Goal: Task Accomplishment & Management: Use online tool/utility

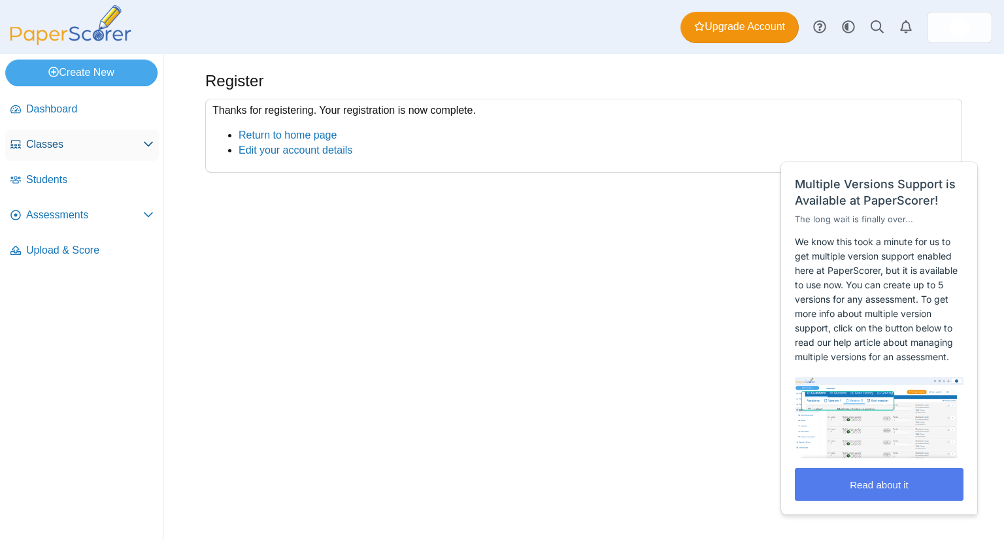
click at [125, 137] on span "Classes" at bounding box center [84, 144] width 117 height 14
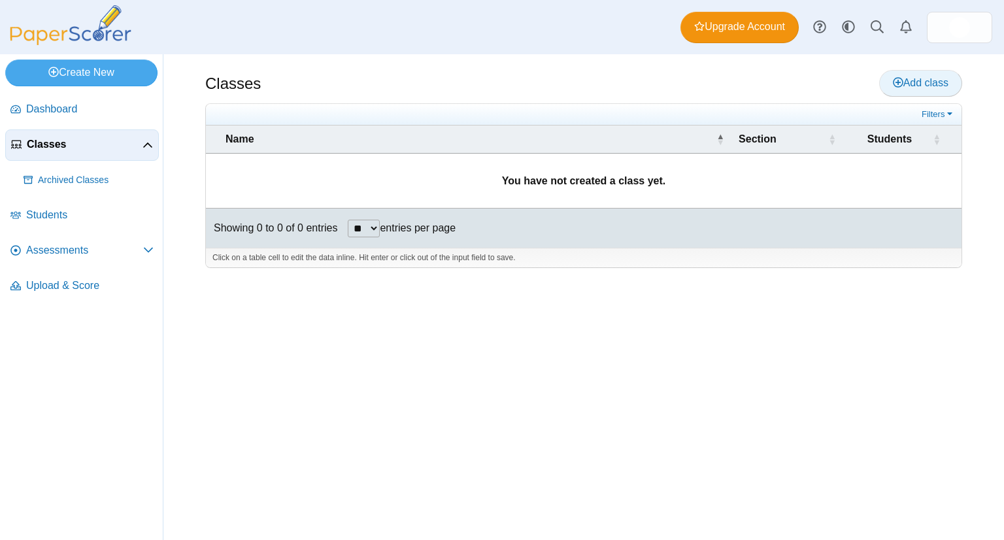
click at [924, 83] on span "Add class" at bounding box center [921, 82] width 56 height 11
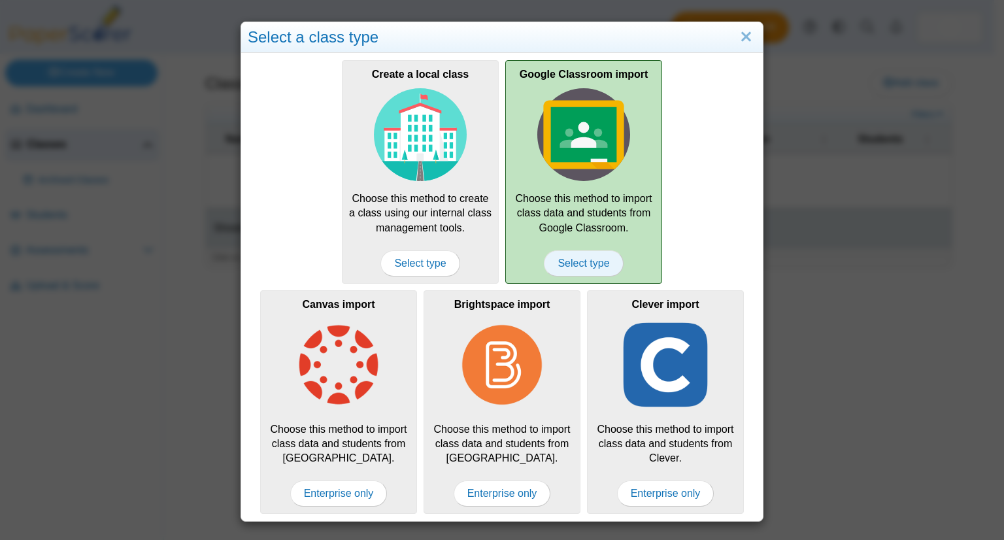
click at [575, 262] on span "Select type" at bounding box center [583, 263] width 79 height 26
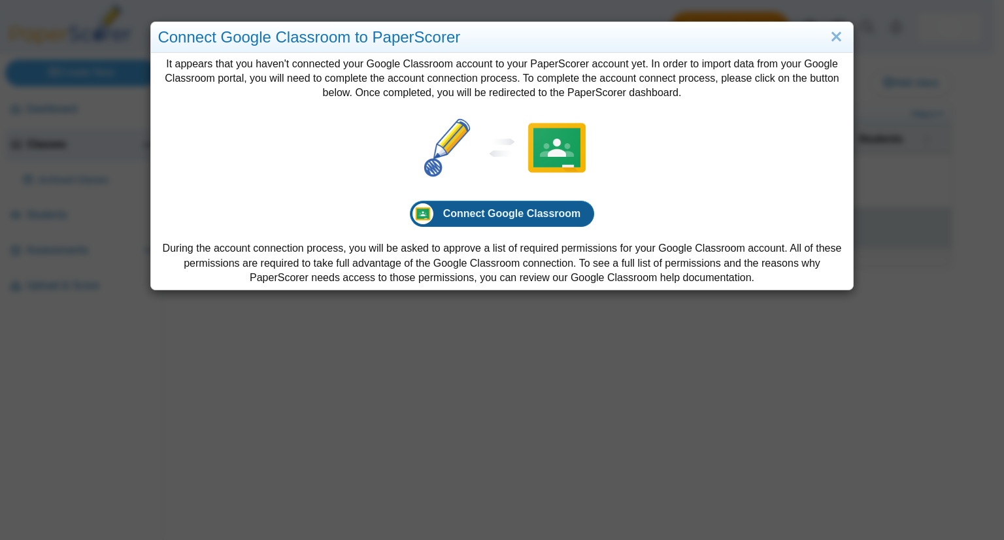
click at [524, 212] on span "Connect Google Classroom" at bounding box center [512, 213] width 138 height 11
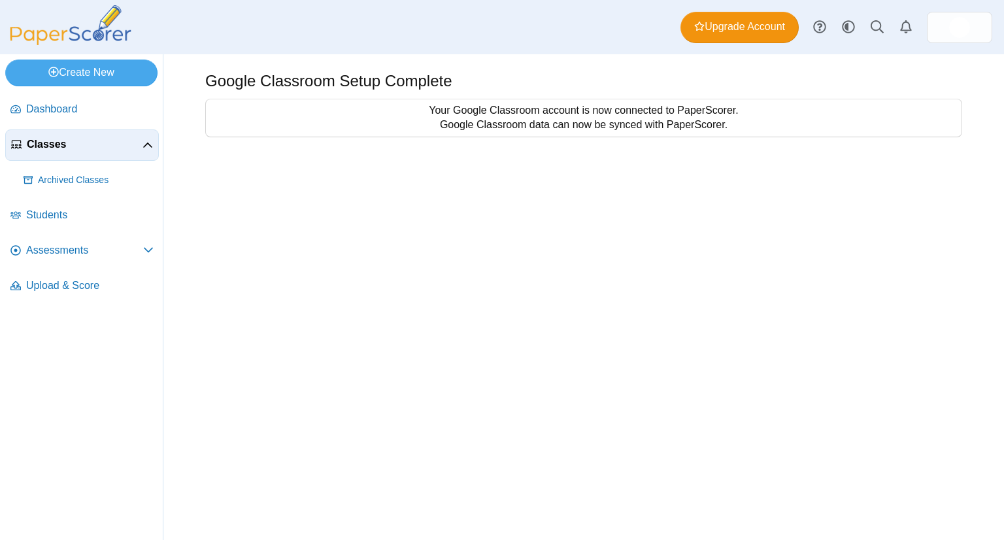
click at [133, 142] on span "Classes" at bounding box center [85, 144] width 116 height 14
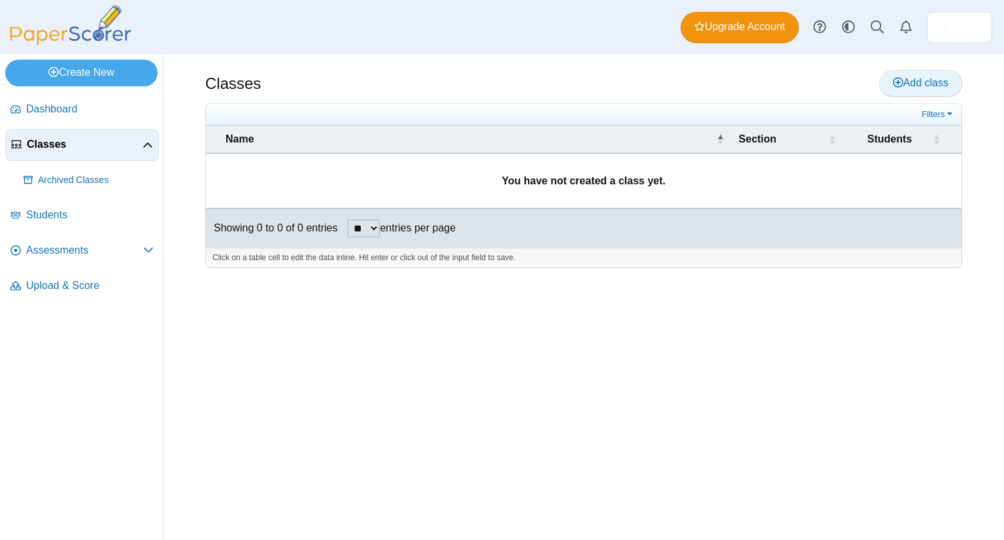
click at [924, 88] on span "Add class" at bounding box center [921, 82] width 56 height 11
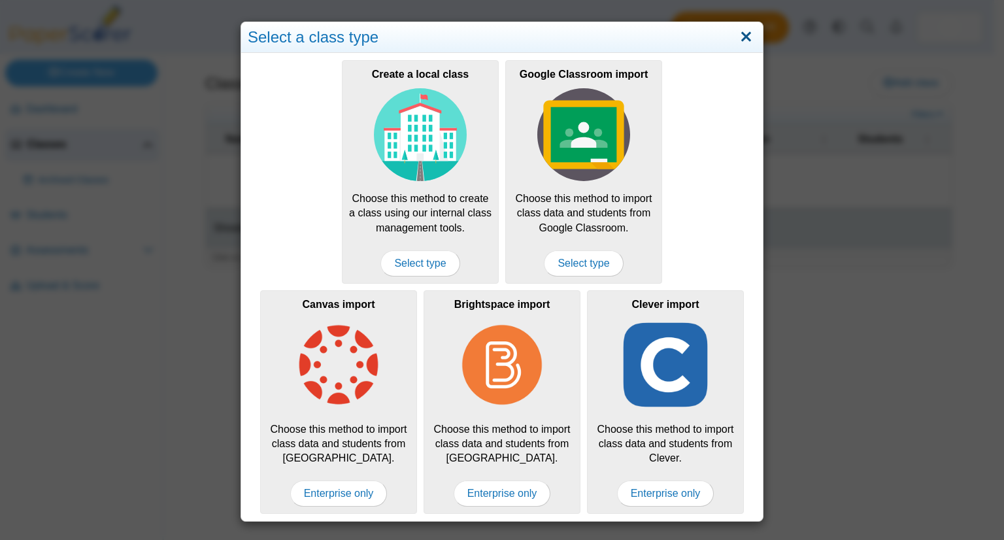
click at [736, 38] on link "Close" at bounding box center [746, 37] width 20 height 22
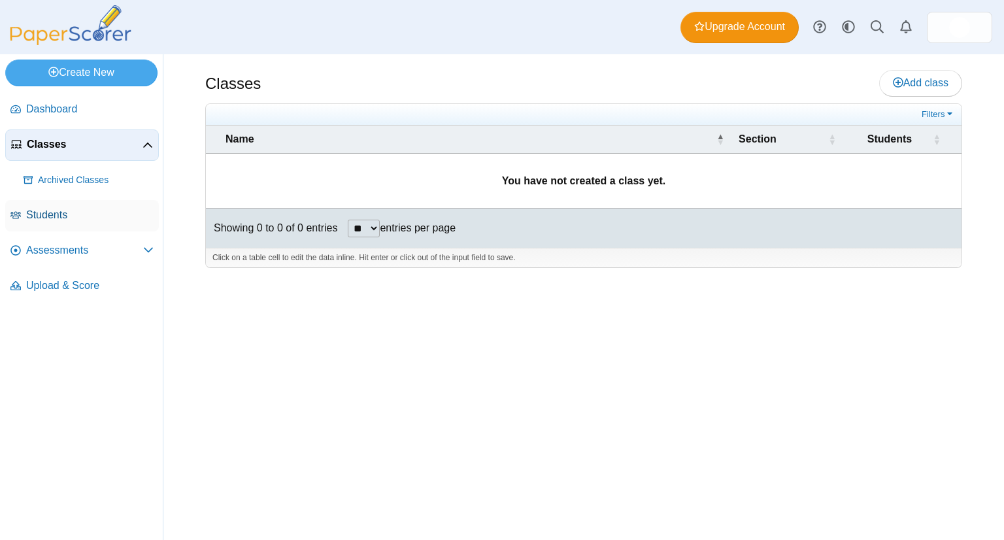
click at [93, 214] on span "Students" at bounding box center [89, 215] width 127 height 14
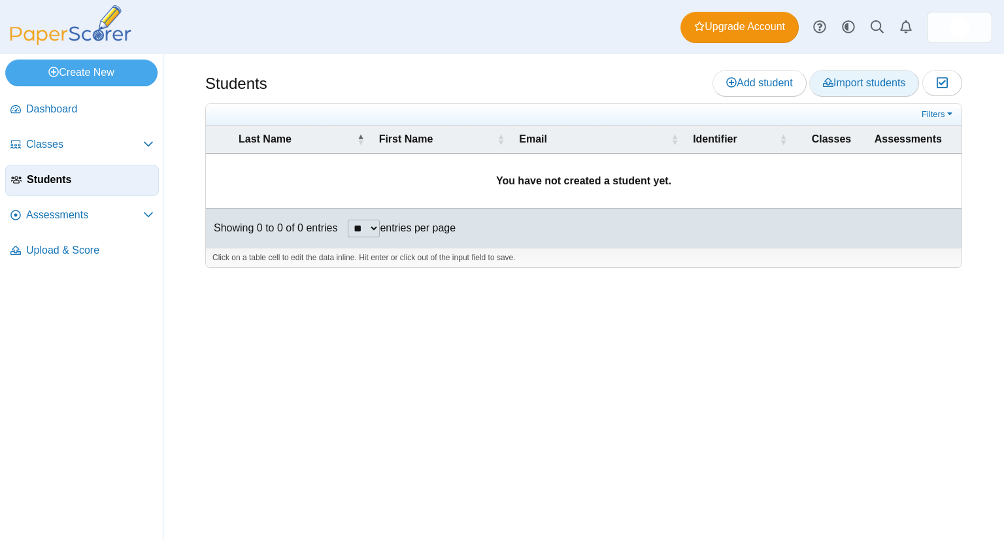
click at [869, 86] on span "Import students" at bounding box center [864, 82] width 82 height 11
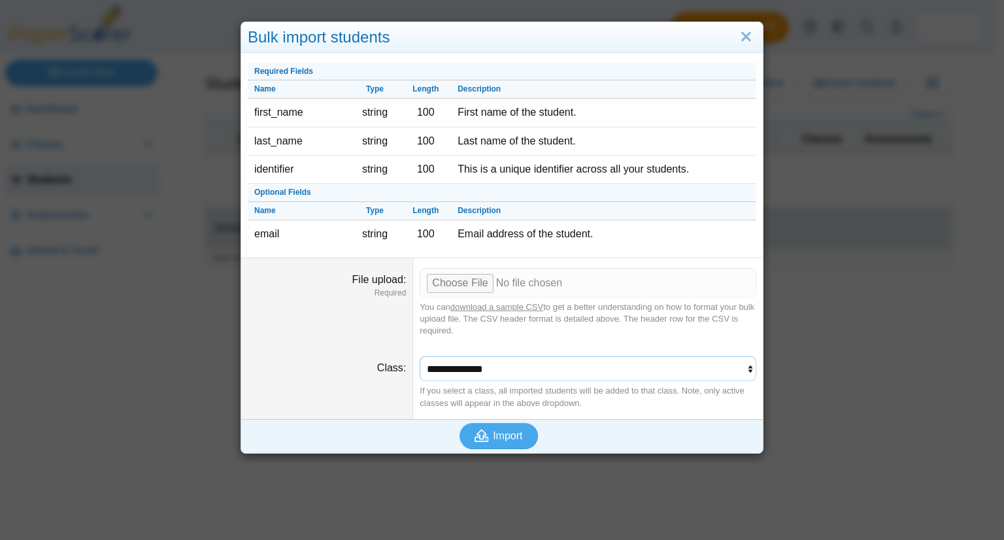
click at [500, 372] on select "**********" at bounding box center [588, 368] width 337 height 25
click at [501, 374] on select "**********" at bounding box center [588, 368] width 337 height 25
click at [743, 29] on link "Close" at bounding box center [746, 37] width 20 height 22
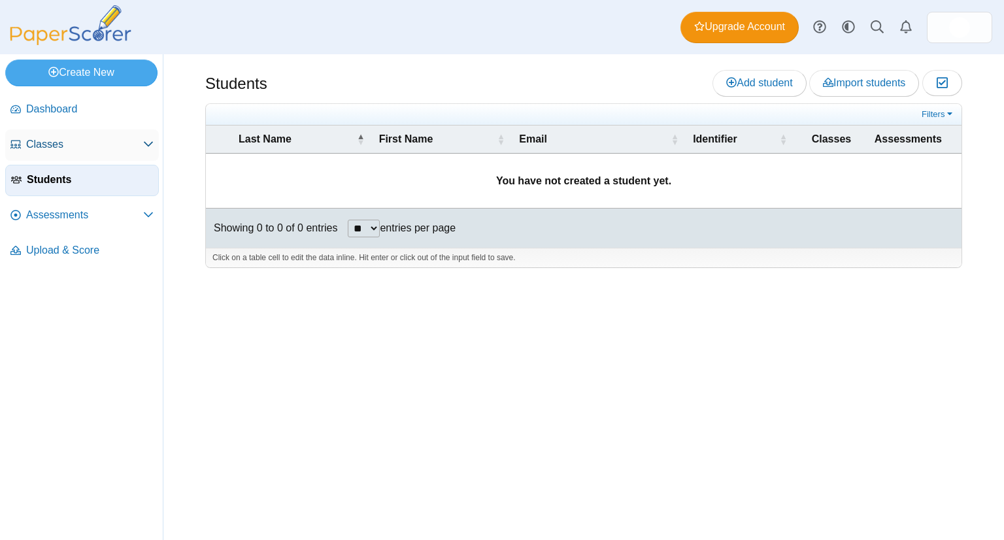
click at [31, 156] on link "Classes" at bounding box center [82, 144] width 154 height 31
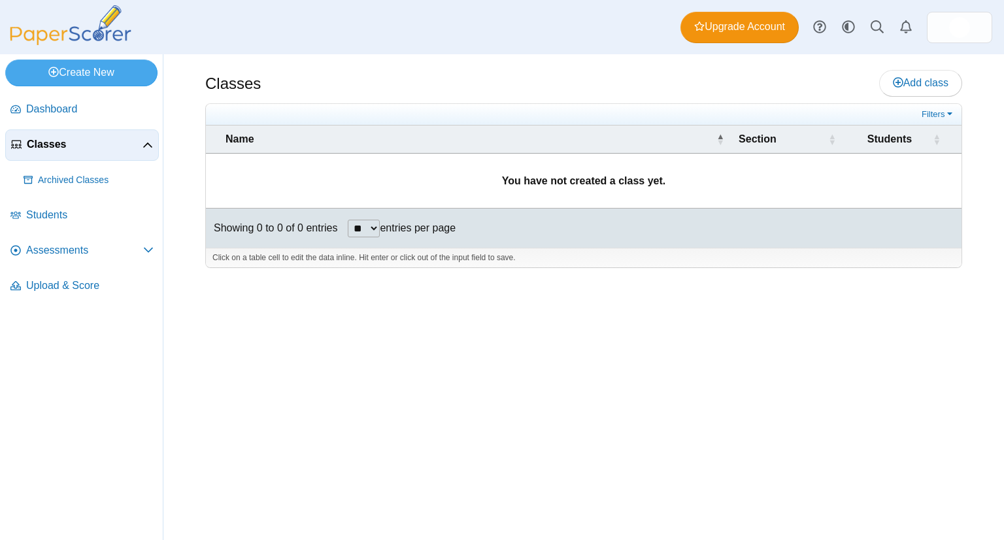
click at [609, 161] on td "You have not created a class yet." at bounding box center [584, 181] width 756 height 55
click at [920, 86] on span "Add class" at bounding box center [921, 82] width 56 height 11
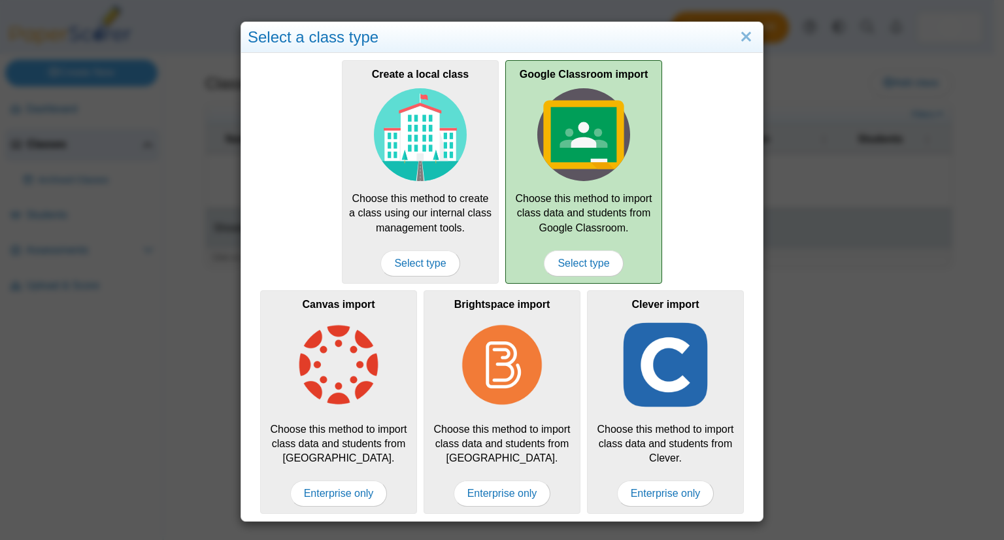
click at [567, 134] on img at bounding box center [583, 134] width 93 height 93
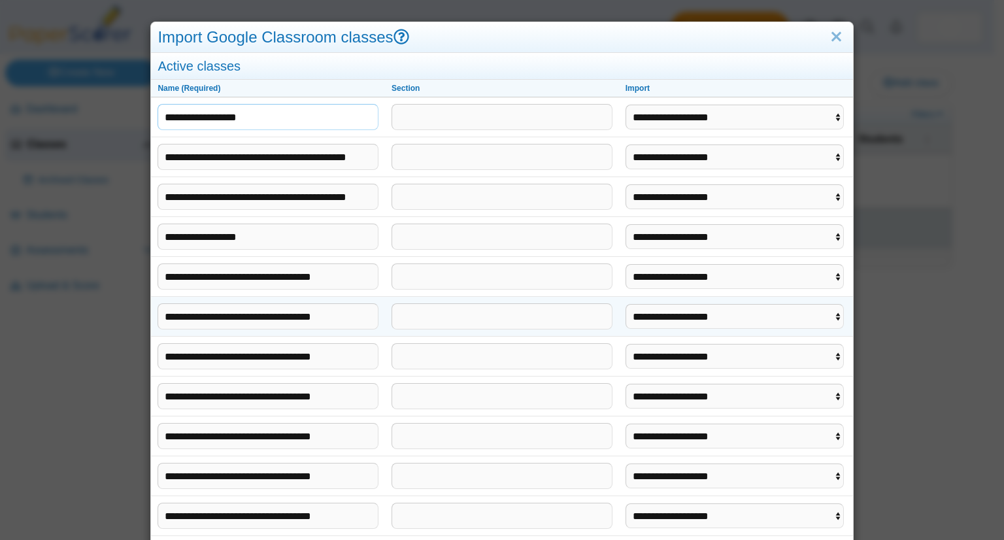
scroll to position [133, 0]
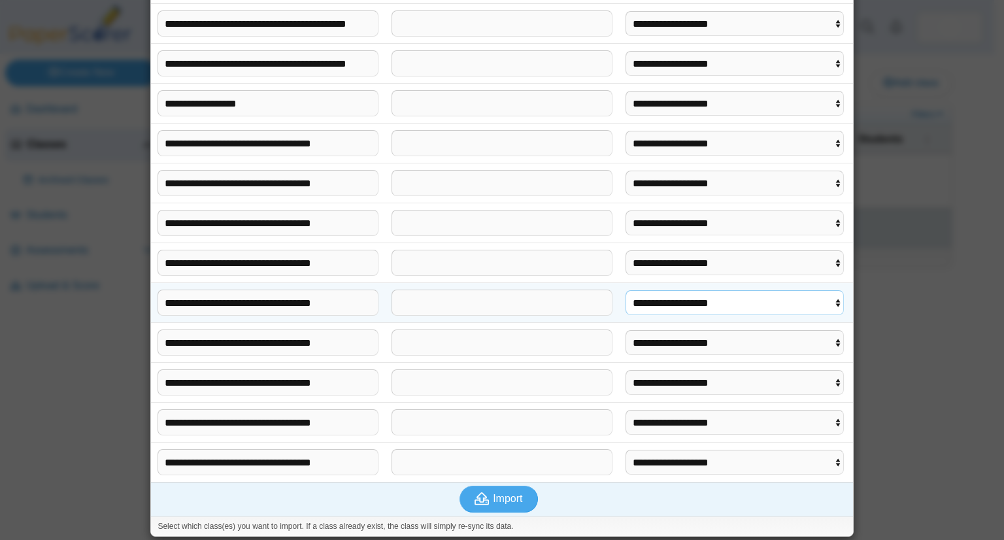
click at [811, 312] on select "**********" at bounding box center [735, 302] width 218 height 25
select select "**********"
click at [626, 290] on select "**********" at bounding box center [735, 302] width 218 height 25
click at [731, 467] on select "**********" at bounding box center [735, 462] width 218 height 25
select select "**********"
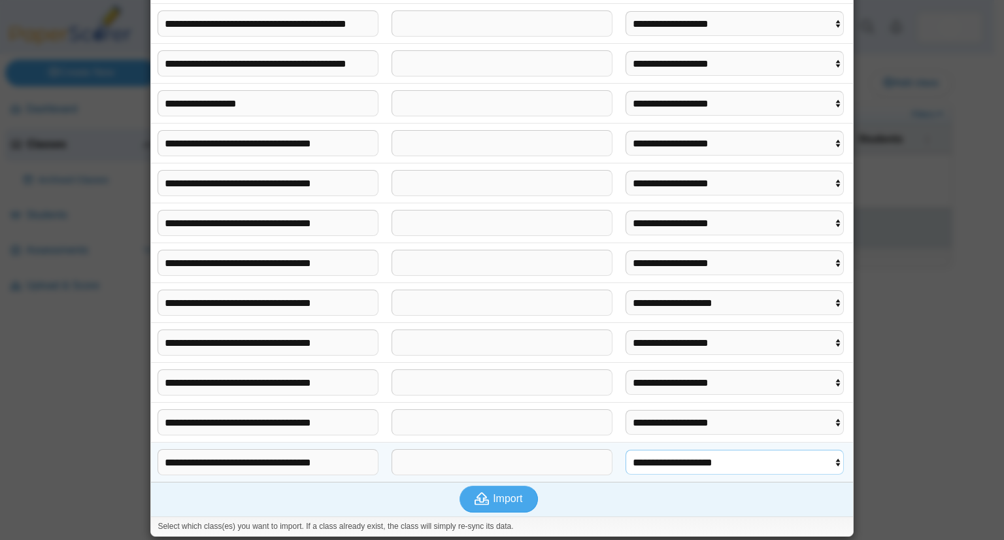
click at [626, 450] on select "**********" at bounding box center [735, 462] width 218 height 25
click at [690, 375] on select "**********" at bounding box center [735, 382] width 218 height 25
select select "******"
click at [626, 370] on select "**********" at bounding box center [735, 382] width 218 height 25
click at [650, 222] on select "**********" at bounding box center [735, 222] width 218 height 25
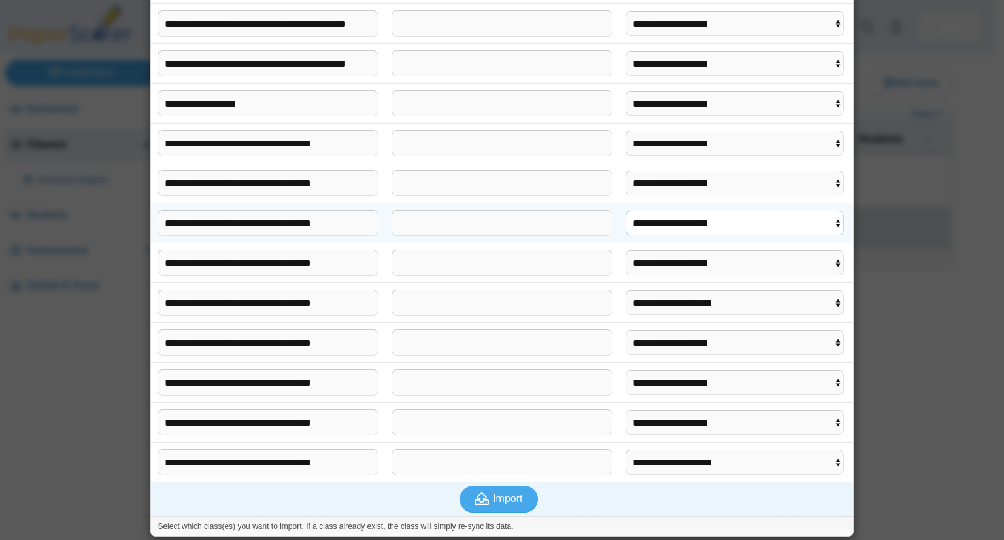
select select "**********"
click at [626, 210] on select "**********" at bounding box center [735, 222] width 218 height 25
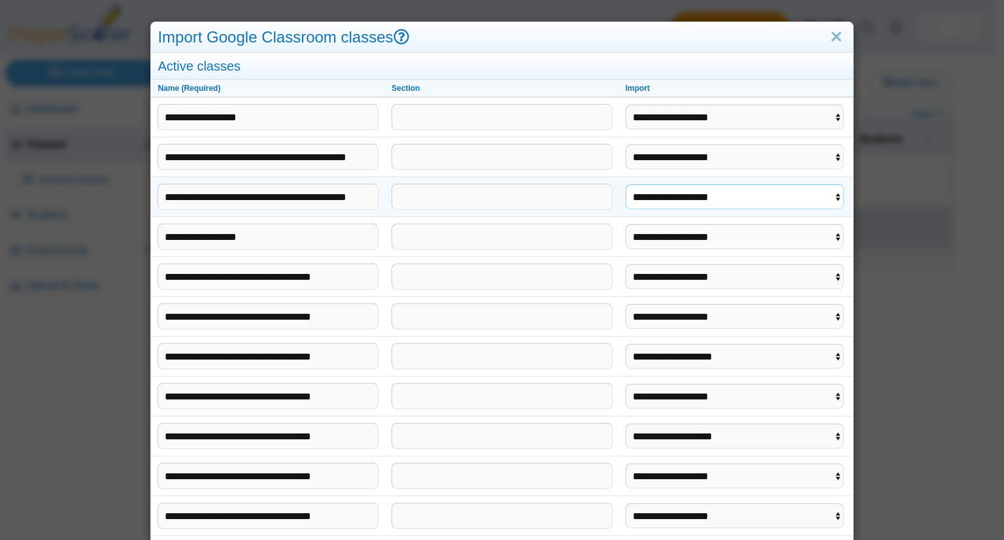
click at [675, 196] on select "**********" at bounding box center [735, 196] width 218 height 25
select select "**********"
click at [626, 184] on select "**********" at bounding box center [735, 196] width 218 height 25
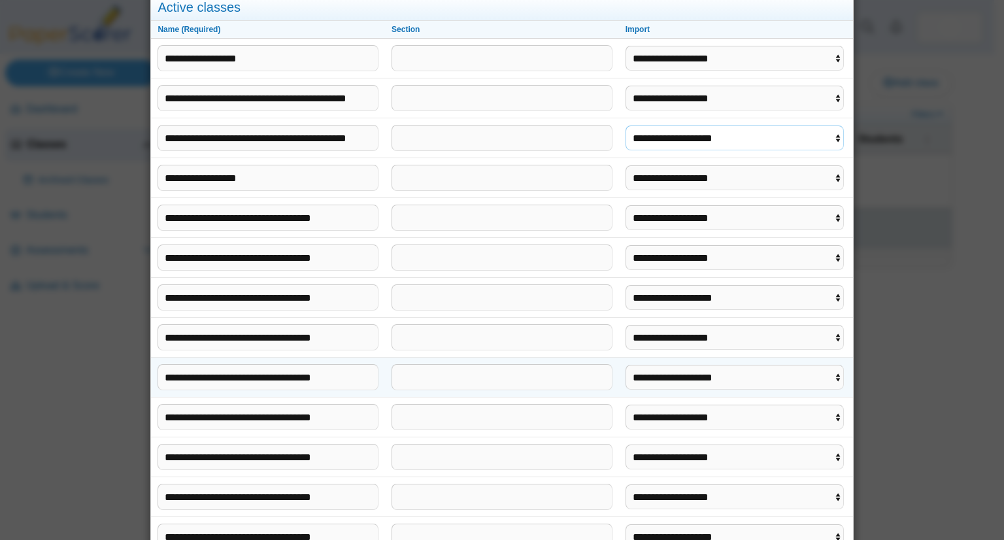
scroll to position [133, 0]
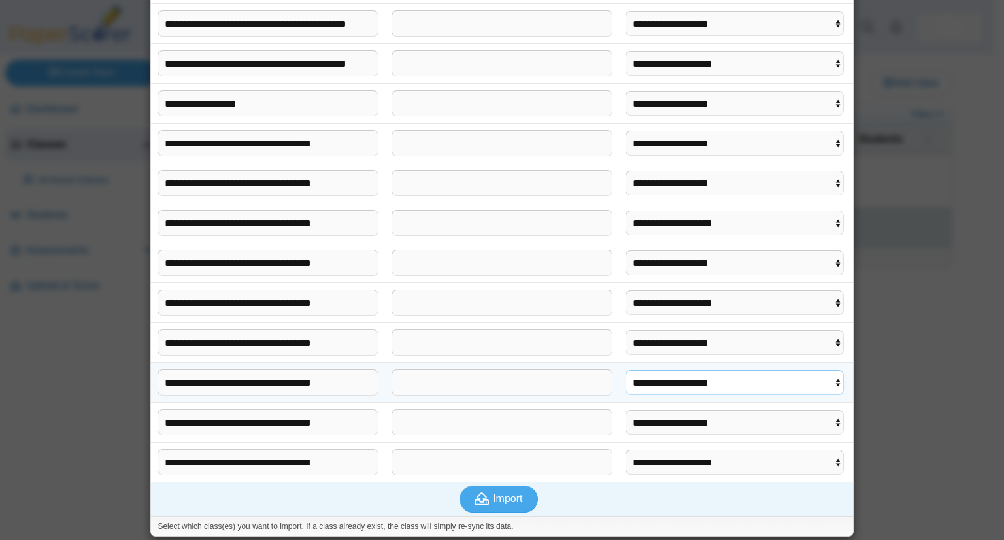
click at [822, 375] on select "**********" at bounding box center [735, 382] width 218 height 25
select select "**********"
click at [626, 370] on select "**********" at bounding box center [735, 382] width 218 height 25
click at [504, 494] on span "Import" at bounding box center [507, 498] width 29 height 11
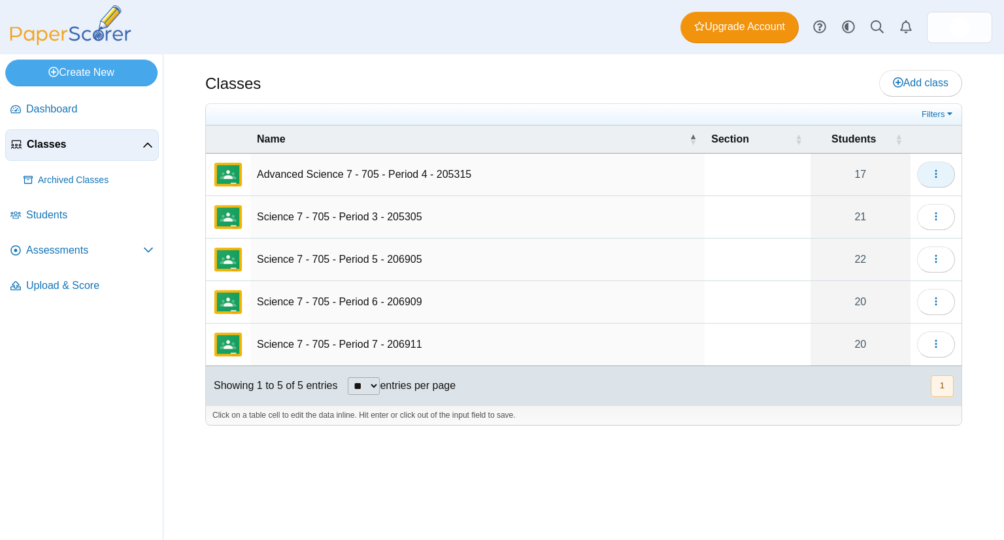
click at [951, 173] on button "button" at bounding box center [936, 174] width 38 height 26
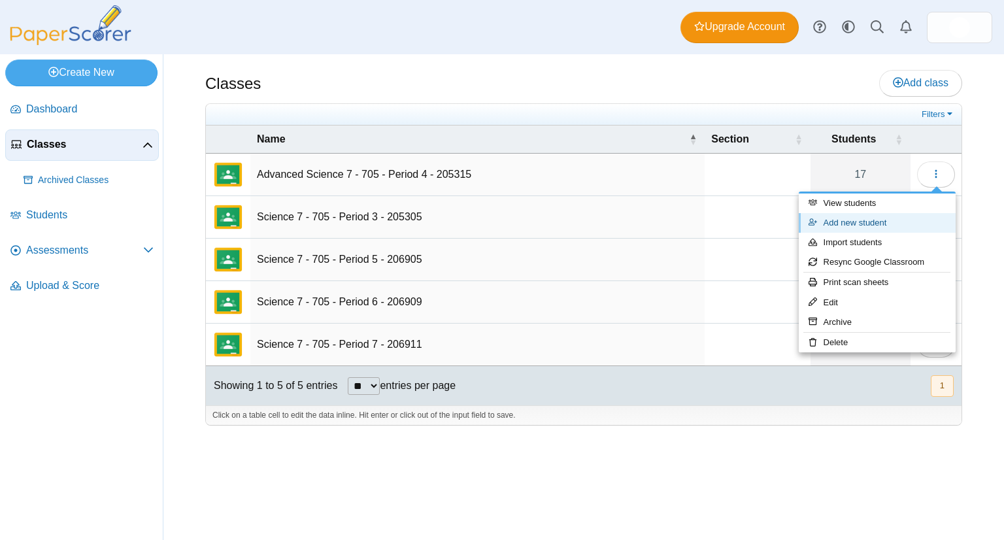
click at [876, 219] on link "Add new student" at bounding box center [877, 223] width 157 height 20
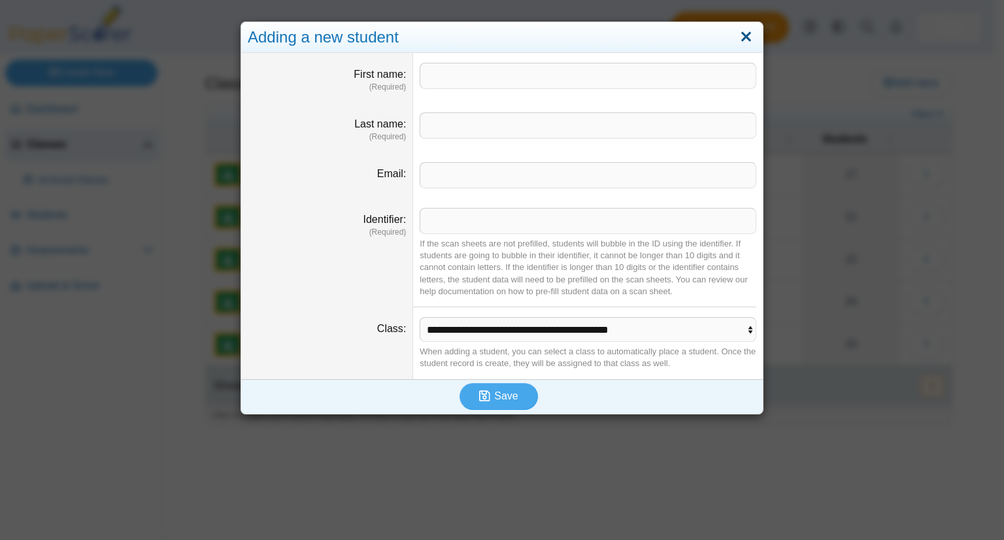
click at [737, 46] on link "Close" at bounding box center [746, 37] width 20 height 22
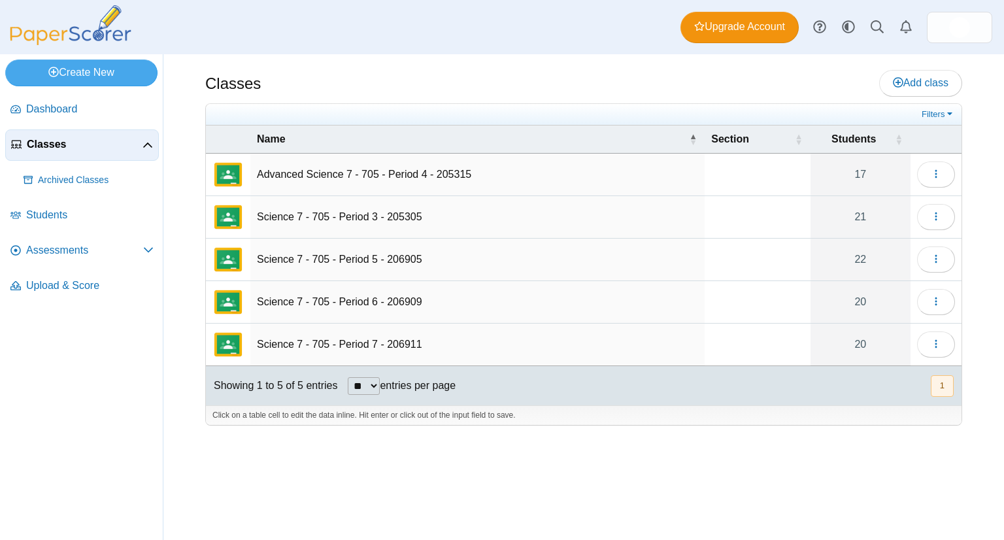
click at [320, 196] on td "Science 7 - 705 - Period 3 - 205305" at bounding box center [477, 217] width 454 height 42
click at [348, 183] on td "Advanced Science 7 - 705 - Period 4 - 205315" at bounding box center [477, 175] width 454 height 42
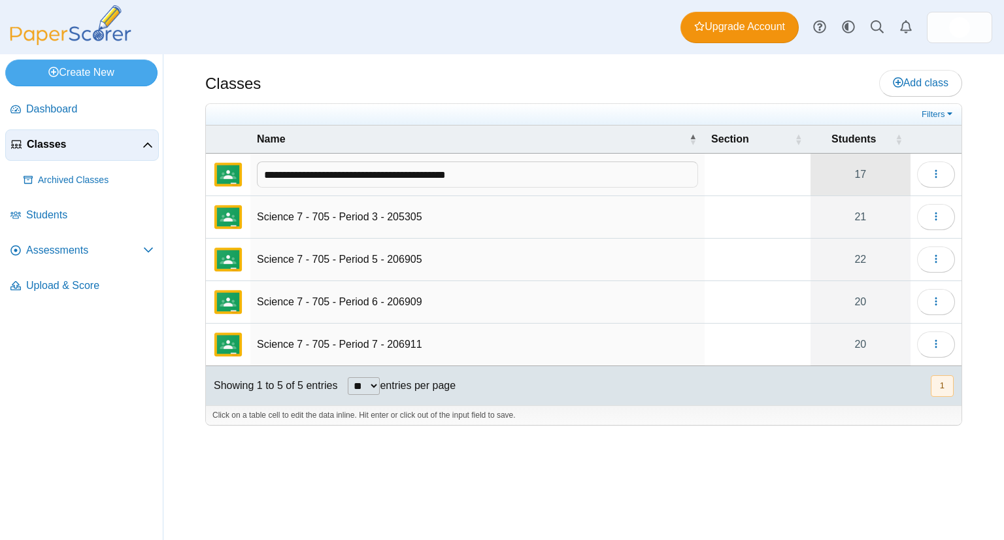
click at [824, 181] on link "17" at bounding box center [861, 175] width 100 height 42
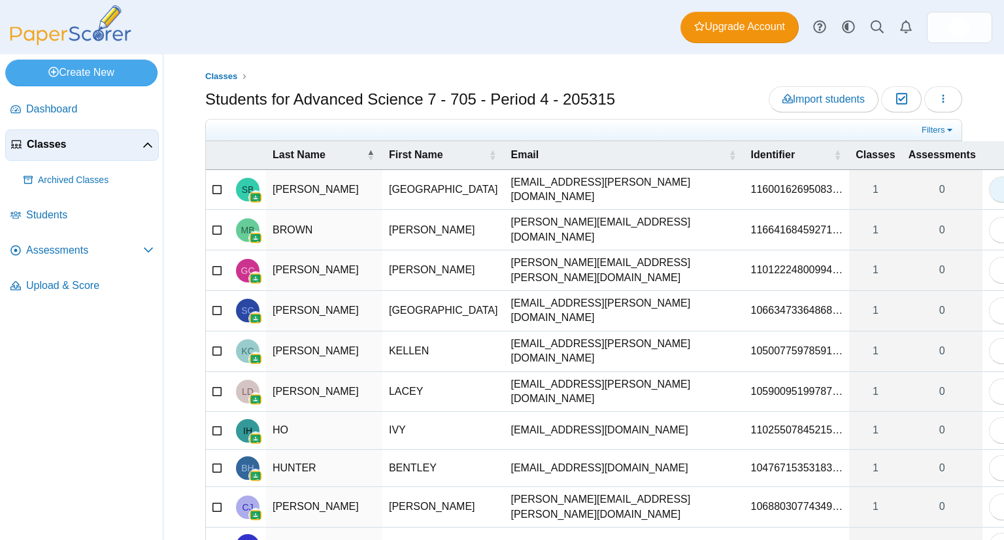
scroll to position [71, 0]
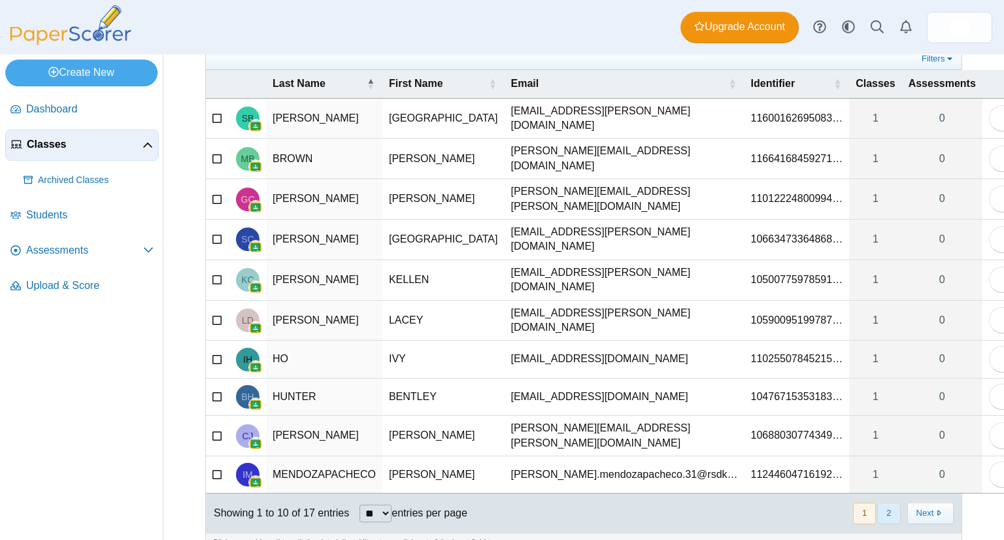
click at [877, 503] on button "2" at bounding box center [888, 514] width 23 height 22
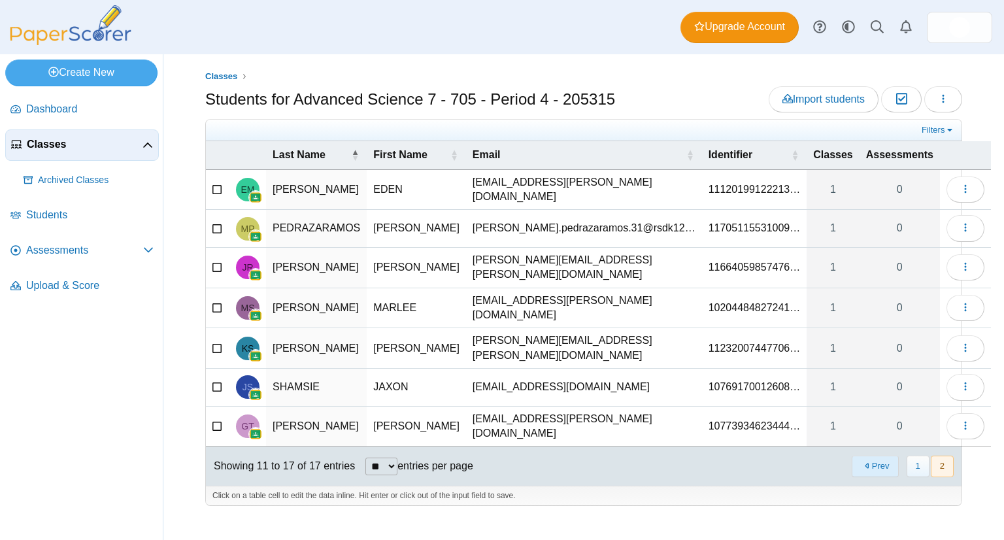
click at [873, 456] on button "Prev" at bounding box center [875, 467] width 46 height 22
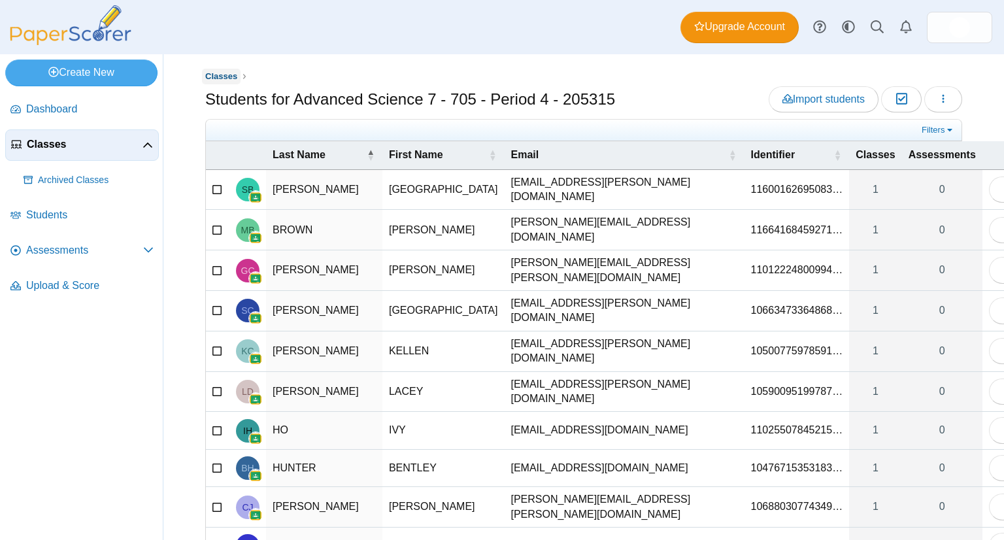
click at [209, 79] on span "Classes" at bounding box center [221, 76] width 32 height 10
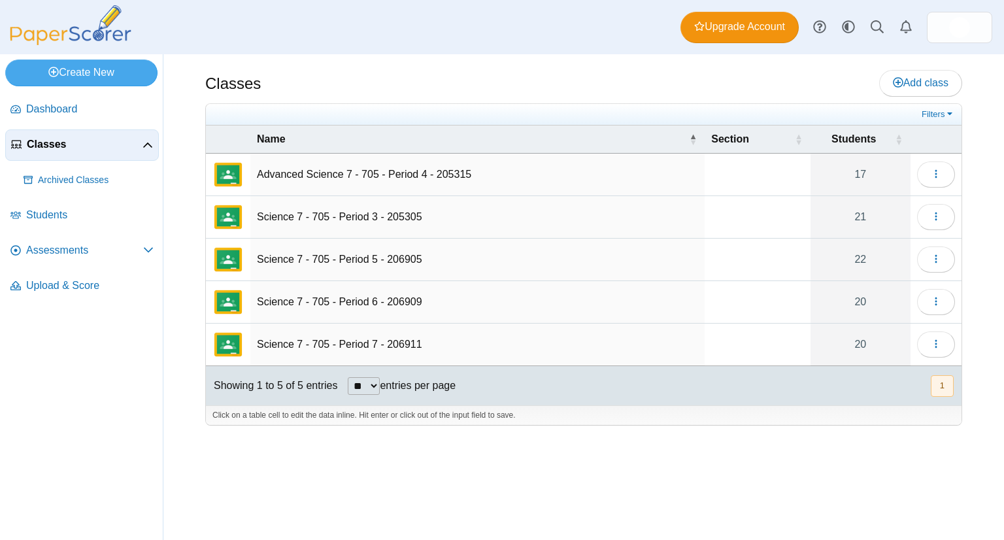
click at [362, 218] on td "Science 7 - 705 - Period 3 - 205305" at bounding box center [477, 217] width 454 height 42
click at [837, 224] on link "21" at bounding box center [861, 217] width 100 height 42
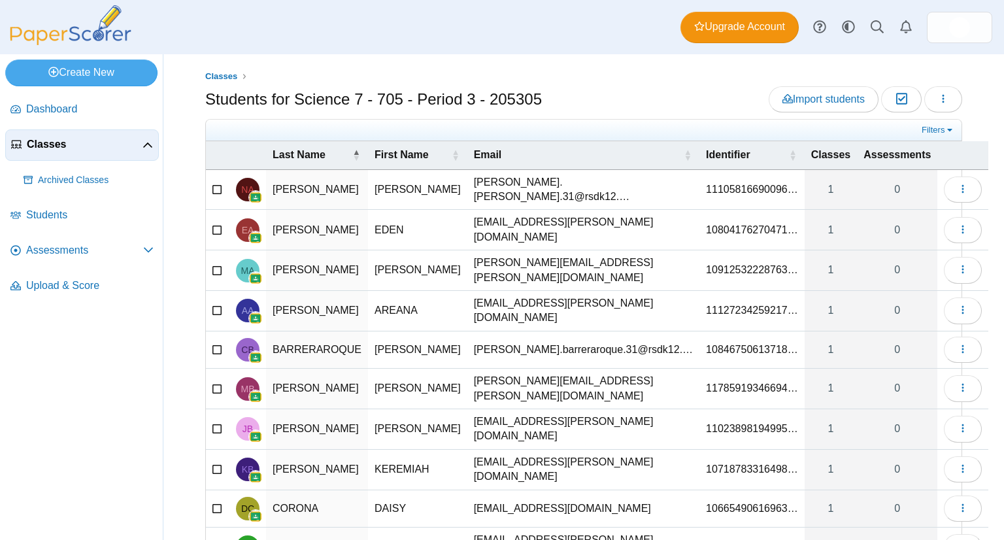
scroll to position [71, 0]
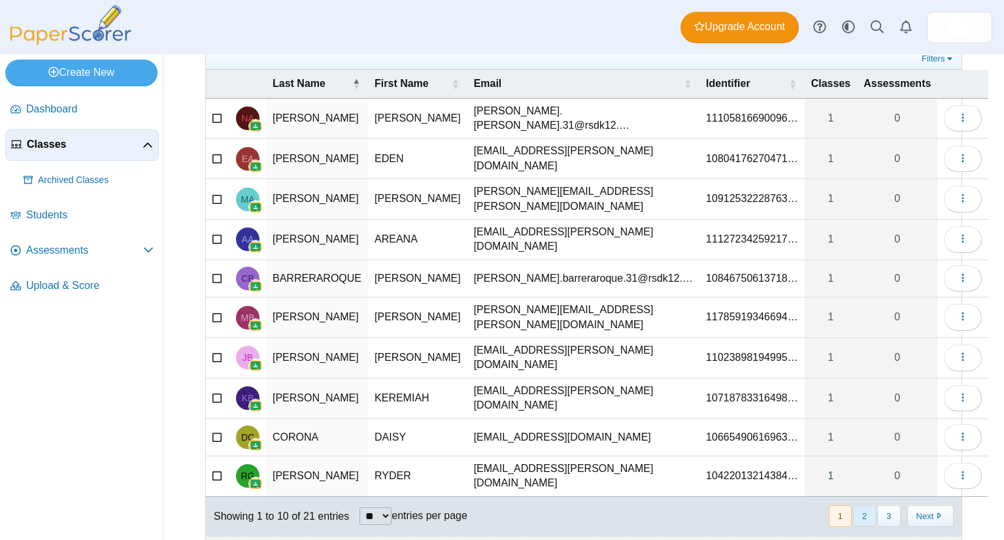
click at [853, 505] on button "2" at bounding box center [864, 516] width 23 height 22
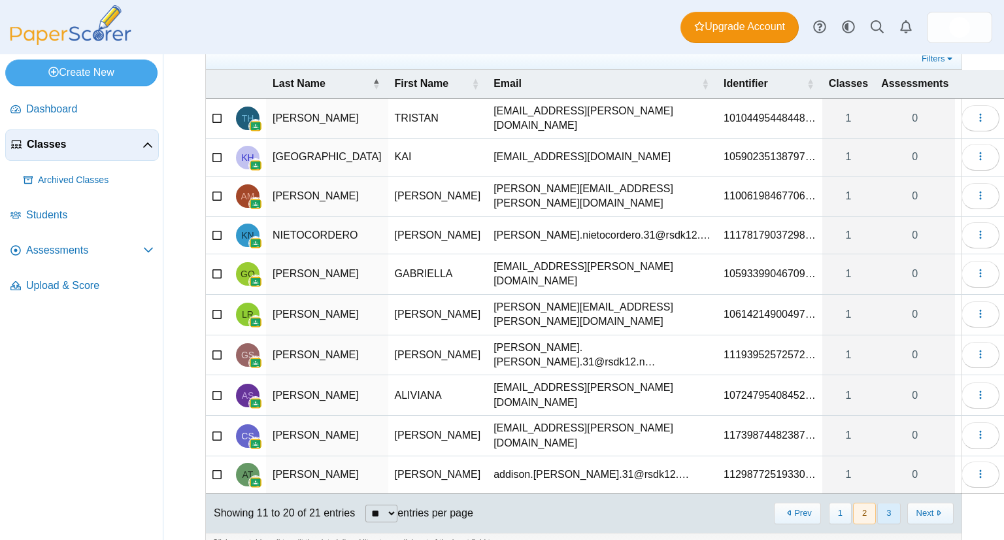
click at [882, 503] on button "3" at bounding box center [888, 514] width 23 height 22
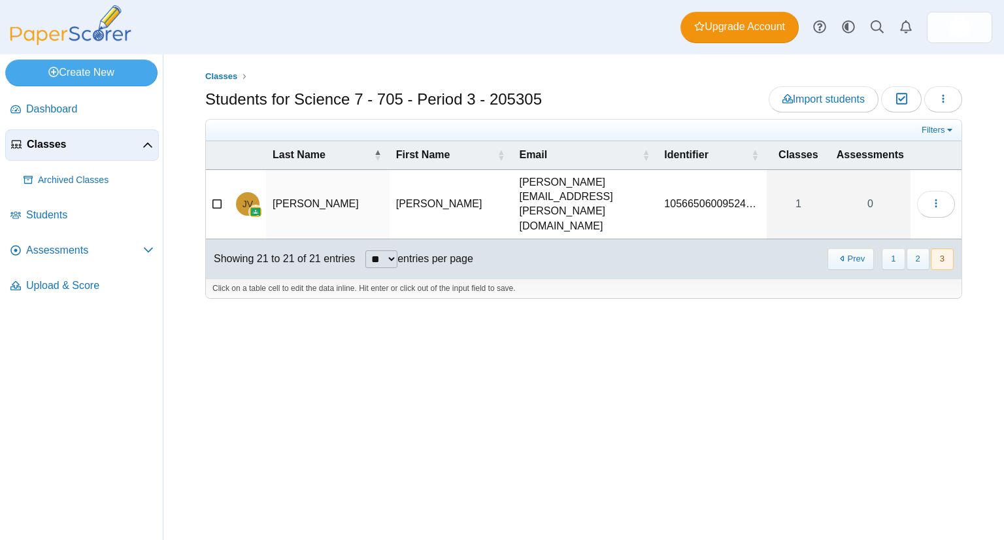
scroll to position [0, 0]
click at [220, 75] on span "Classes" at bounding box center [221, 76] width 32 height 10
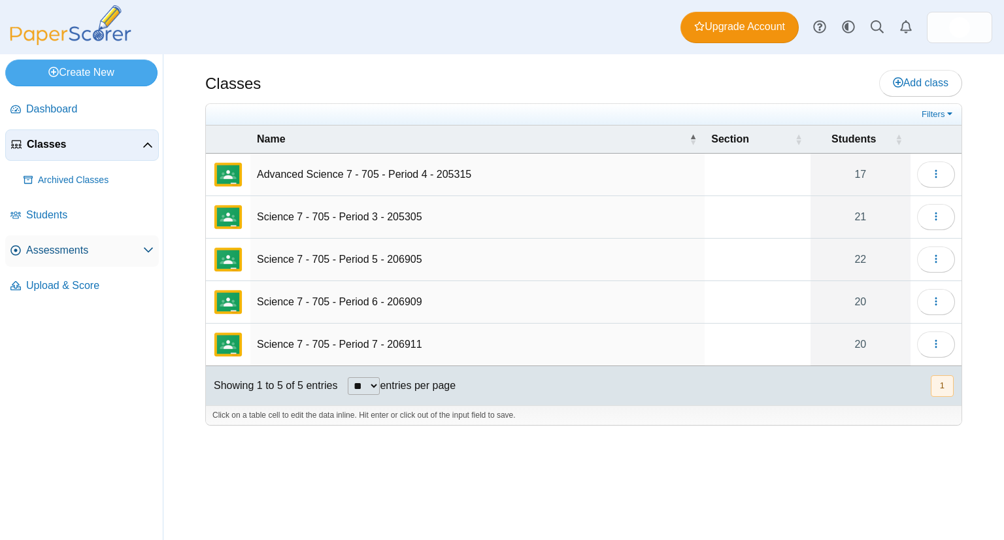
click at [99, 246] on span "Assessments" at bounding box center [84, 250] width 117 height 14
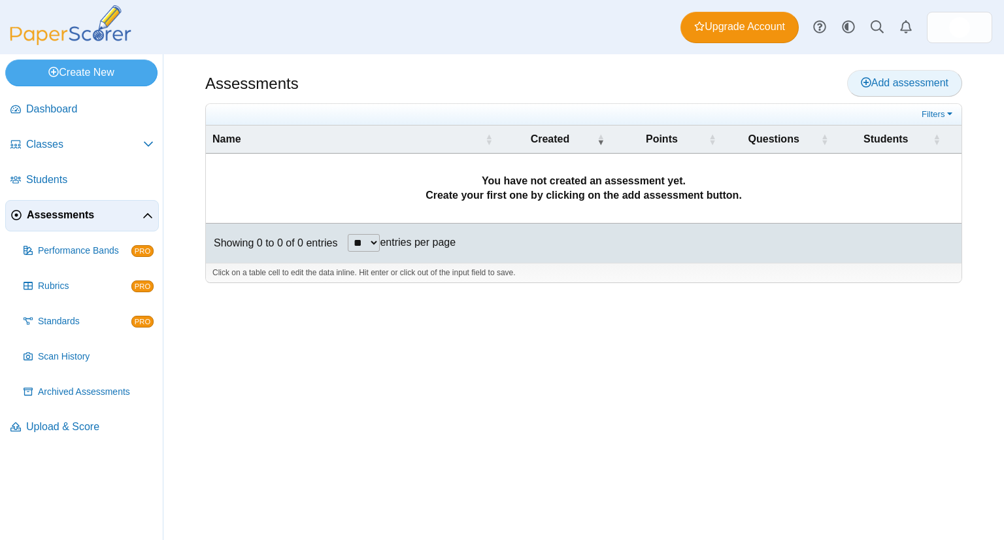
click at [886, 82] on span "Add assessment" at bounding box center [905, 82] width 88 height 11
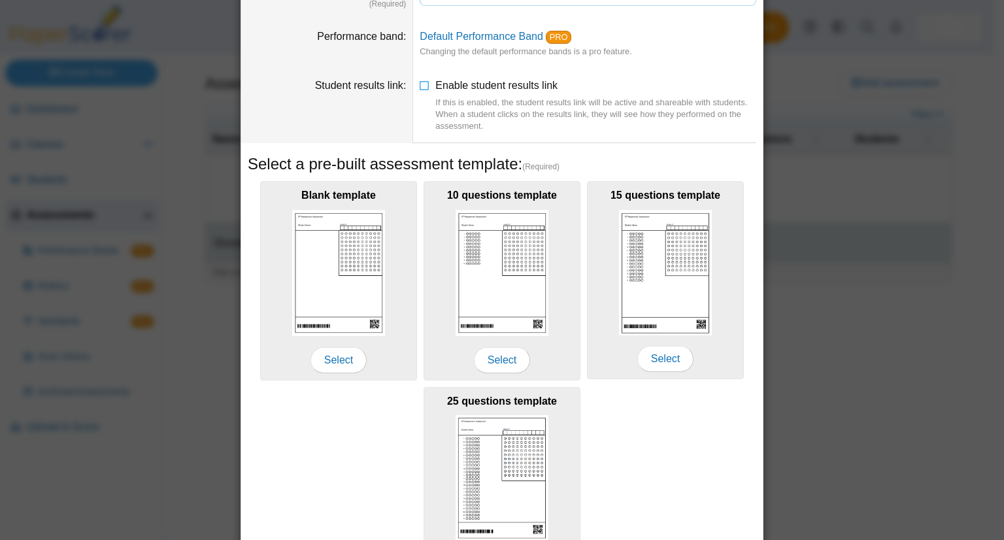
scroll to position [179, 0]
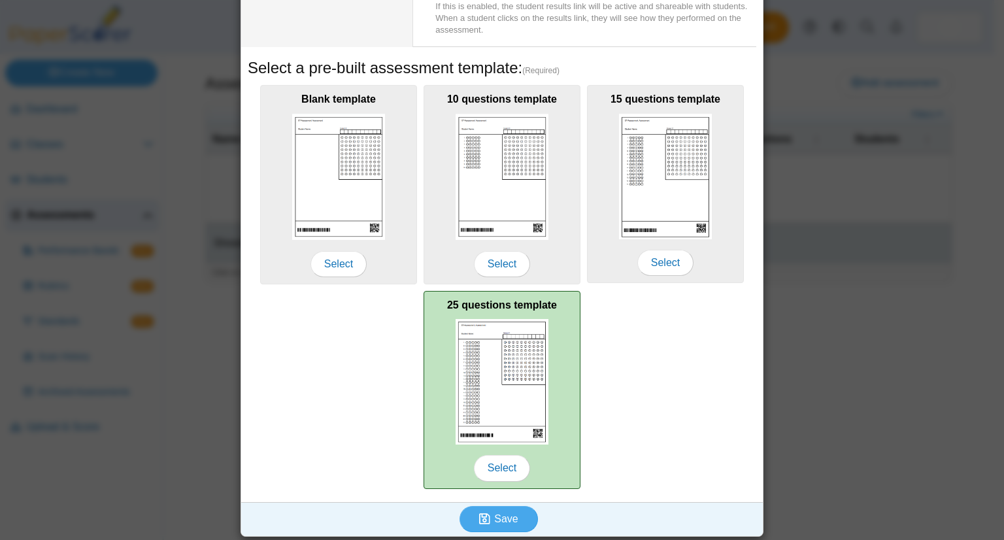
click at [510, 385] on img at bounding box center [502, 381] width 93 height 125
click at [495, 473] on span "Select" at bounding box center [502, 468] width 56 height 26
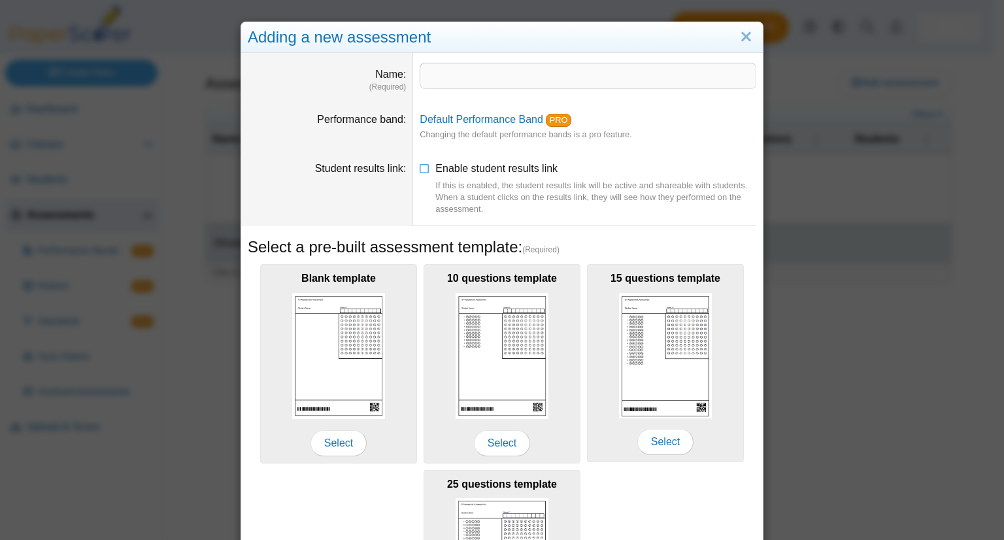
click at [471, 90] on dd at bounding box center [588, 78] width 350 height 50
click at [476, 81] on input "Name" at bounding box center [588, 76] width 337 height 26
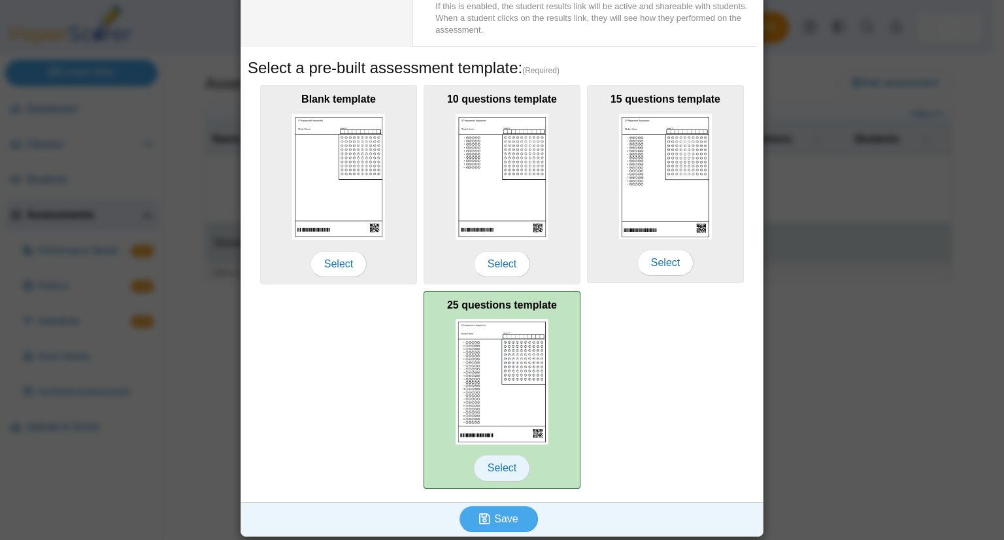
type input "***"
click at [478, 471] on span "Select" at bounding box center [502, 468] width 56 height 26
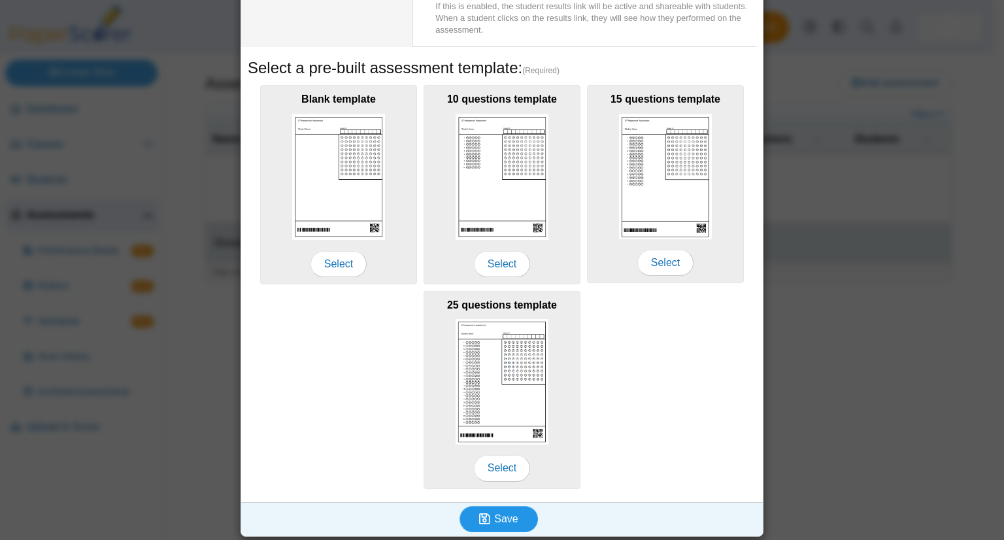
click at [501, 515] on span "Save" at bounding box center [506, 518] width 24 height 11
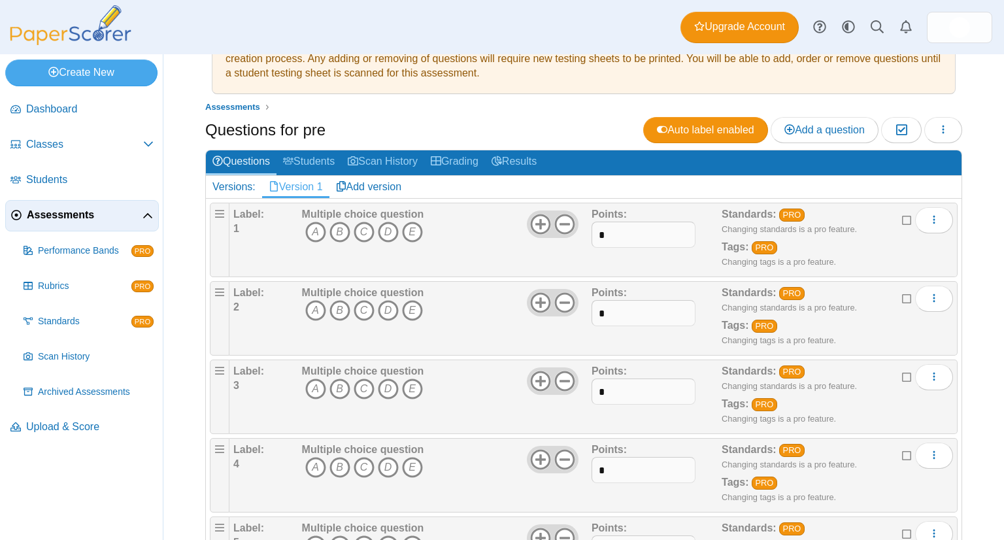
scroll to position [54, 0]
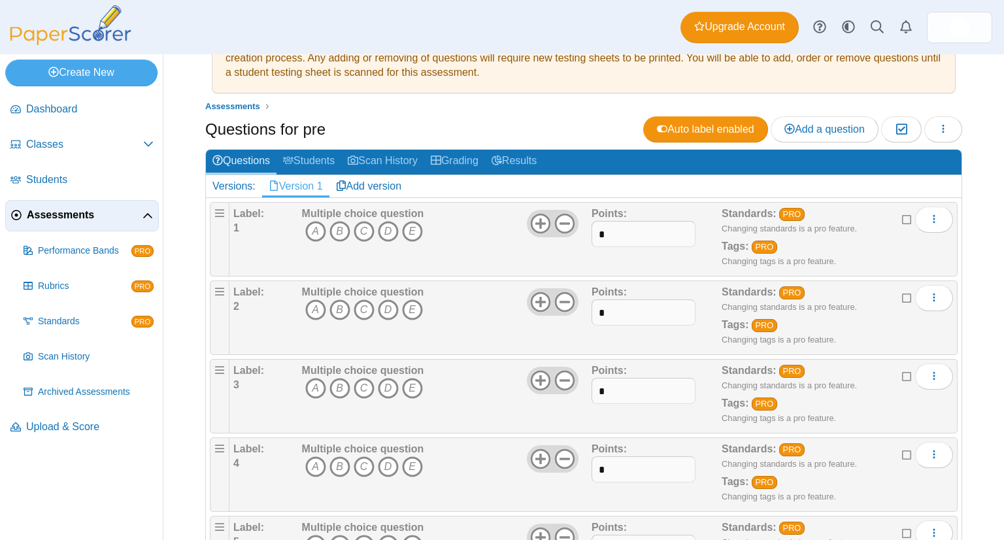
click at [550, 110] on ul "Assessments" at bounding box center [583, 106] width 757 height 13
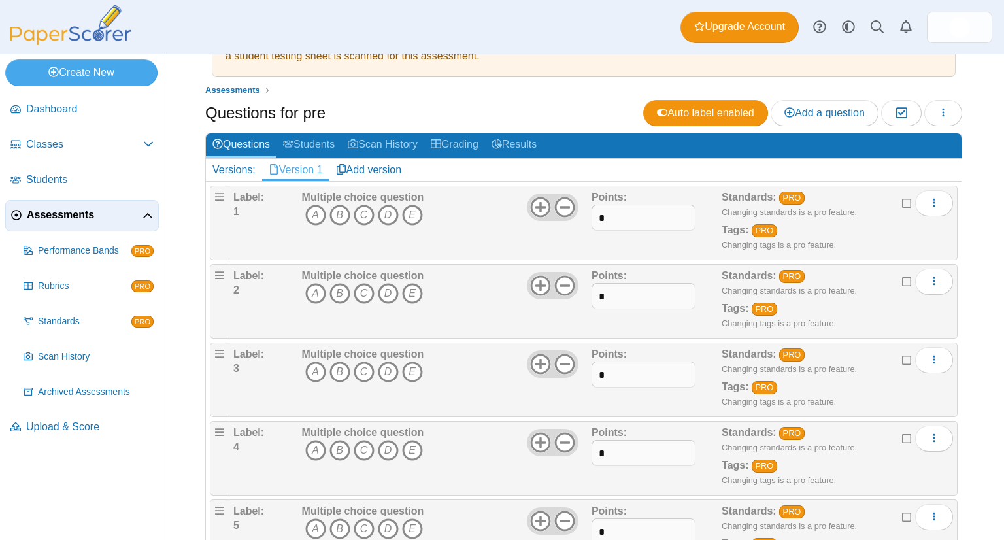
scroll to position [0, 0]
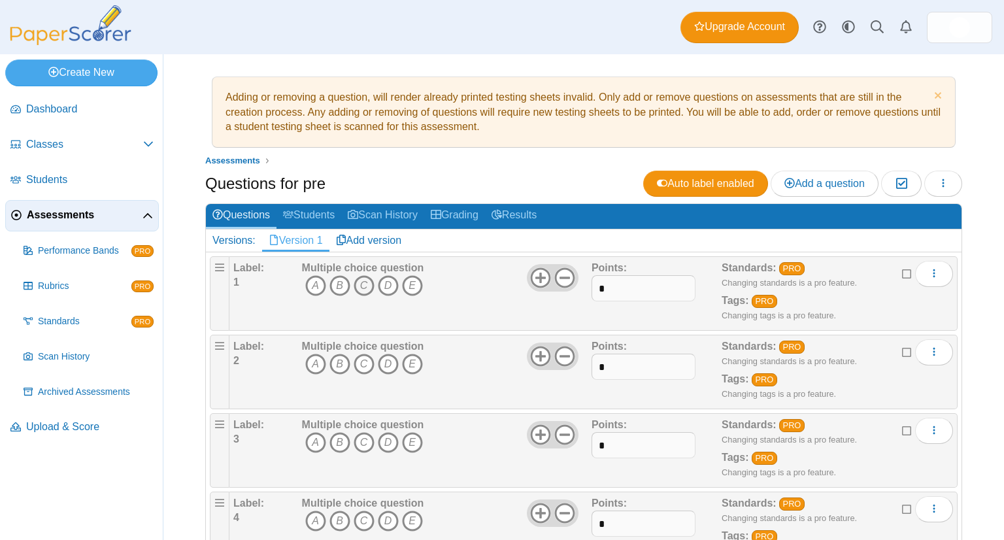
click at [366, 286] on icon "C" at bounding box center [364, 285] width 21 height 21
click at [386, 363] on icon "D" at bounding box center [388, 364] width 21 height 21
click at [337, 443] on icon "B" at bounding box center [339, 442] width 21 height 21
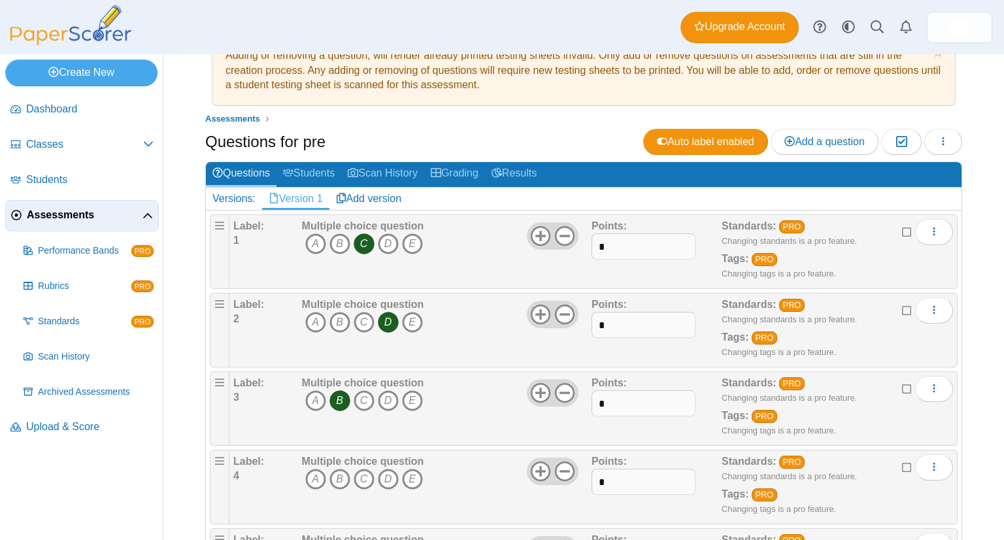
scroll to position [38, 0]
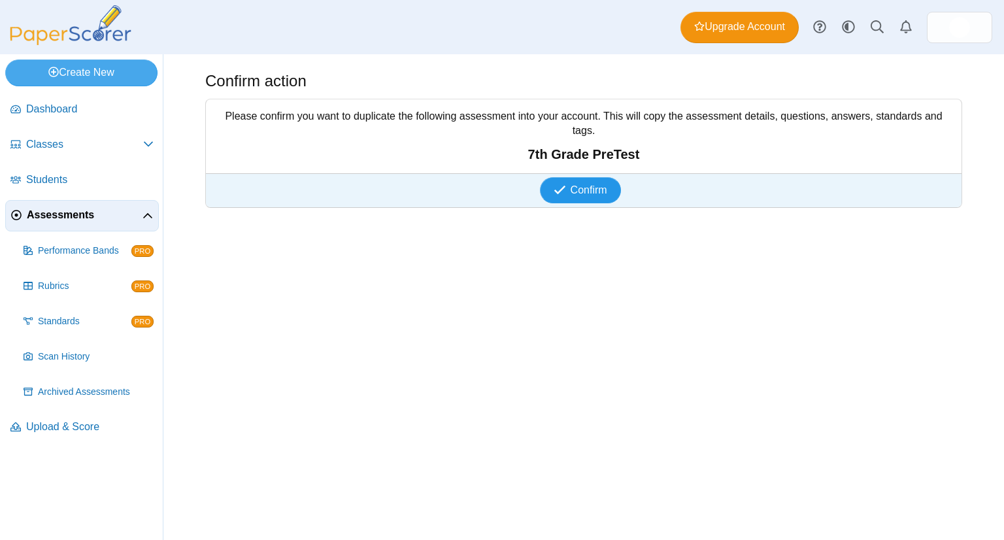
click at [590, 184] on span "Confirm" at bounding box center [589, 189] width 37 height 11
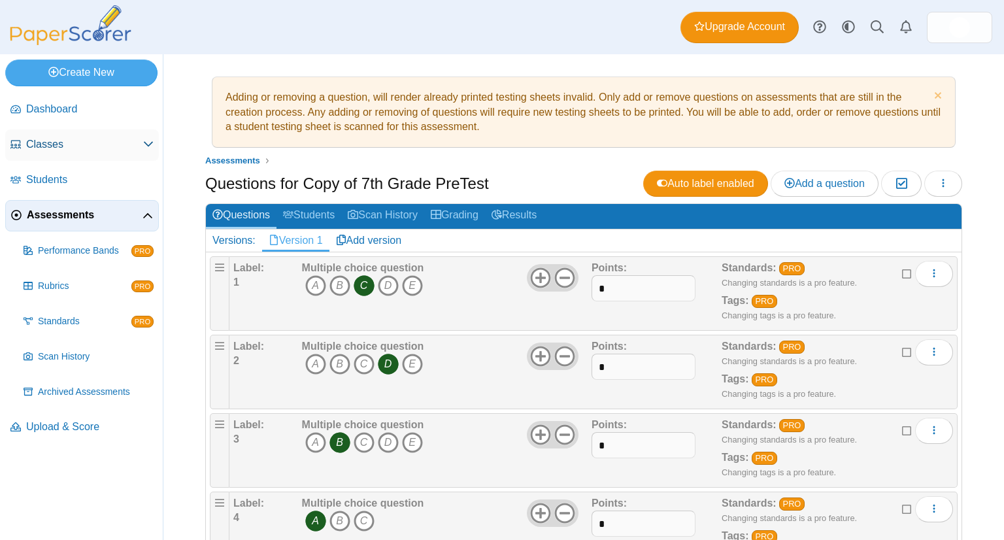
click at [105, 155] on link "Classes" at bounding box center [82, 144] width 154 height 31
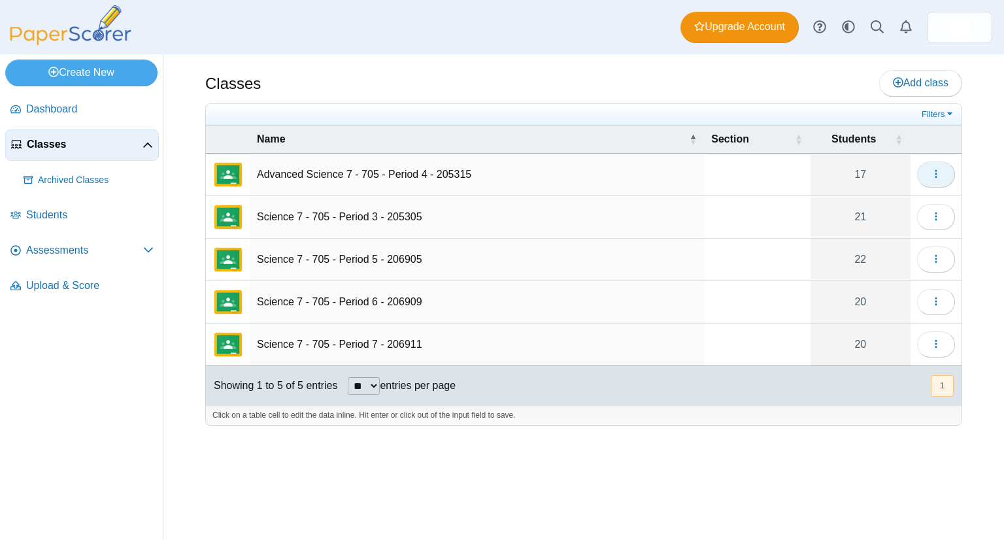
click at [931, 175] on icon "button" at bounding box center [936, 174] width 10 height 10
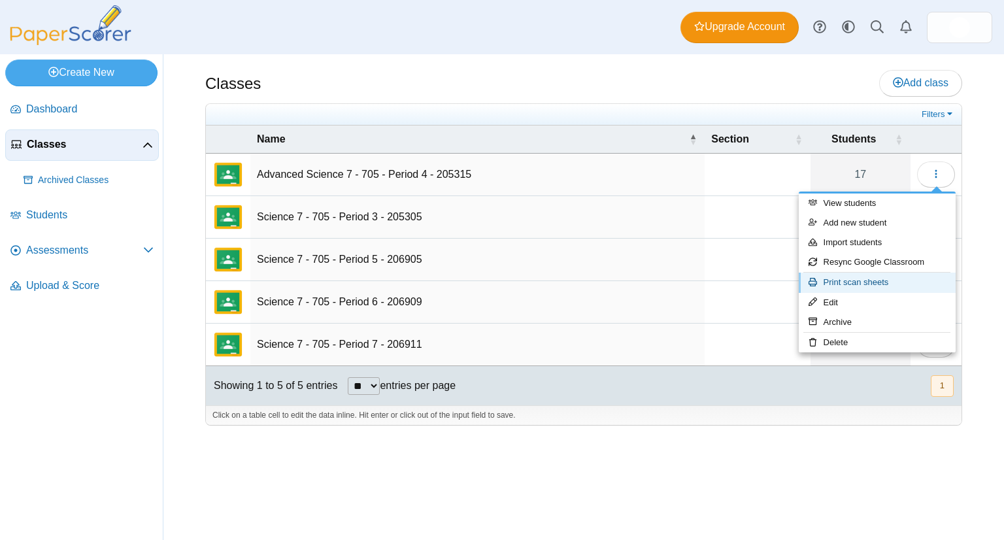
click at [880, 283] on link "Print scan sheets" at bounding box center [877, 283] width 157 height 20
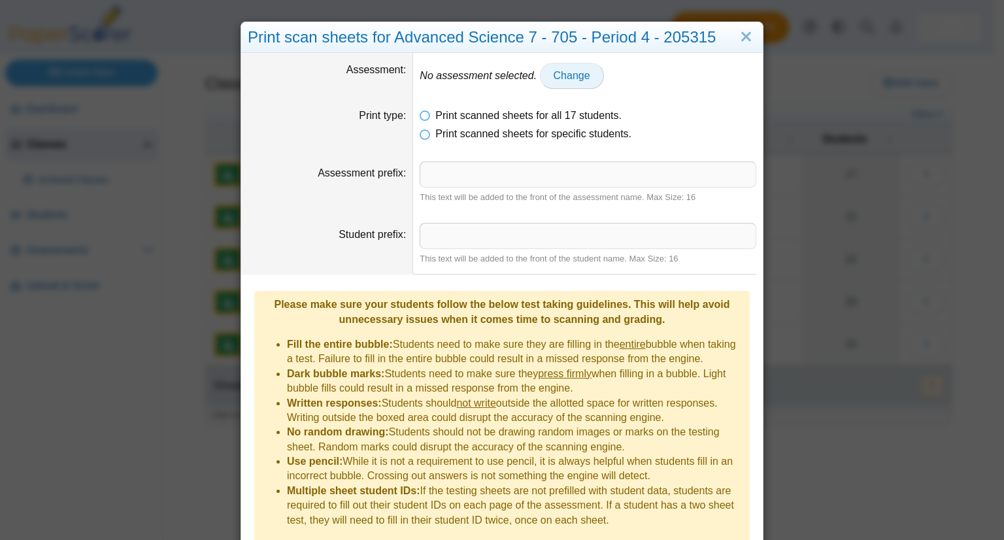
click at [566, 82] on link "Change" at bounding box center [572, 76] width 64 height 26
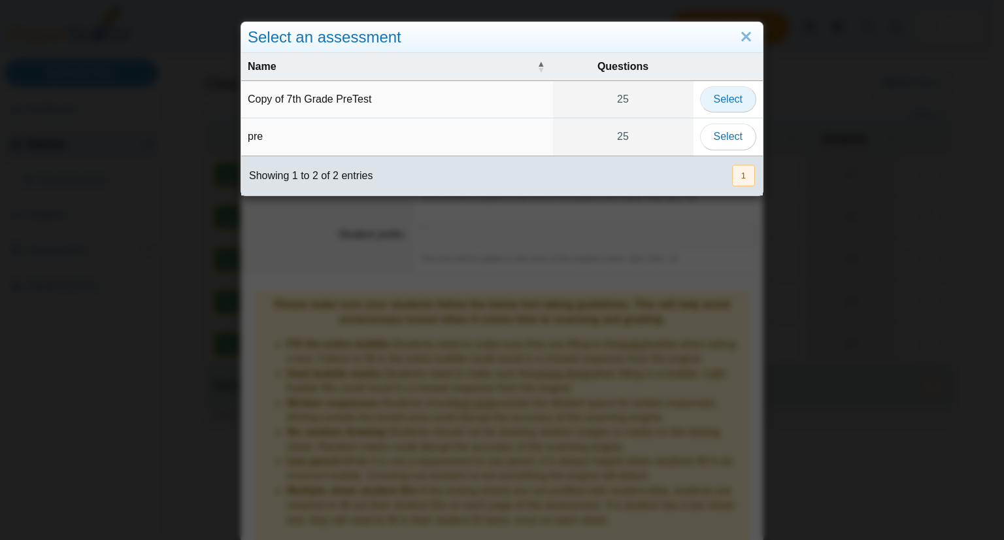
click at [737, 90] on button "Select" at bounding box center [728, 99] width 56 height 26
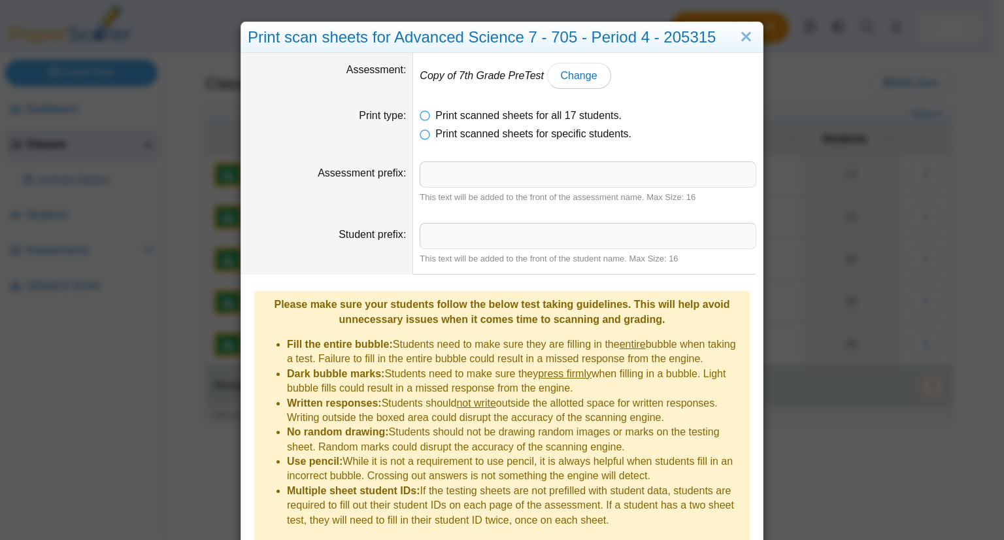
scroll to position [41, 0]
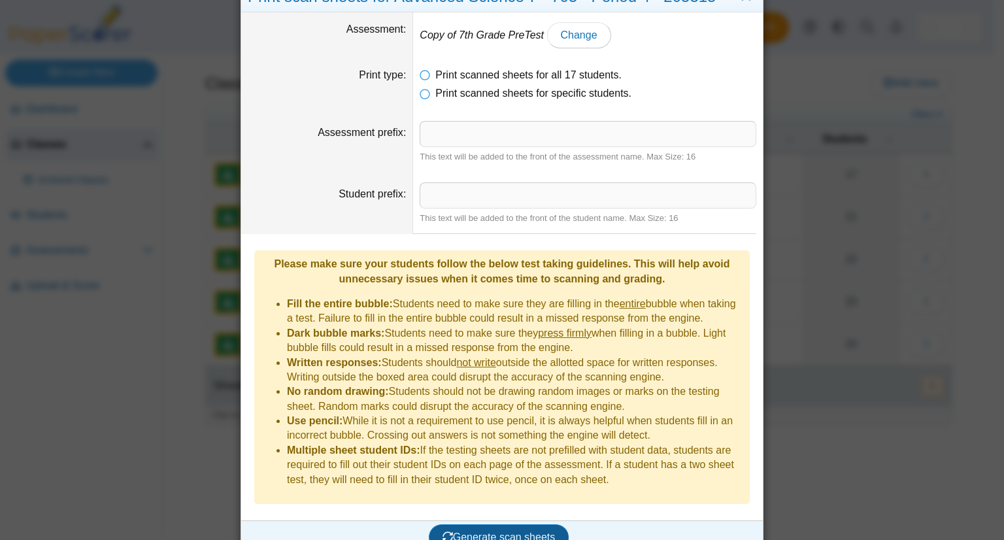
click at [496, 531] on span "Generate scan sheets" at bounding box center [499, 536] width 113 height 11
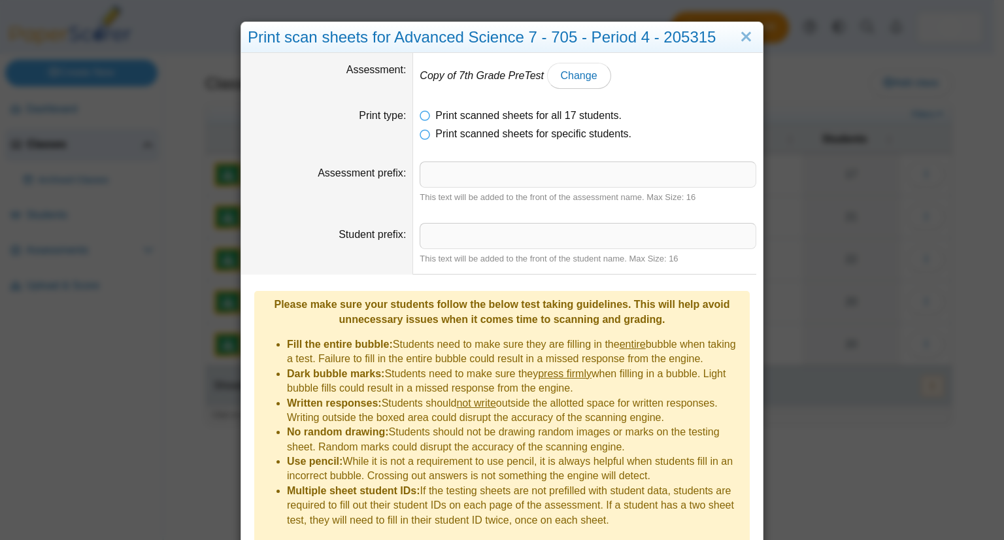
scroll to position [0, 0]
click at [592, 163] on input "Assessment prefix" at bounding box center [588, 174] width 337 height 26
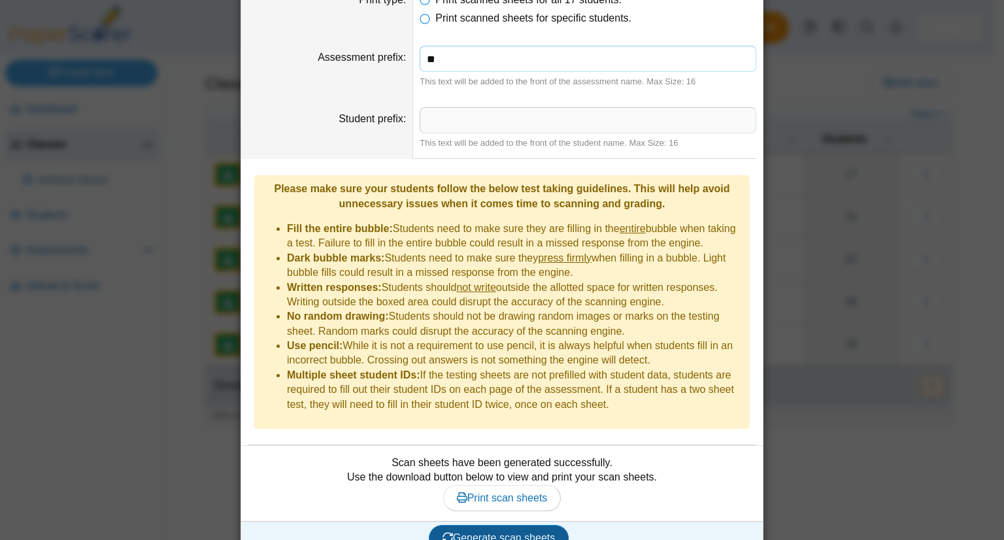
type input "**"
click at [518, 532] on span "Generate scan sheets" at bounding box center [499, 537] width 113 height 11
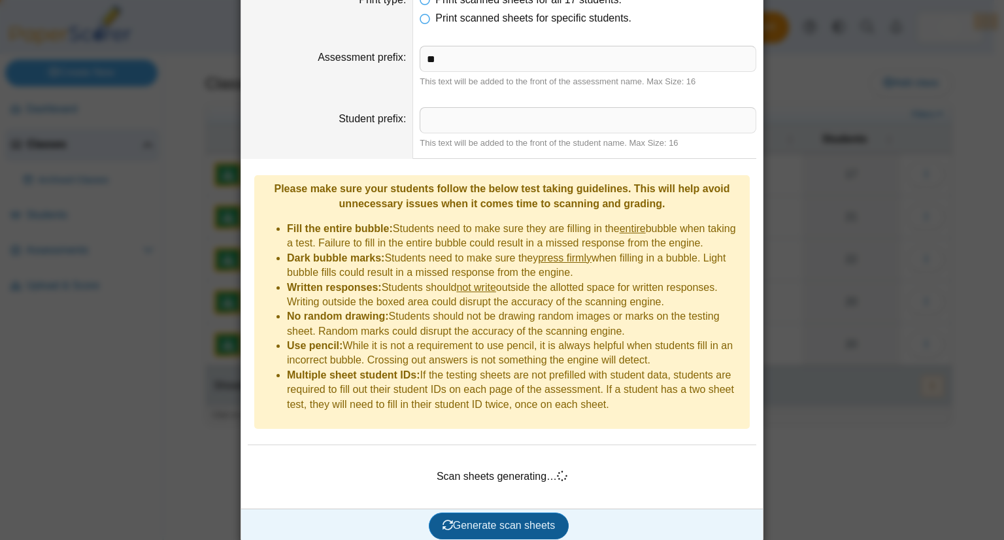
scroll to position [104, 0]
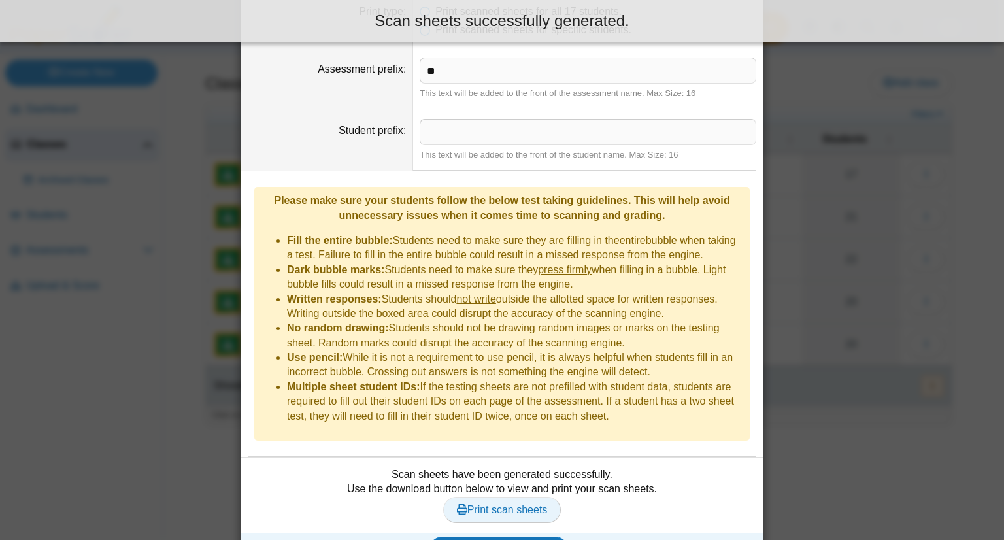
click at [518, 504] on span "Print scan sheets" at bounding box center [502, 509] width 91 height 11
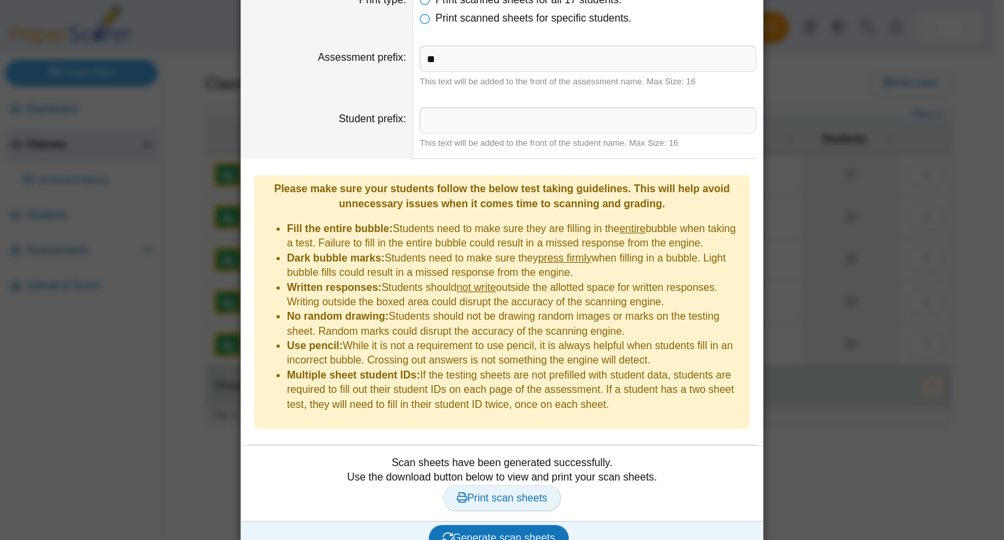
scroll to position [0, 0]
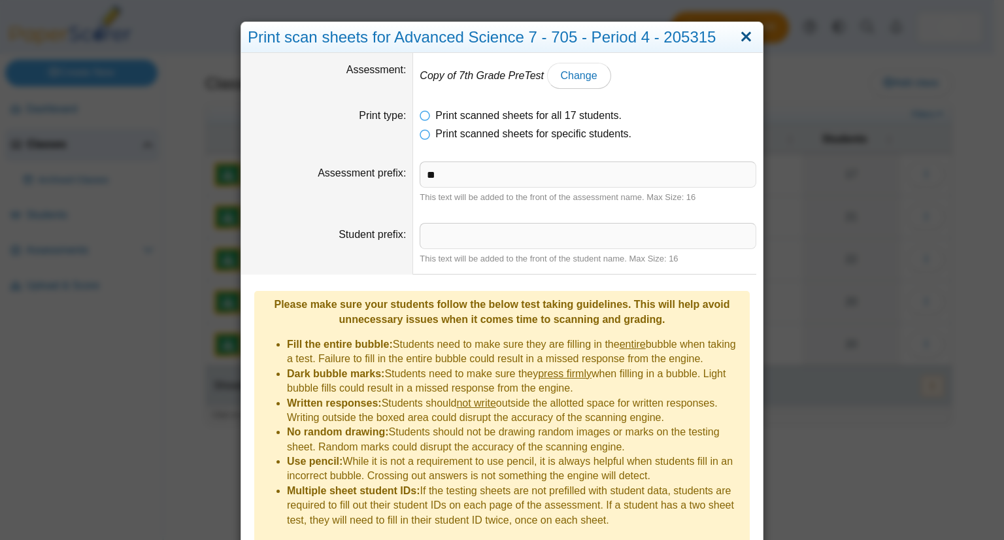
click at [744, 42] on link "Close" at bounding box center [746, 37] width 20 height 22
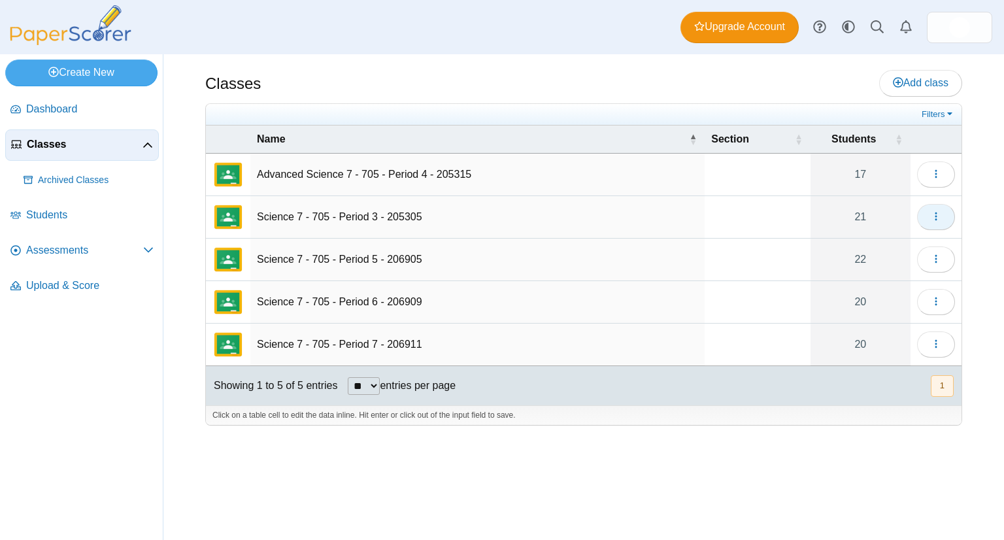
click at [938, 211] on icon "button" at bounding box center [936, 216] width 10 height 10
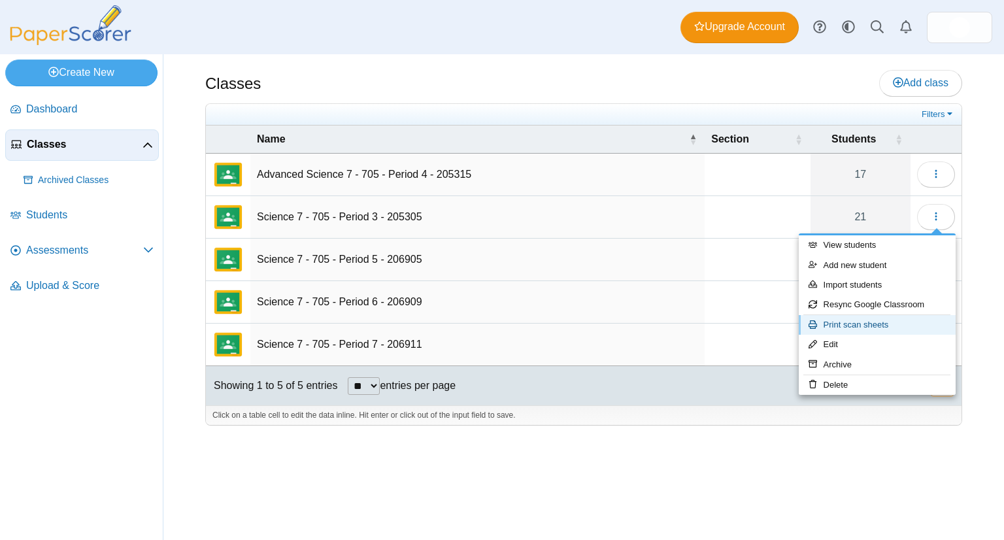
click at [882, 321] on link "Print scan sheets" at bounding box center [877, 325] width 157 height 20
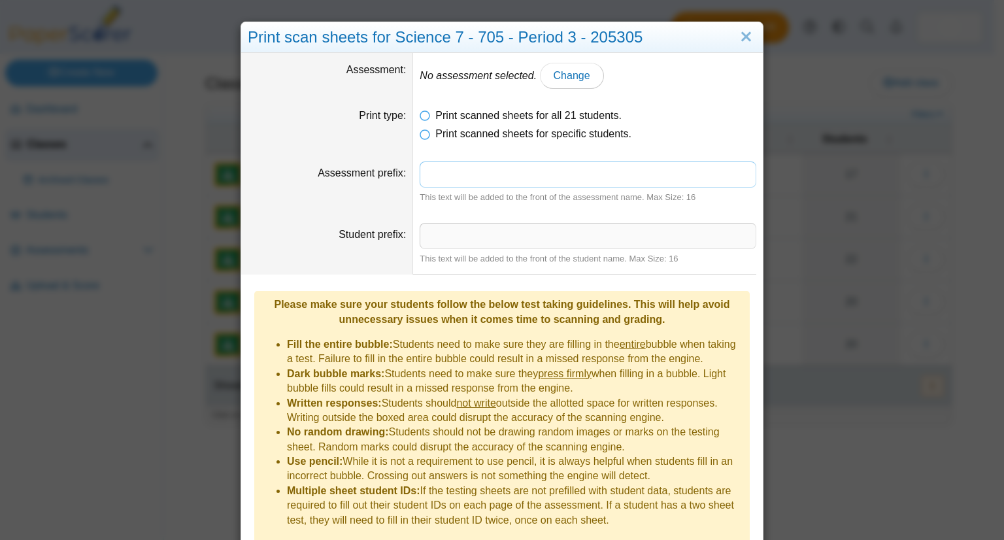
click at [528, 186] on input "Assessment prefix" at bounding box center [588, 174] width 337 height 26
type input "**"
click at [556, 91] on dd "No assessment selected. Change" at bounding box center [588, 76] width 350 height 46
click at [558, 86] on link "Change" at bounding box center [572, 76] width 64 height 26
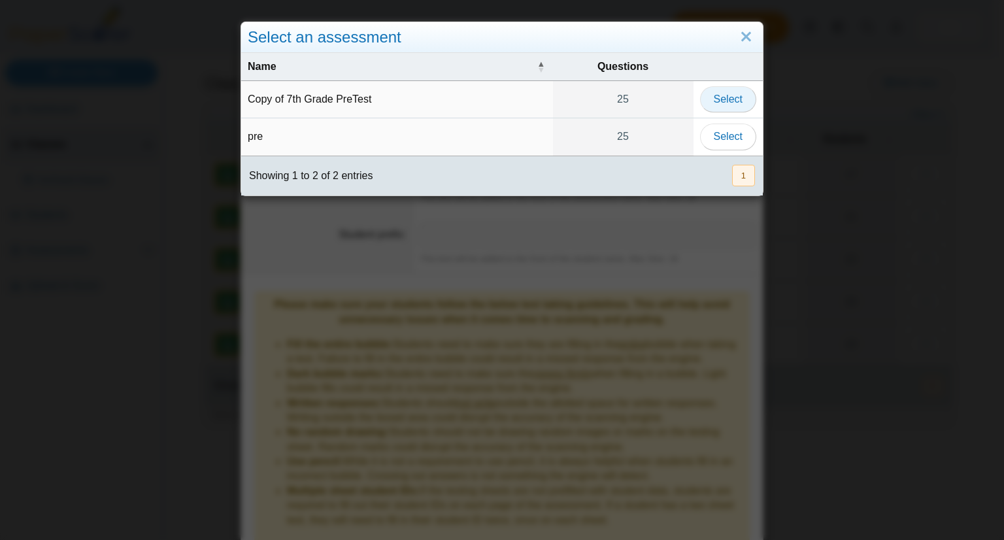
click at [724, 105] on span "Select" at bounding box center [728, 98] width 29 height 11
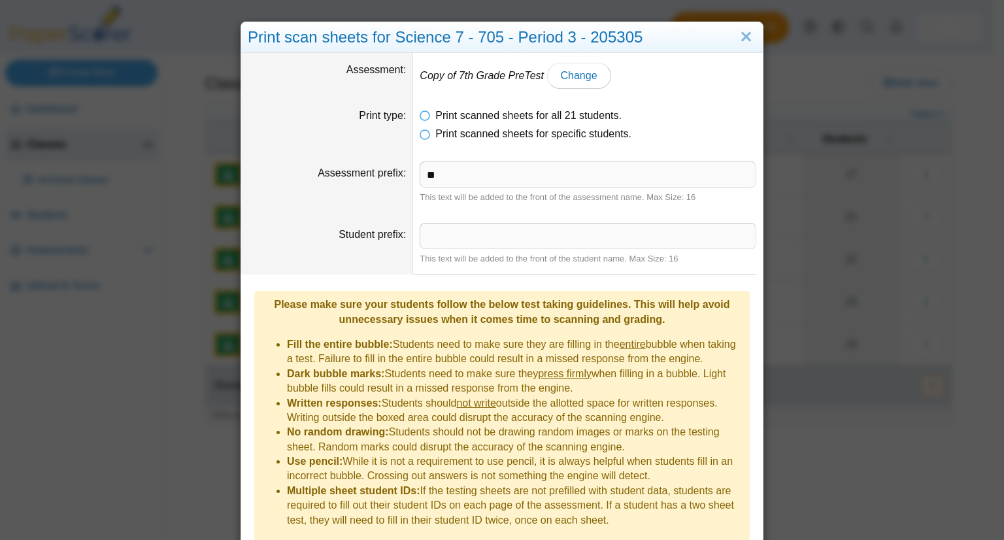
scroll to position [41, 0]
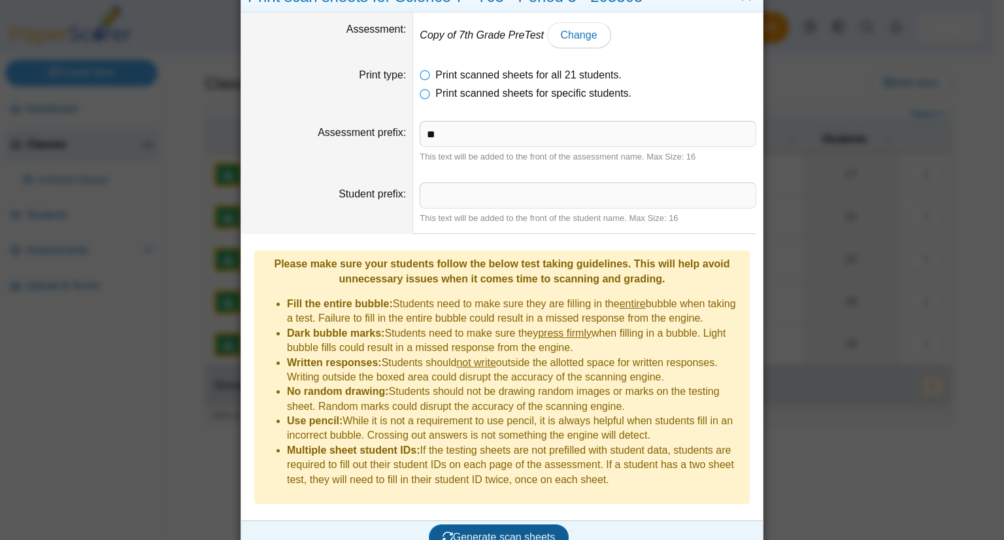
click at [525, 531] on span "Generate scan sheets" at bounding box center [499, 536] width 113 height 11
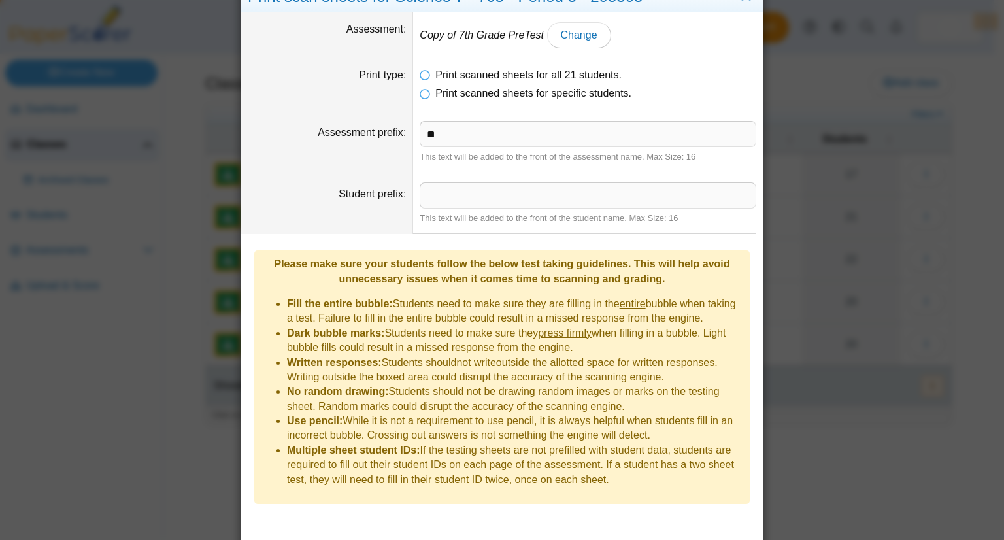
scroll to position [104, 0]
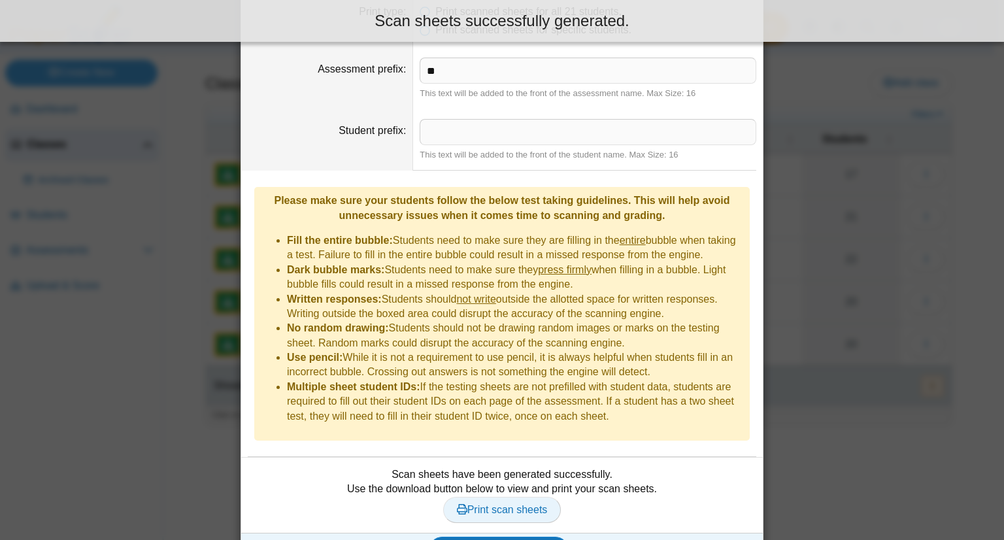
click at [531, 504] on span "Print scan sheets" at bounding box center [502, 509] width 91 height 11
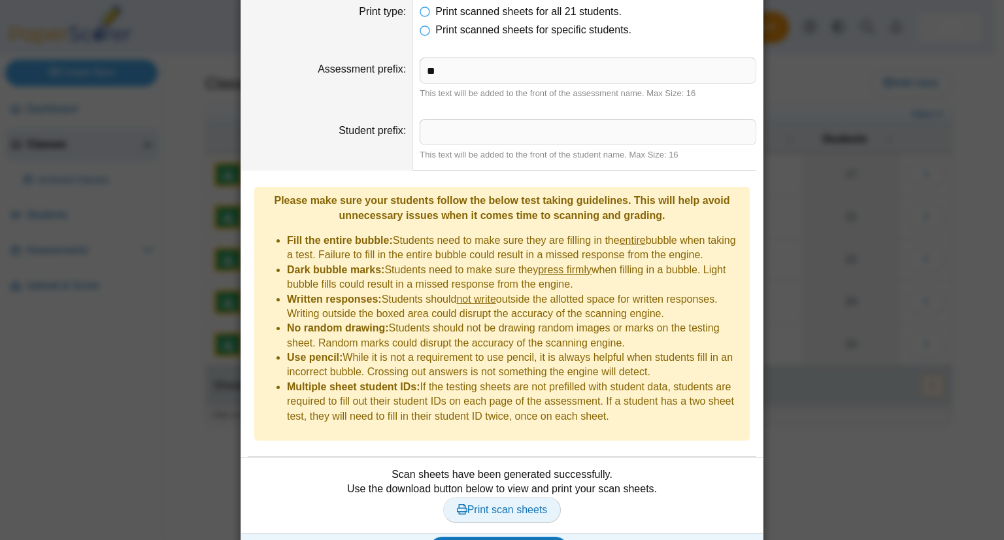
scroll to position [116, 0]
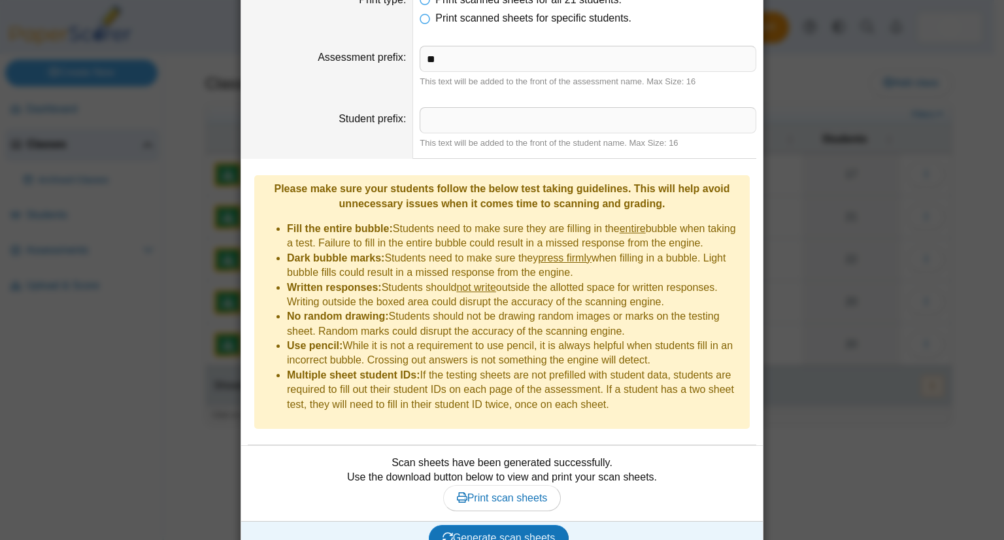
drag, startPoint x: 884, startPoint y: 258, endPoint x: 832, endPoint y: 296, distance: 64.6
click at [832, 296] on div "Print scan sheets for Science 7 - 705 - Period 3 - 205305 Assessment Copy of 7t…" at bounding box center [502, 270] width 1004 height 540
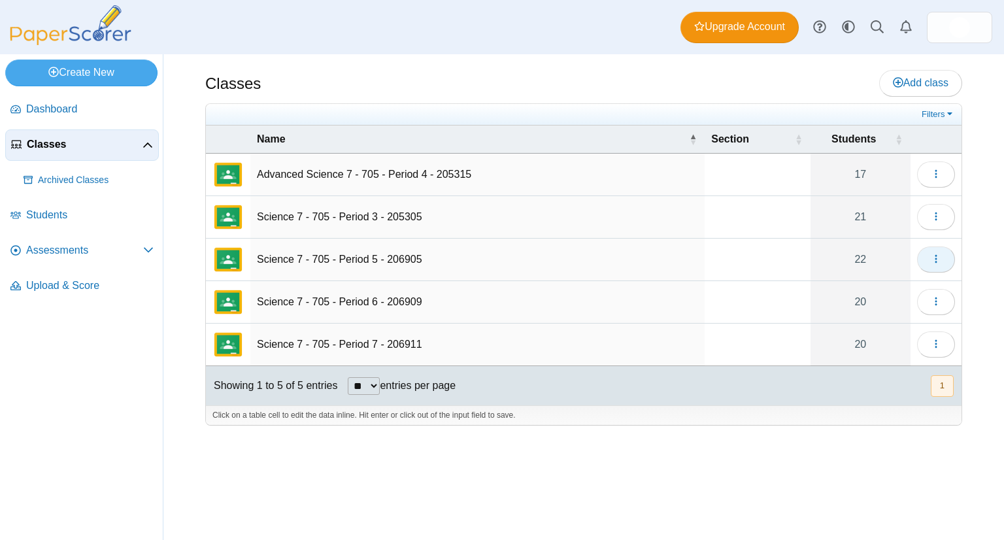
click at [931, 258] on icon "button" at bounding box center [936, 259] width 10 height 10
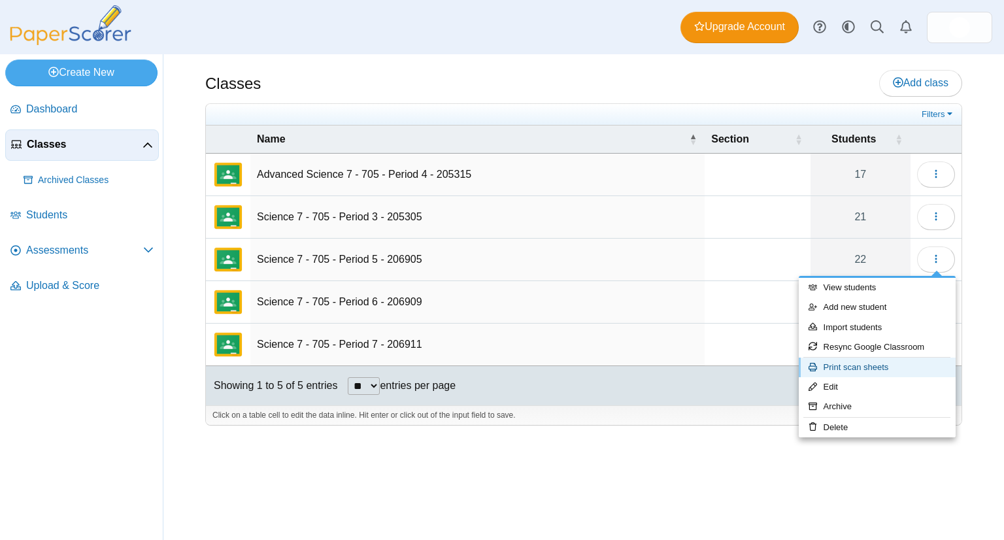
click at [876, 372] on link "Print scan sheets" at bounding box center [877, 368] width 157 height 20
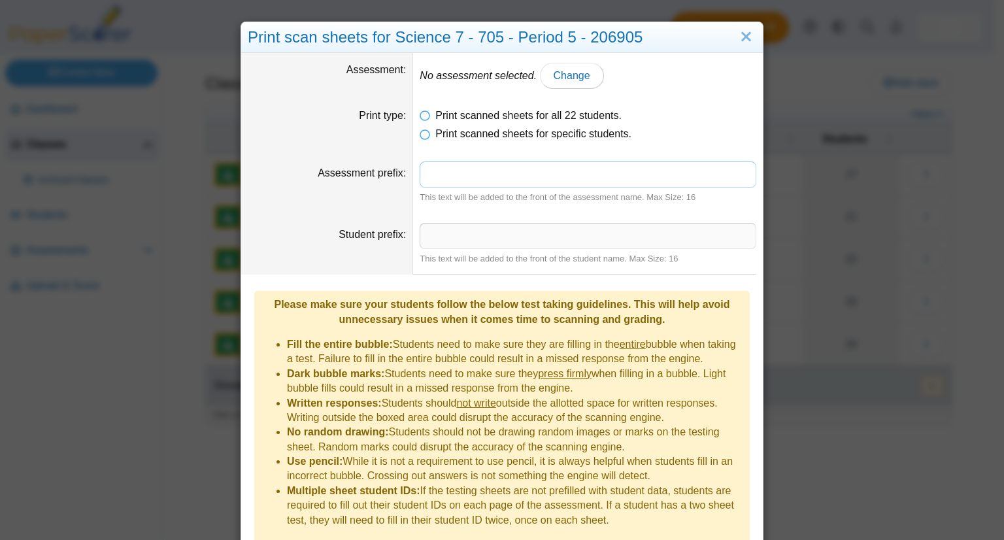
click at [604, 163] on input "Assessment prefix" at bounding box center [588, 174] width 337 height 26
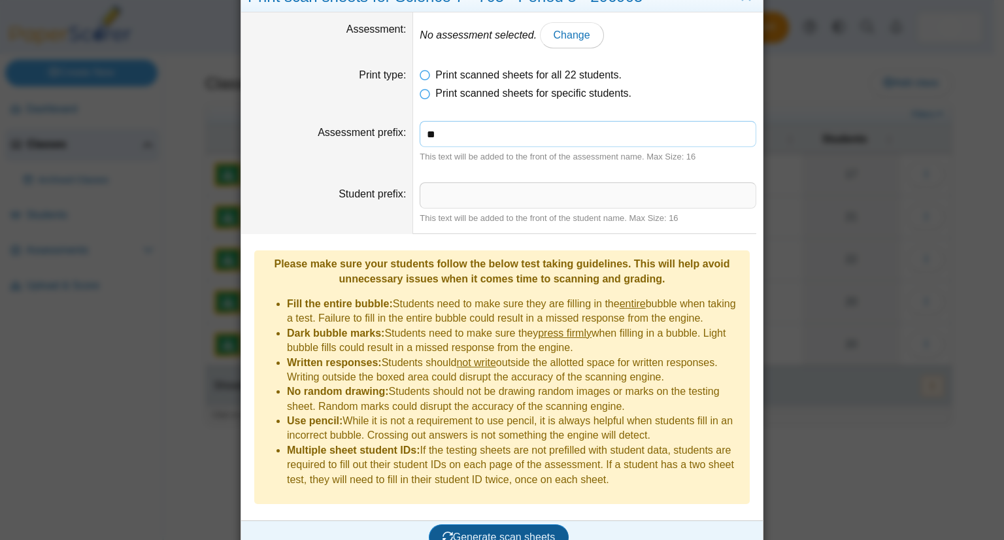
type input "**"
click at [484, 524] on button "Generate scan sheets" at bounding box center [499, 537] width 141 height 26
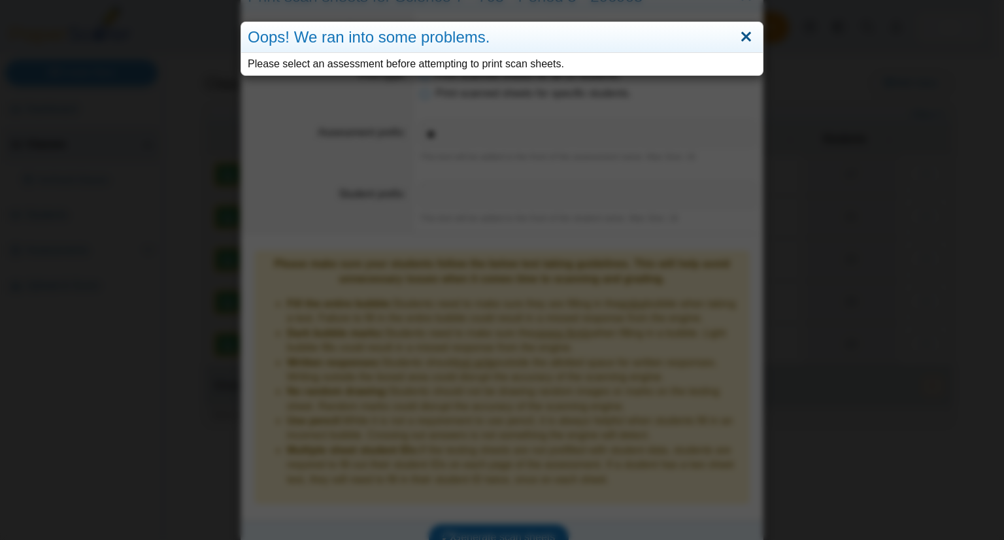
click at [740, 44] on link "Close" at bounding box center [746, 37] width 20 height 22
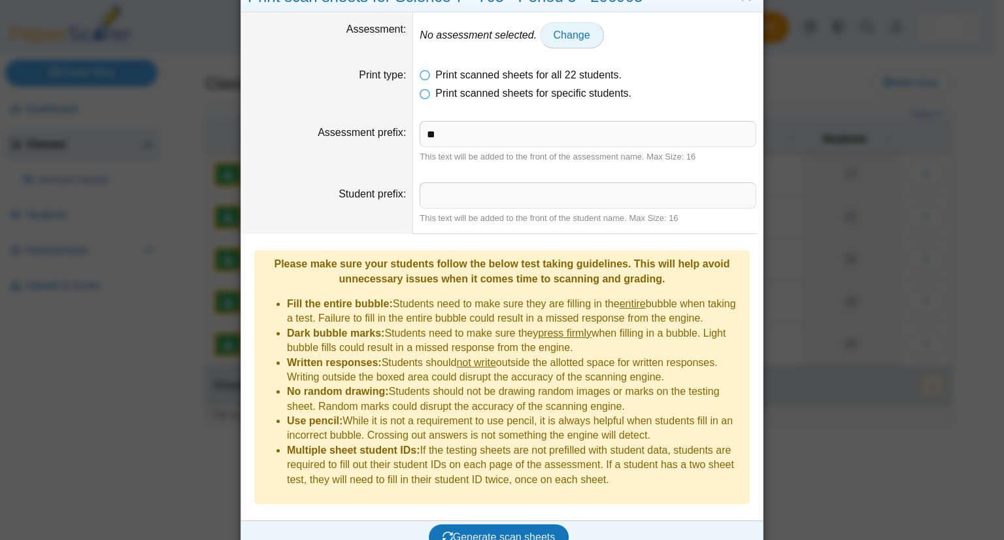
click at [557, 39] on span "Change" at bounding box center [572, 34] width 37 height 11
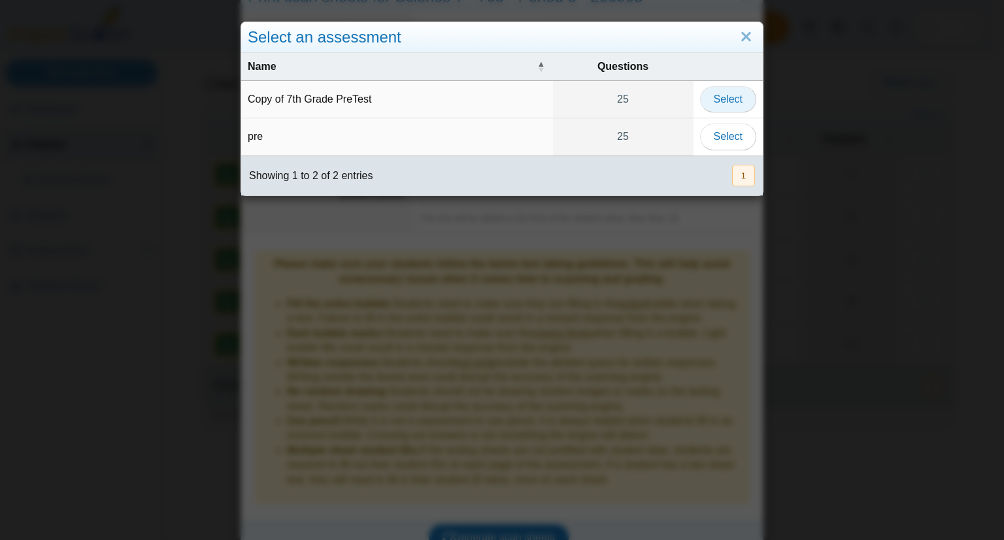
click at [726, 107] on button "Select" at bounding box center [728, 99] width 56 height 26
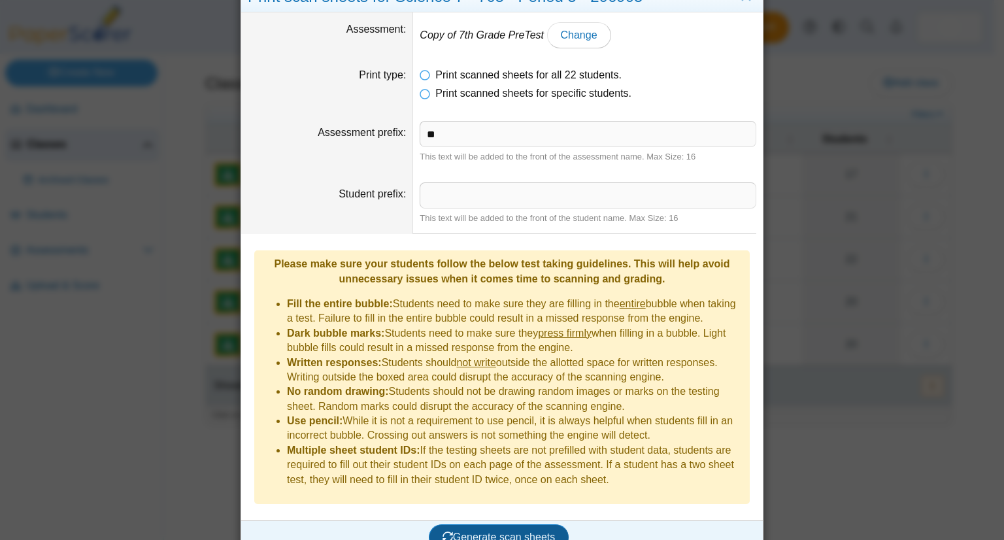
click at [484, 531] on span "Generate scan sheets" at bounding box center [499, 536] width 113 height 11
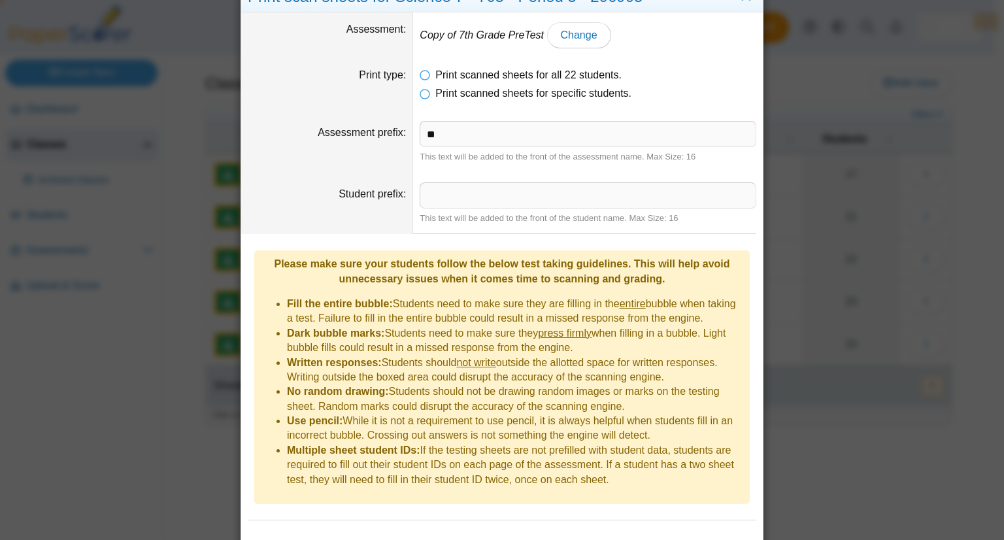
scroll to position [104, 0]
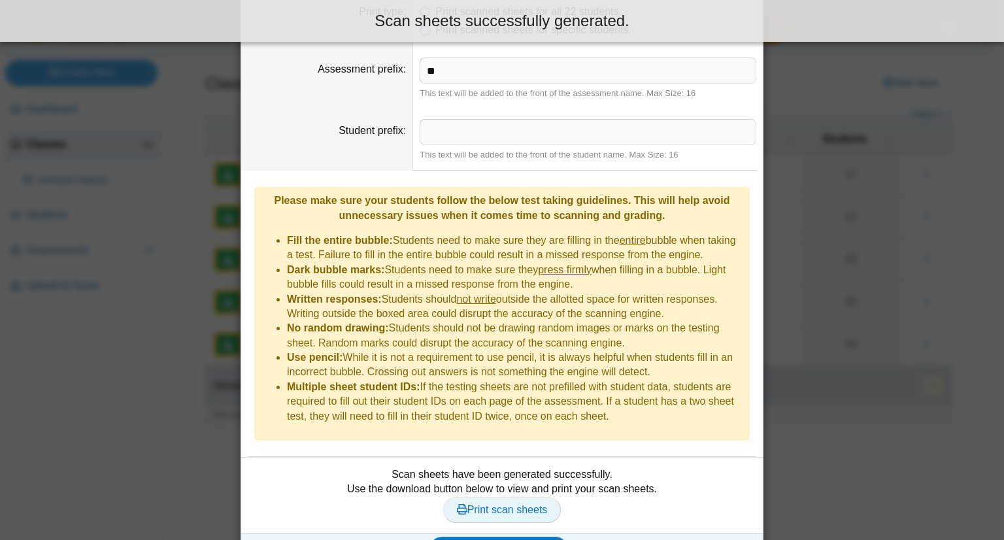
click at [499, 504] on span "Print scan sheets" at bounding box center [502, 509] width 91 height 11
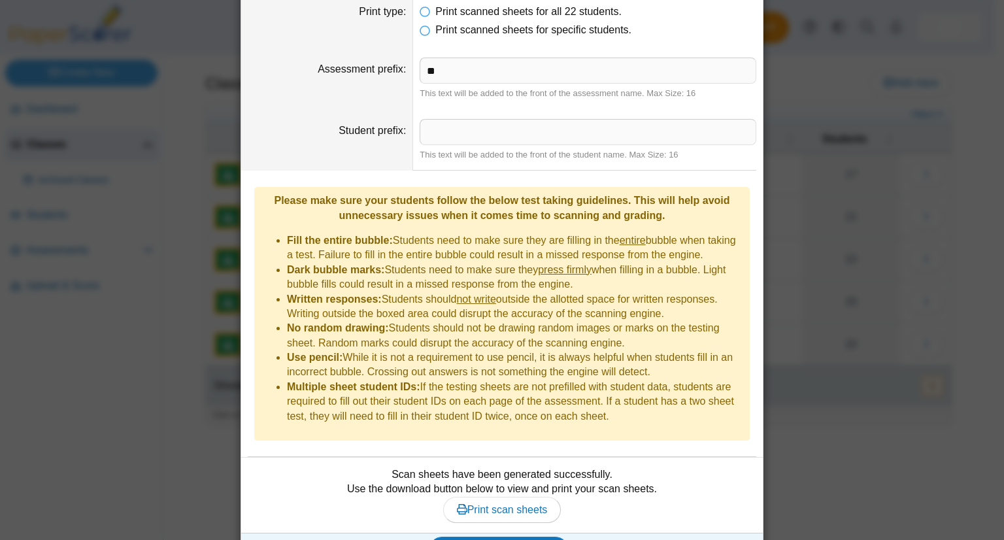
click at [839, 388] on div "Print scan sheets for Science 7 - 705 - Period 5 - 206905 Assessment Copy of 7t…" at bounding box center [502, 270] width 1004 height 540
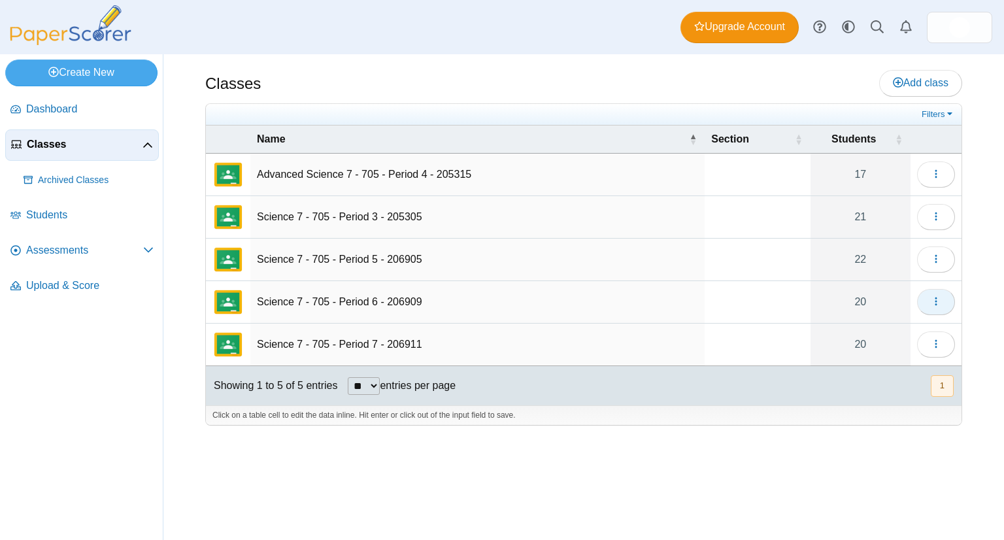
click at [932, 299] on icon "button" at bounding box center [936, 301] width 10 height 10
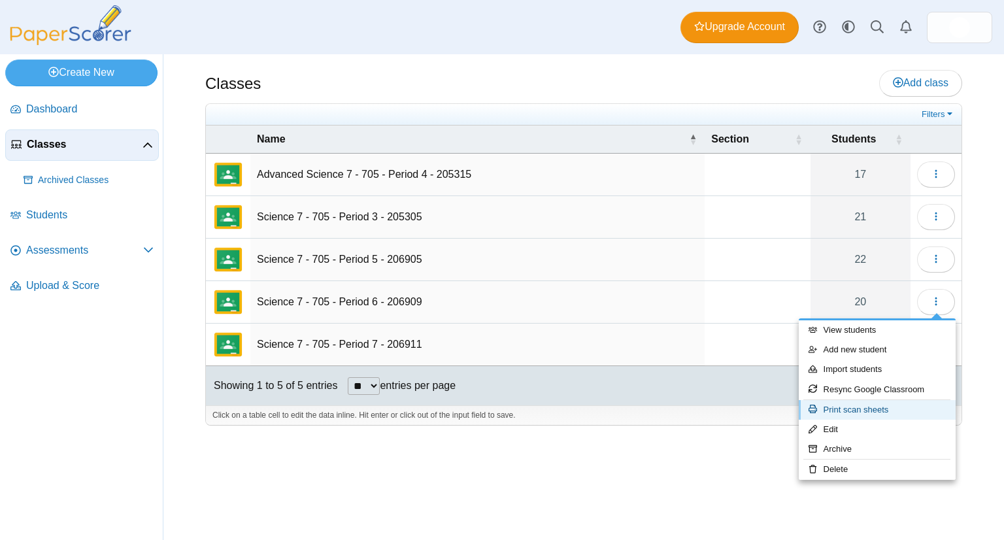
click at [880, 404] on link "Print scan sheets" at bounding box center [877, 410] width 157 height 20
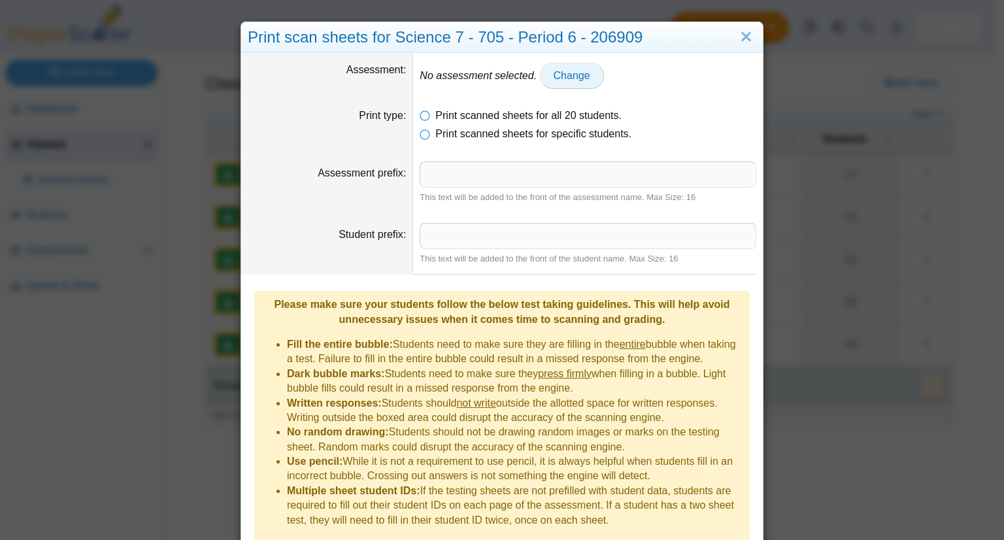
click at [555, 70] on span "Change" at bounding box center [572, 75] width 37 height 11
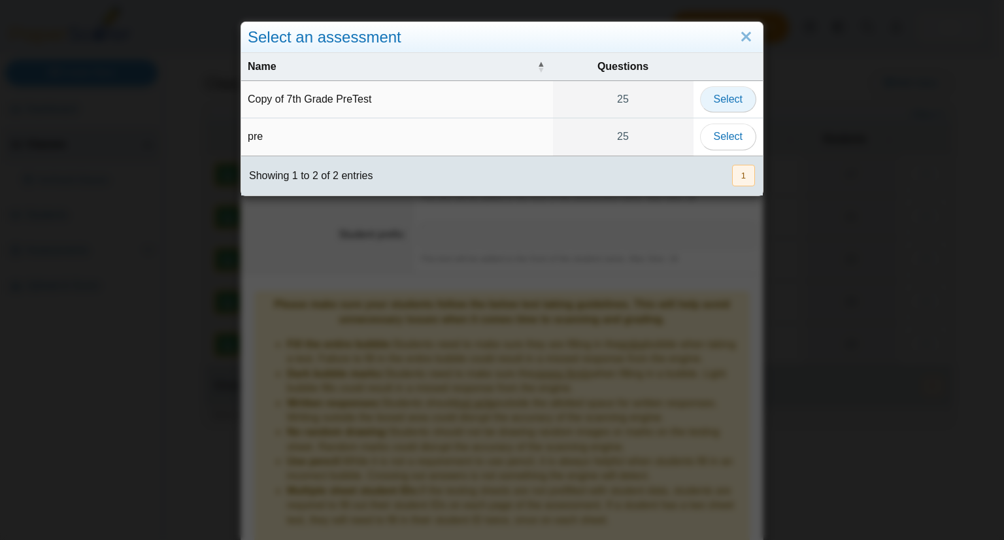
click at [716, 100] on span "Select" at bounding box center [728, 98] width 29 height 11
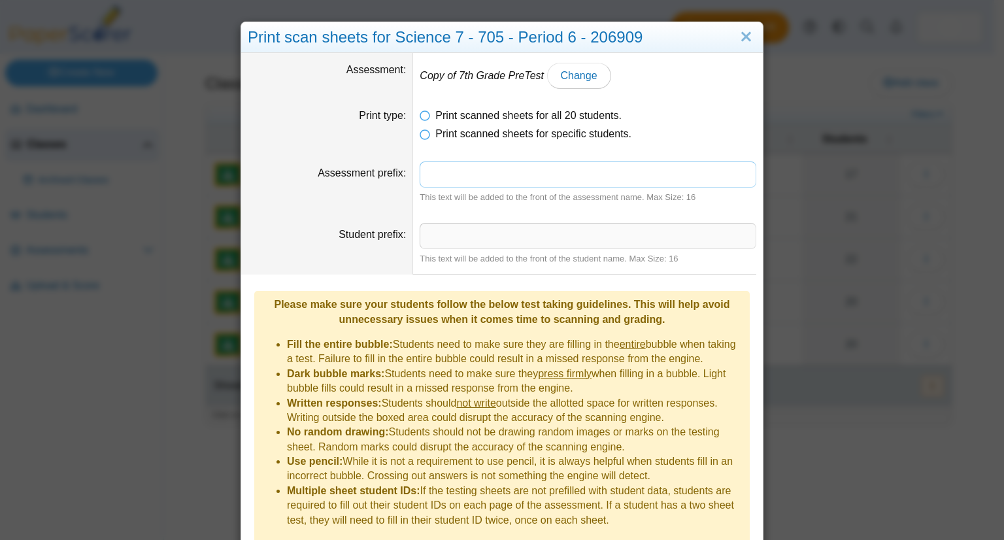
click at [641, 169] on input "Assessment prefix" at bounding box center [588, 174] width 337 height 26
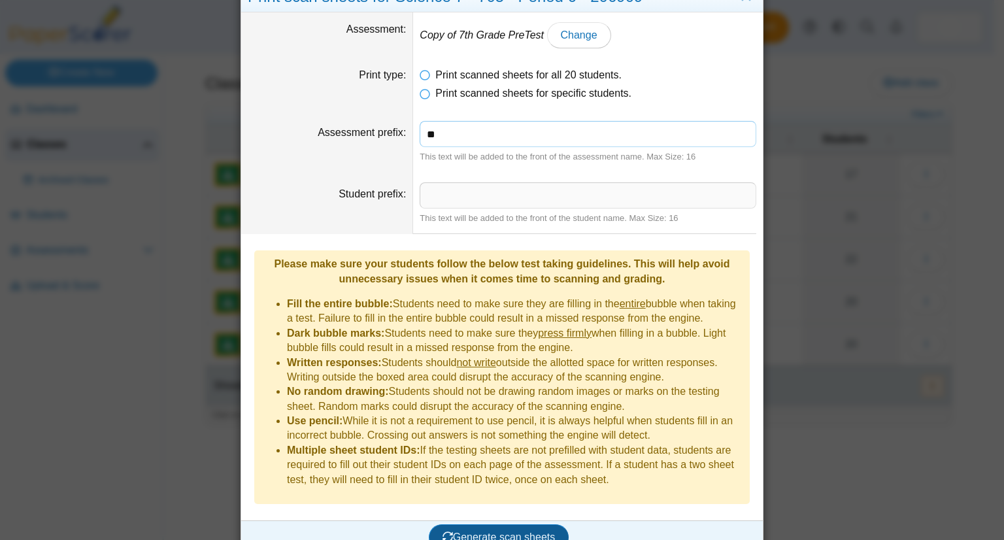
type input "**"
click at [486, 531] on span "Generate scan sheets" at bounding box center [499, 536] width 113 height 11
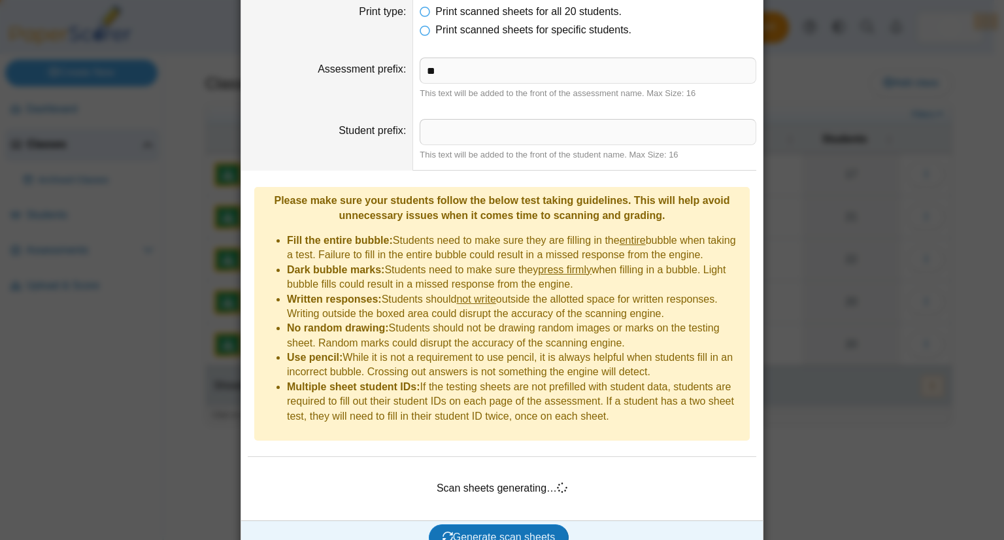
scroll to position [116, 0]
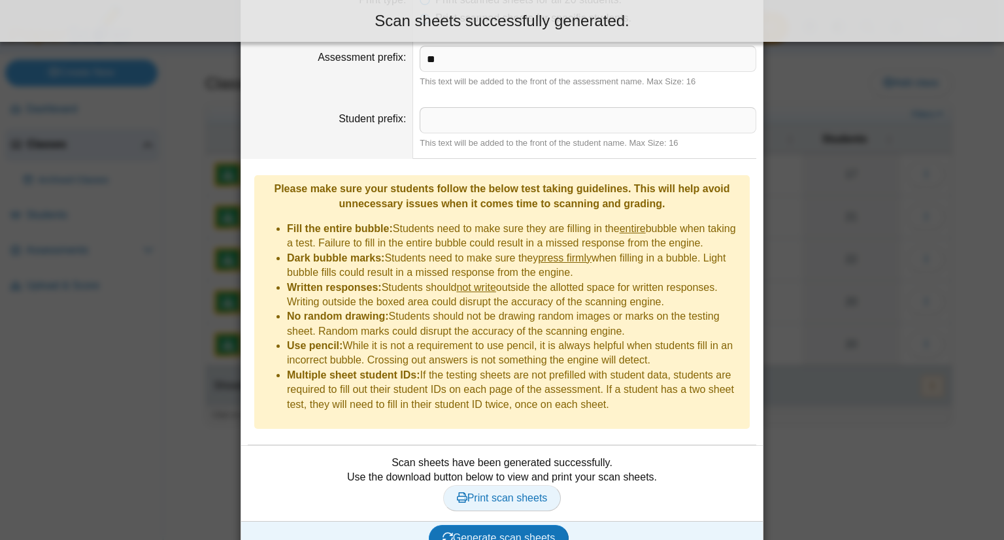
click at [511, 485] on link "Print scan sheets" at bounding box center [502, 498] width 118 height 26
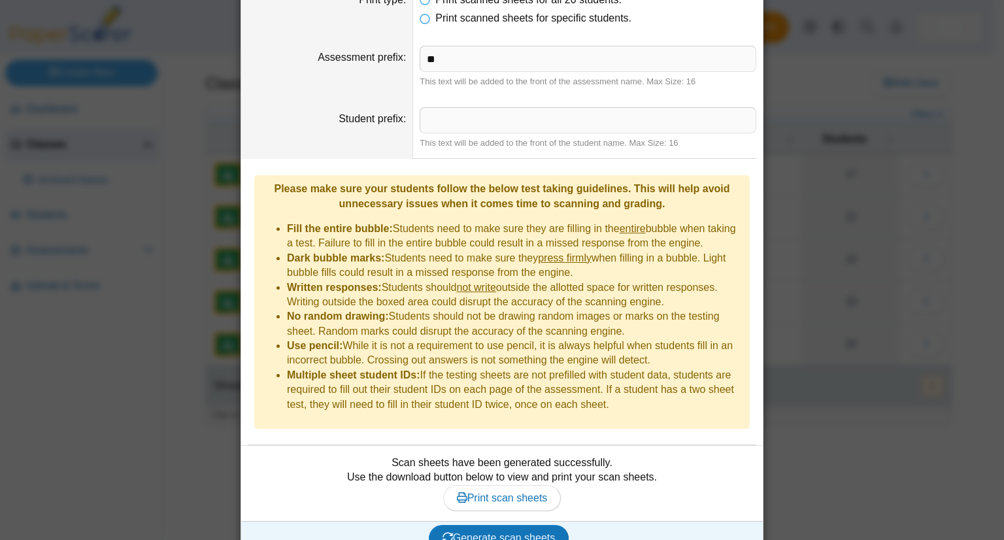
click at [833, 326] on div "Print scan sheets for Science 7 - 705 - Period 6 - 206909 Assessment Copy of 7t…" at bounding box center [502, 270] width 1004 height 540
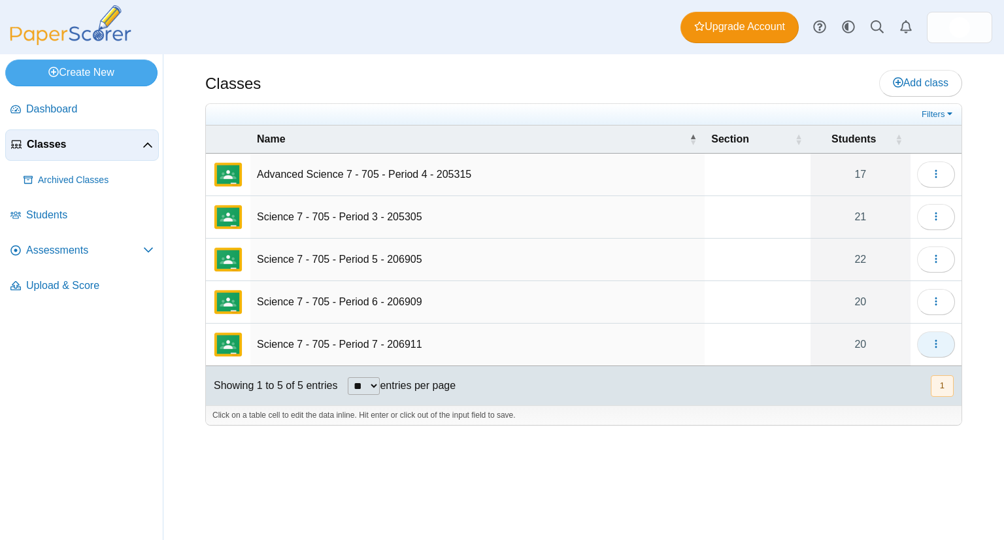
click at [937, 343] on icon "button" at bounding box center [936, 344] width 10 height 10
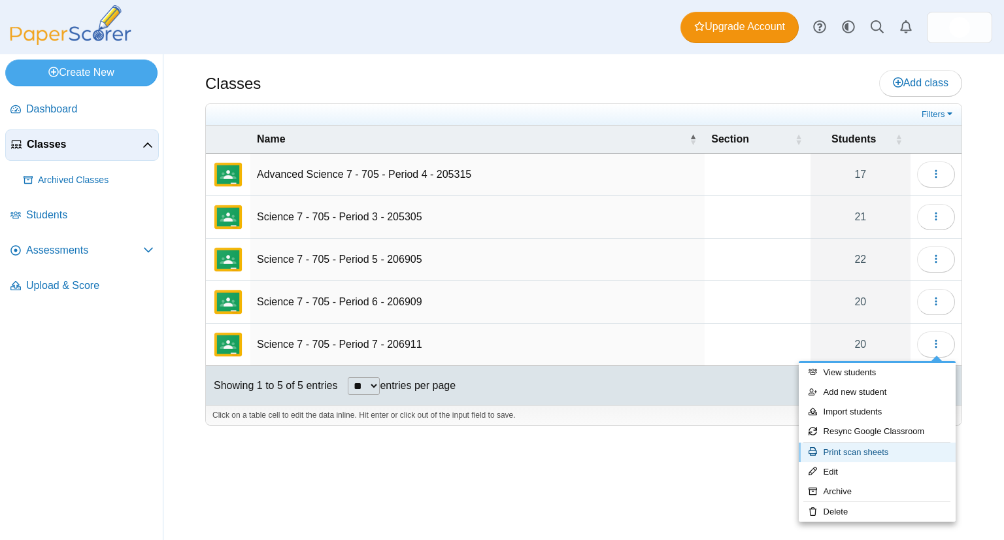
click at [878, 451] on link "Print scan sheets" at bounding box center [877, 453] width 157 height 20
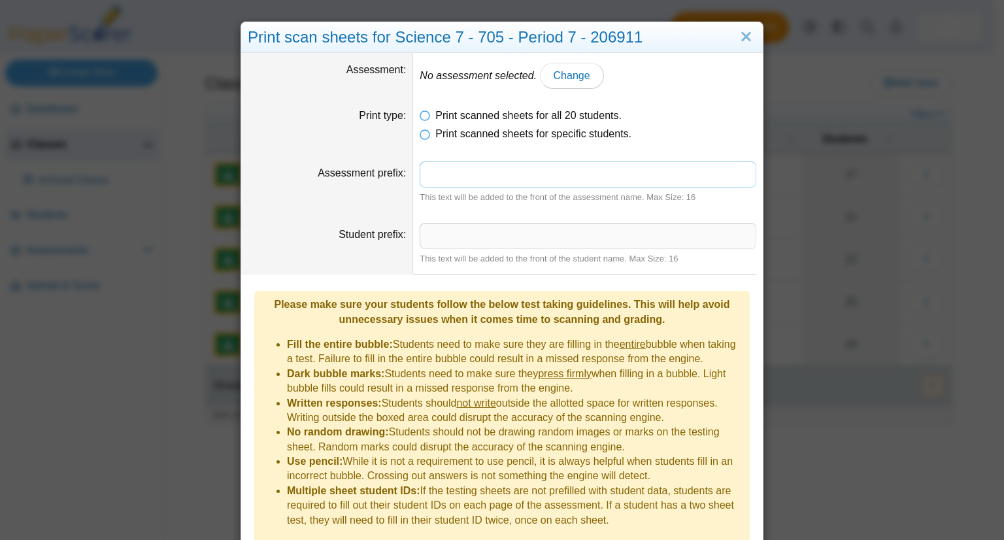
click at [565, 173] on input "Assessment prefix" at bounding box center [588, 174] width 337 height 26
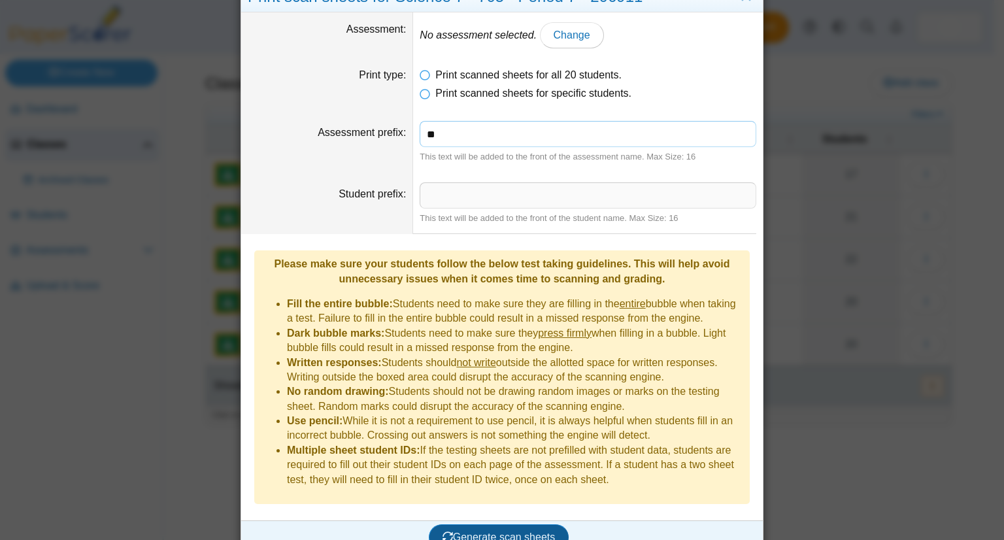
type input "**"
click at [518, 531] on span "Generate scan sheets" at bounding box center [499, 536] width 113 height 11
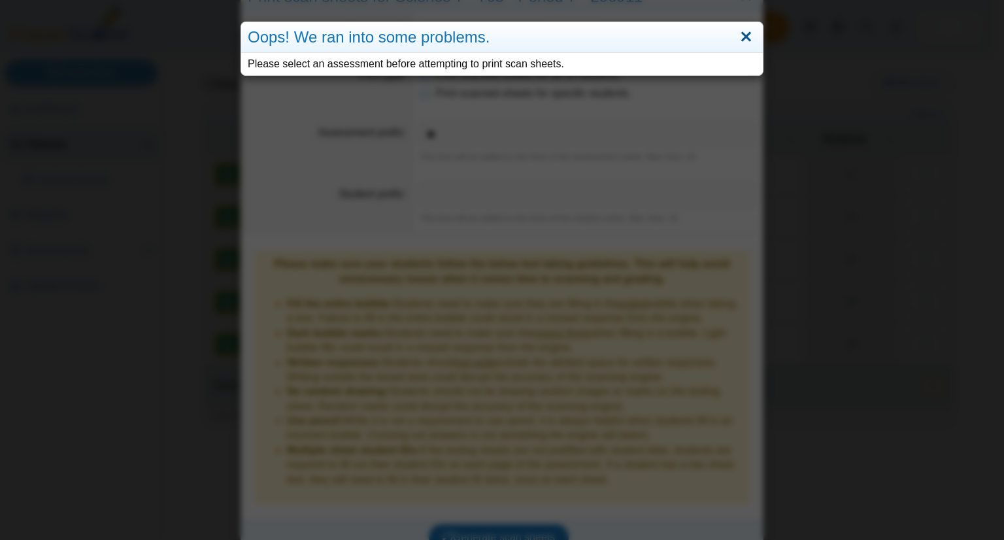
click at [737, 33] on link "Close" at bounding box center [746, 37] width 20 height 22
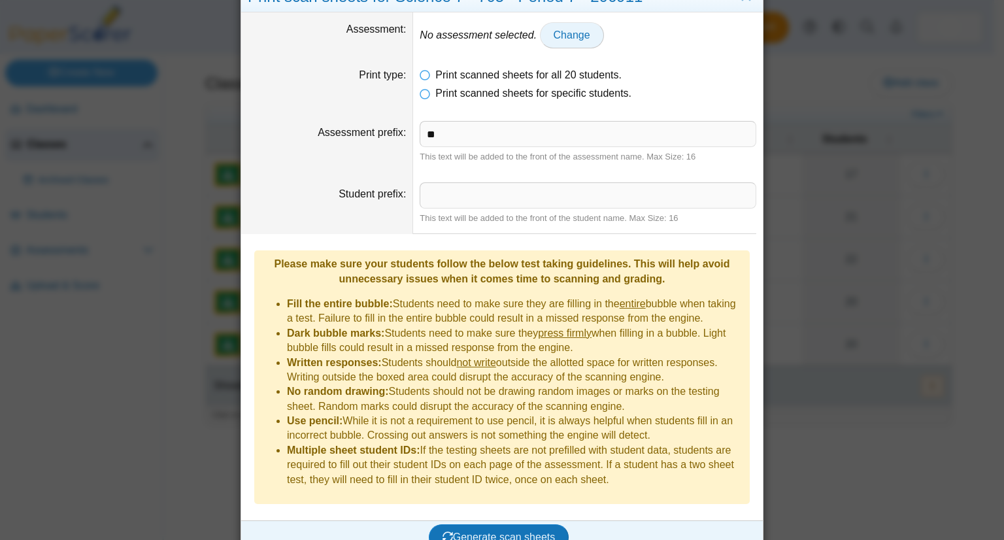
click at [572, 43] on link "Change" at bounding box center [572, 35] width 64 height 26
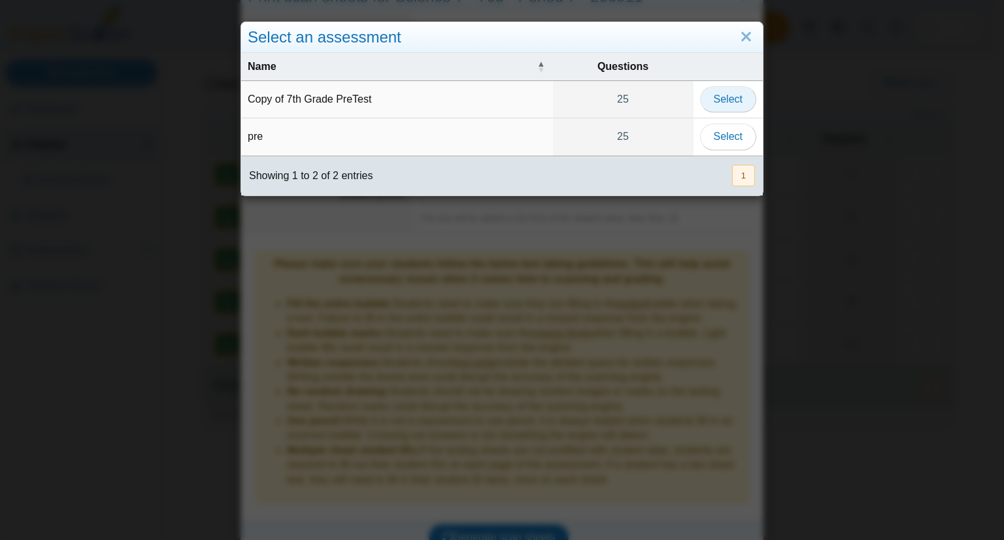
click at [735, 99] on span "Select" at bounding box center [728, 98] width 29 height 11
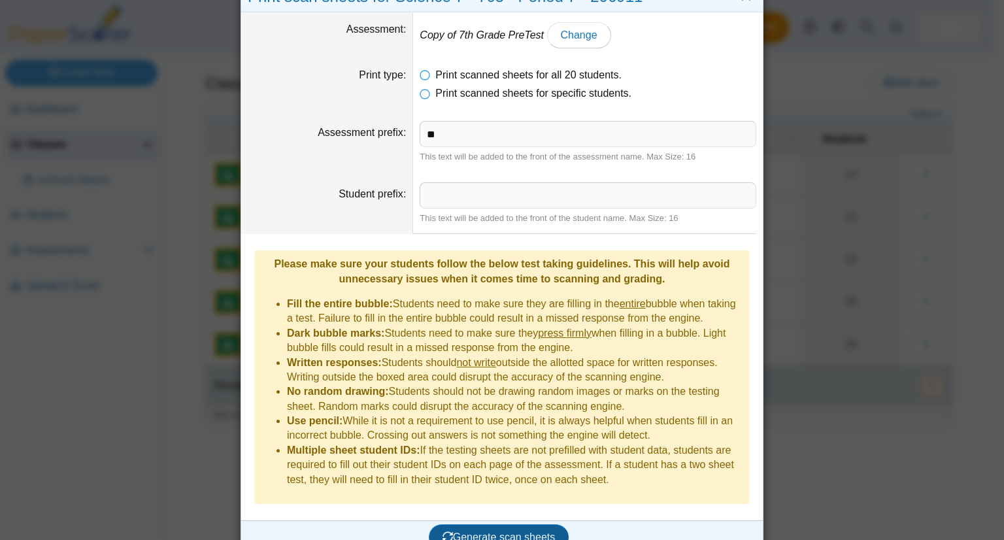
click at [510, 531] on span "Generate scan sheets" at bounding box center [499, 536] width 113 height 11
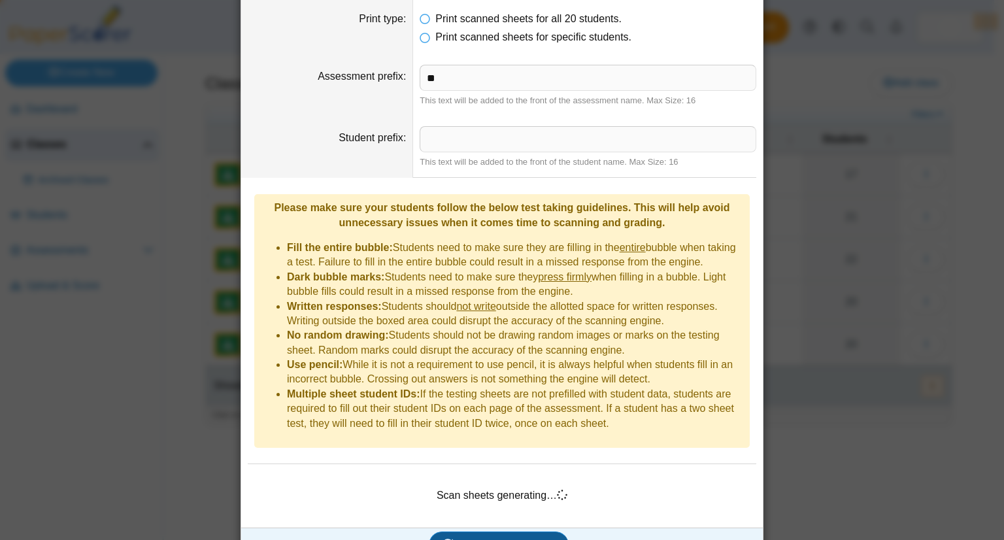
scroll to position [104, 0]
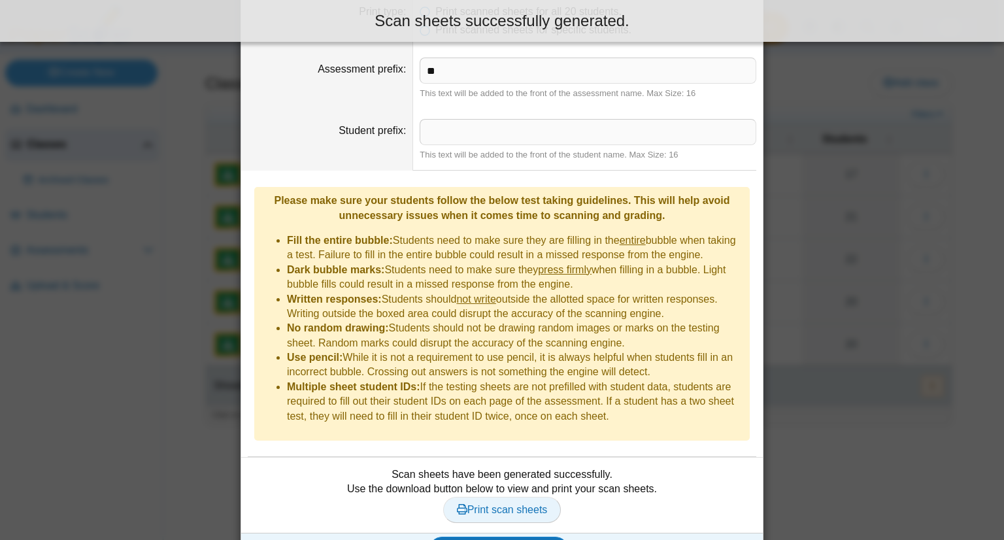
click at [514, 504] on span "Print scan sheets" at bounding box center [502, 509] width 91 height 11
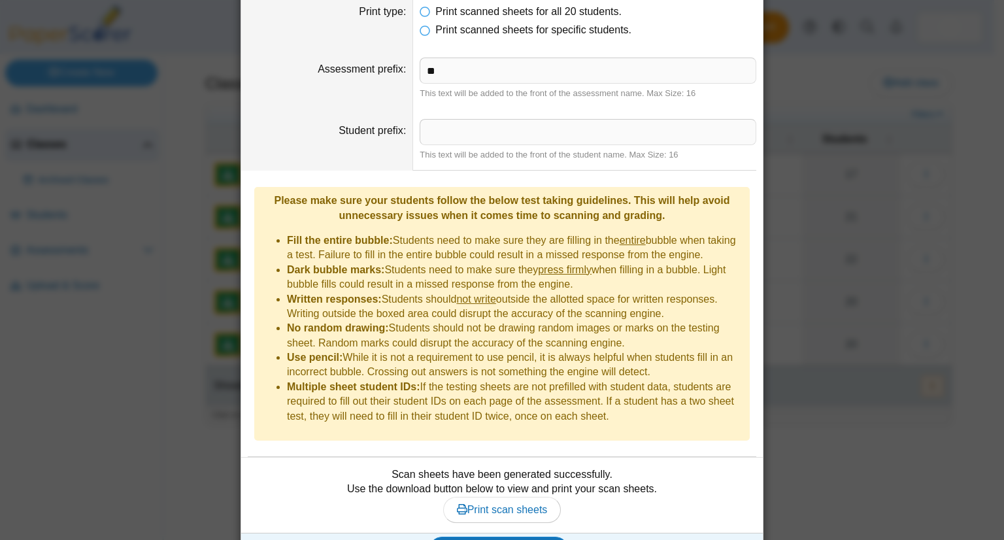
click at [155, 163] on div "Print scan sheets for Science 7 - 705 - Period 7 - 206911 Assessment Copy of 7t…" at bounding box center [502, 270] width 1004 height 540
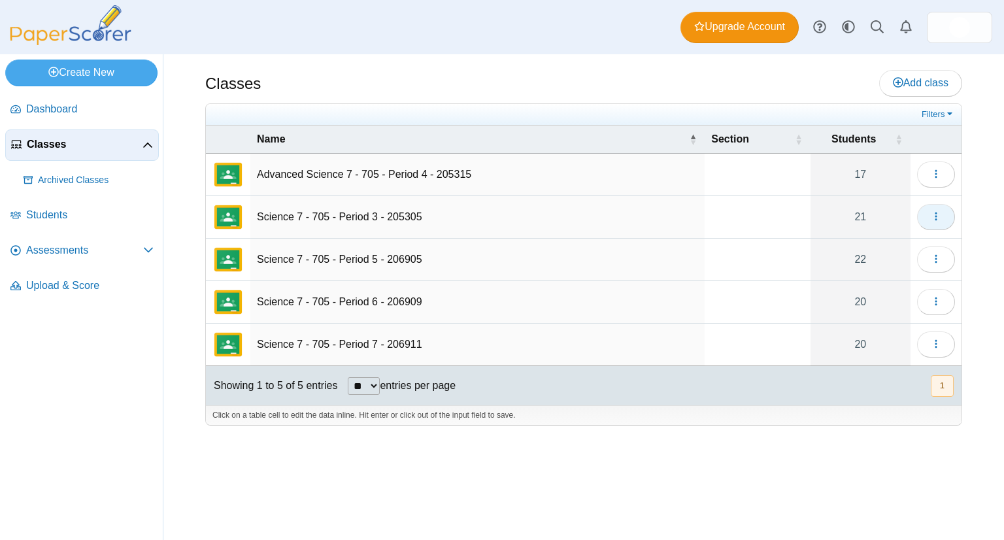
click at [938, 216] on icon "button" at bounding box center [936, 216] width 10 height 10
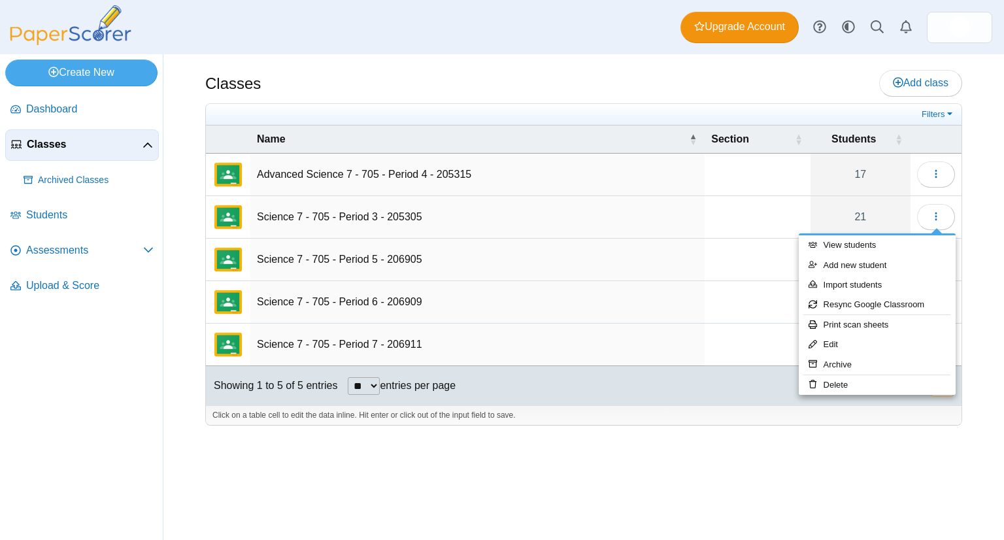
click at [652, 199] on td "Science 7 - 705 - Period 3 - 205305" at bounding box center [477, 217] width 454 height 42
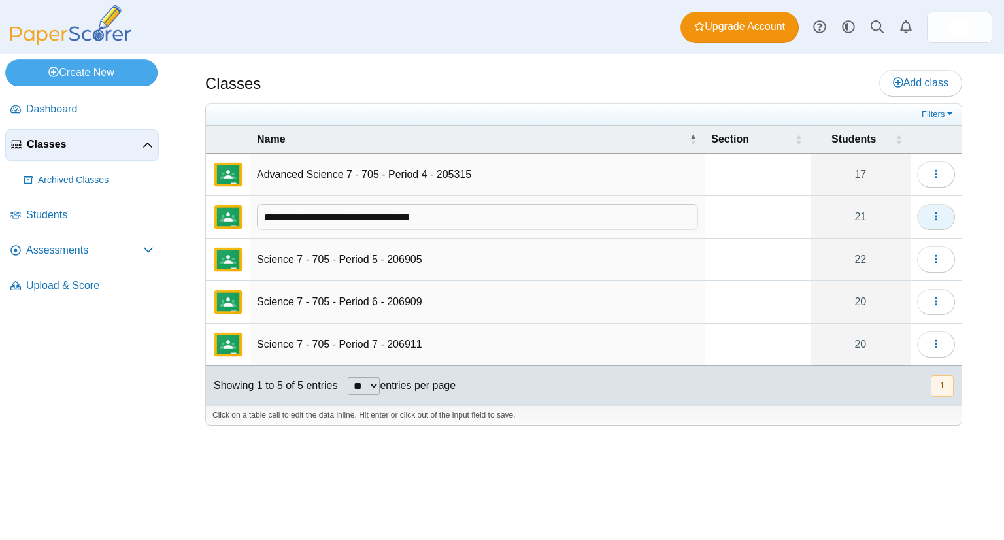
click at [928, 218] on button "button" at bounding box center [936, 217] width 38 height 26
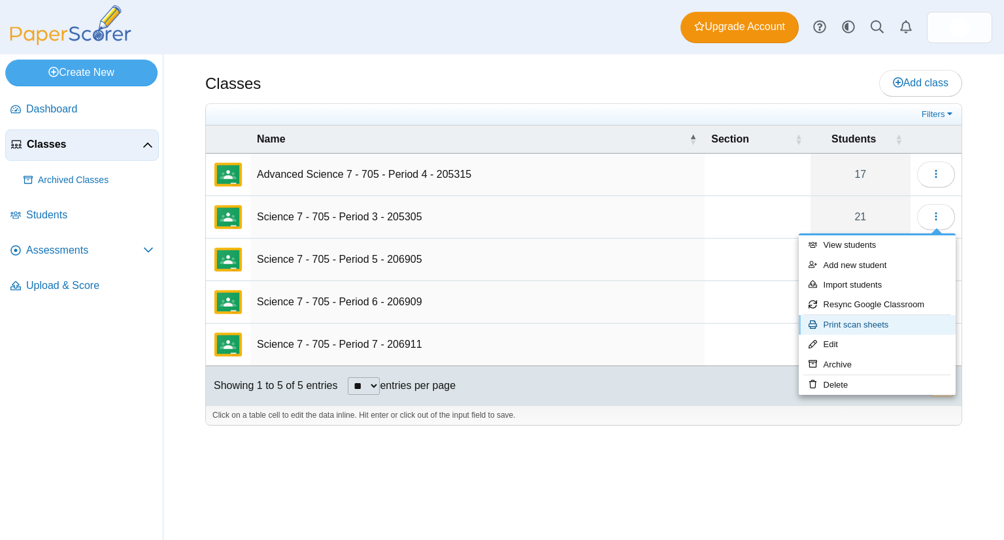
click at [830, 322] on link "Print scan sheets" at bounding box center [877, 325] width 157 height 20
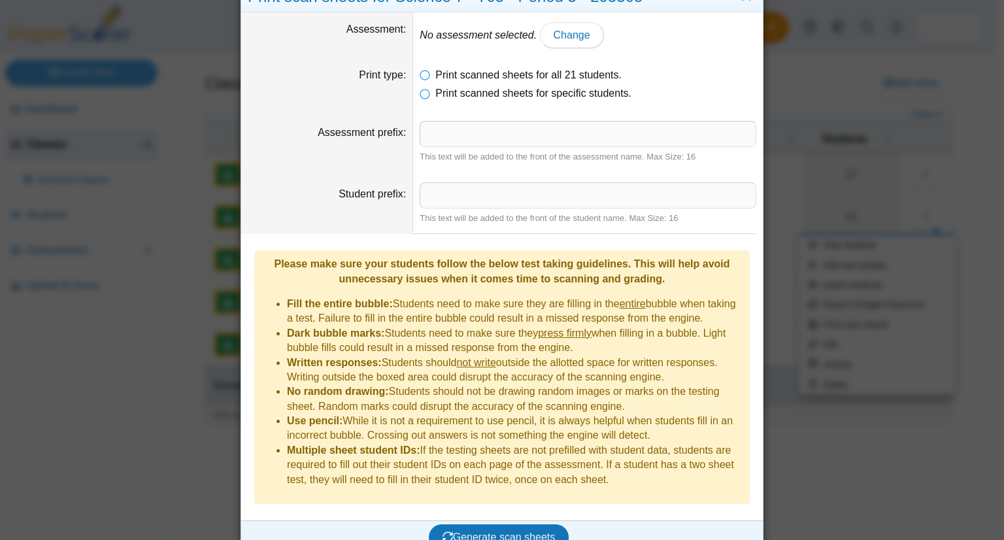
scroll to position [0, 0]
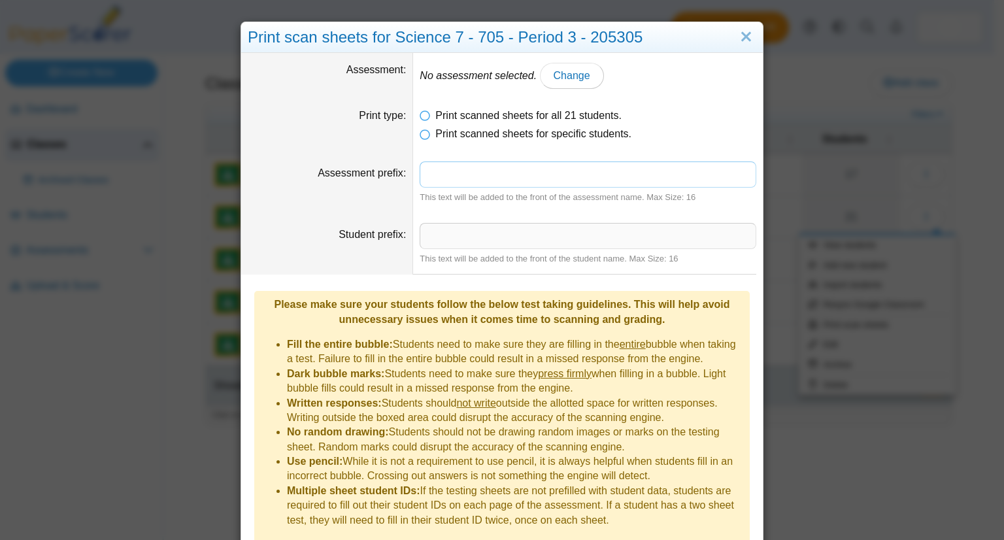
click at [458, 178] on input "Assessment prefix" at bounding box center [588, 174] width 337 height 26
type input "**"
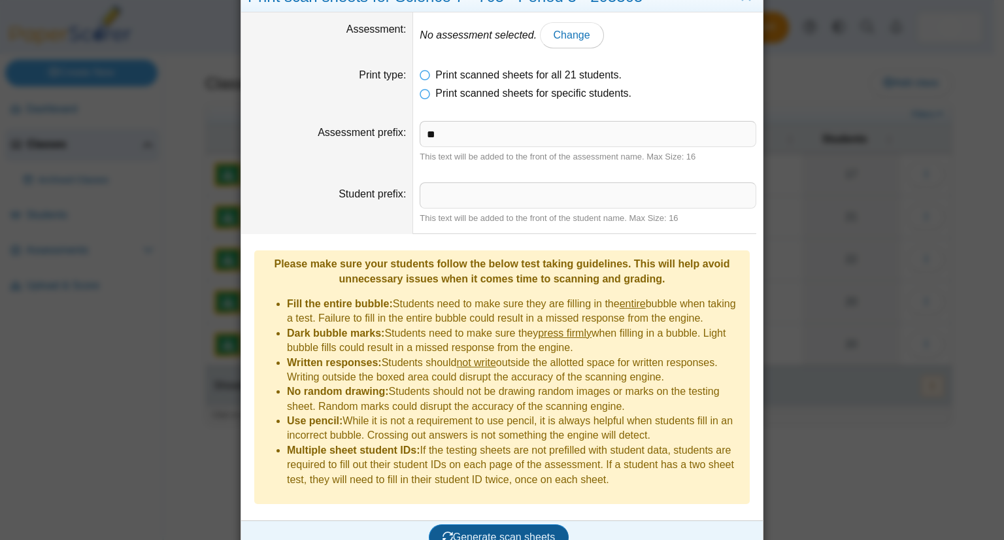
click at [460, 525] on button "Generate scan sheets" at bounding box center [499, 537] width 141 height 26
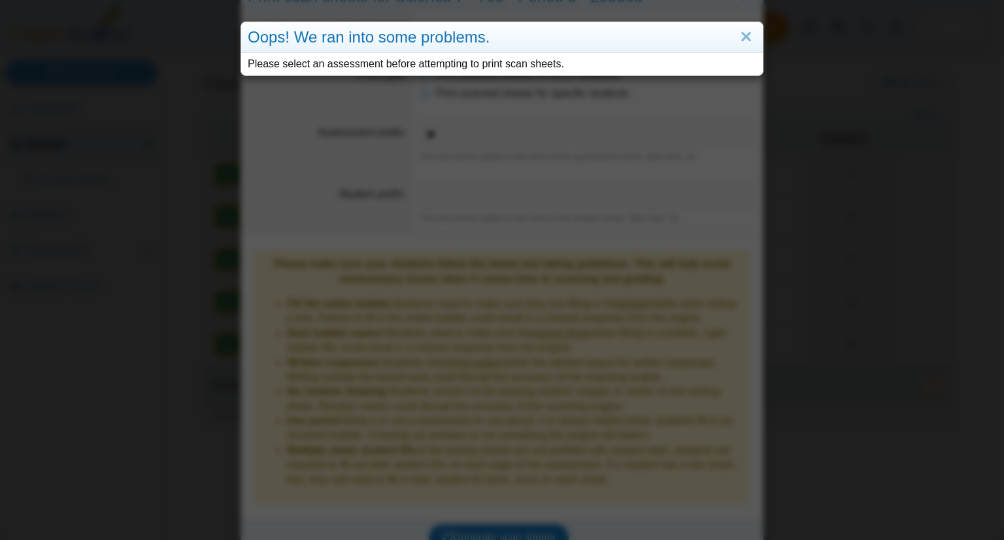
click at [539, 131] on div "Oops! We ran into some problems. Please select an assessment before attempting …" at bounding box center [502, 270] width 1004 height 540
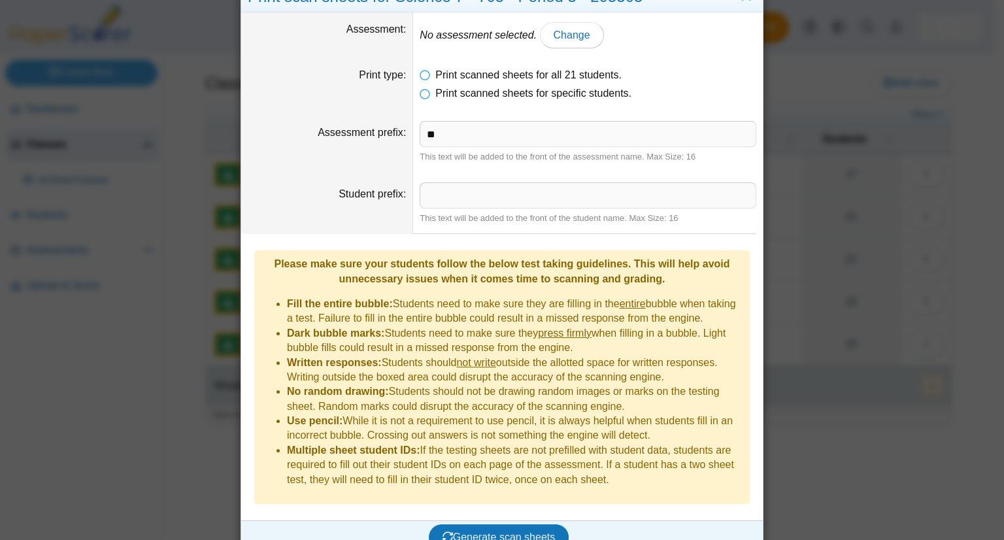
scroll to position [0, 0]
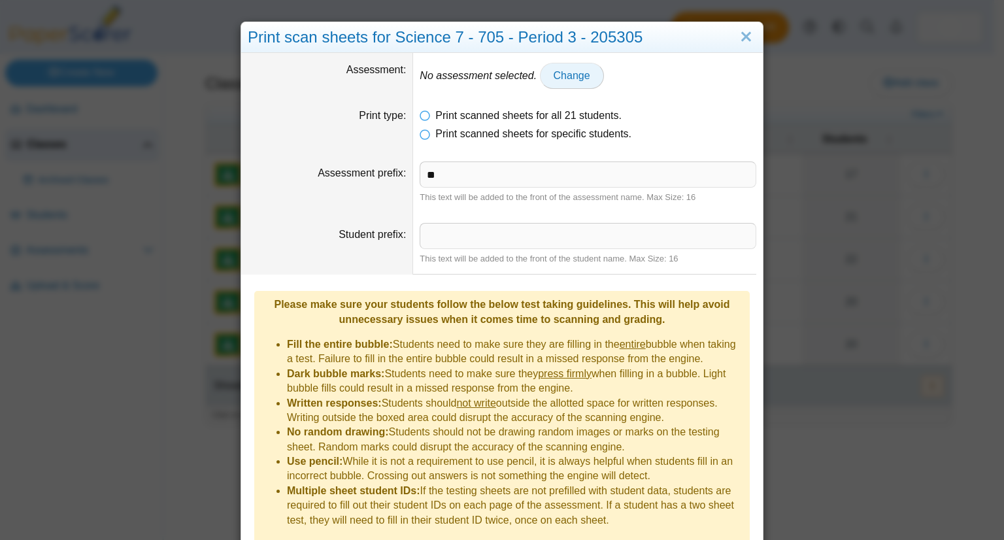
click at [554, 76] on span "Change" at bounding box center [572, 75] width 37 height 11
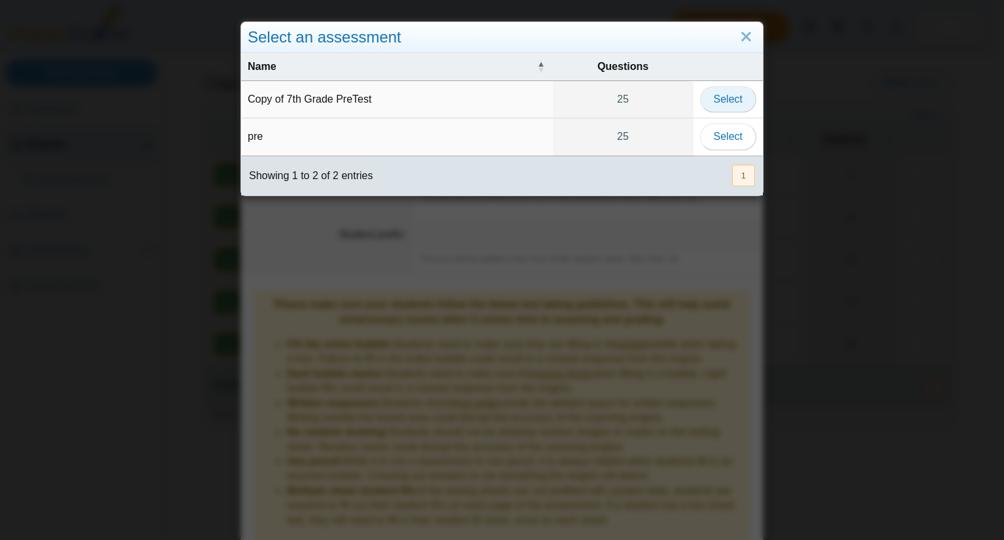
click at [700, 97] on button "Select" at bounding box center [728, 99] width 56 height 26
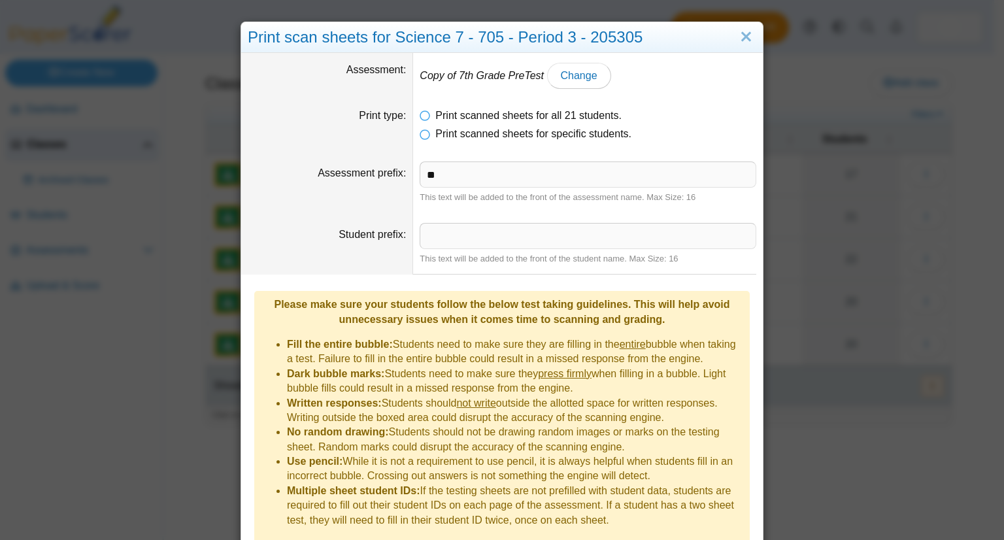
scroll to position [41, 0]
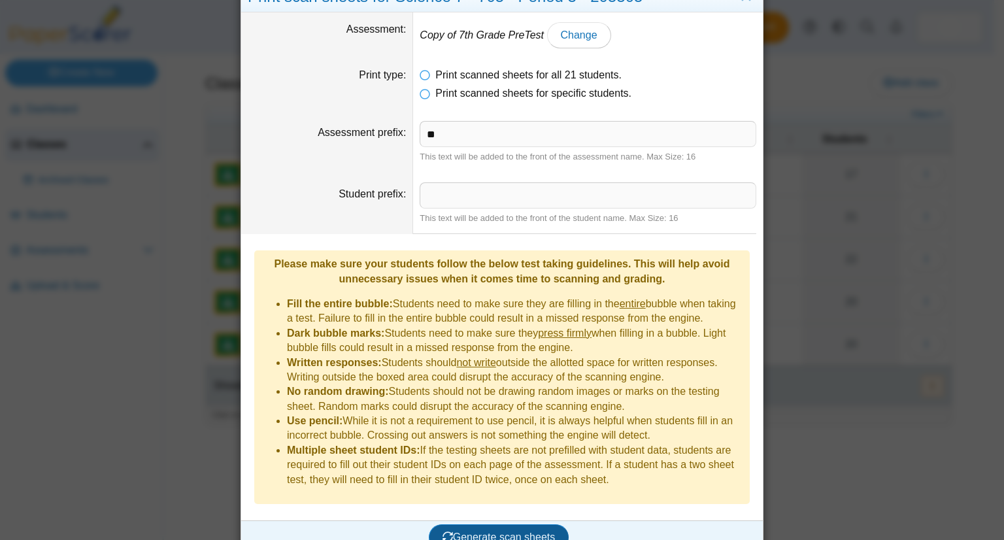
click at [469, 531] on span "Generate scan sheets" at bounding box center [499, 536] width 113 height 11
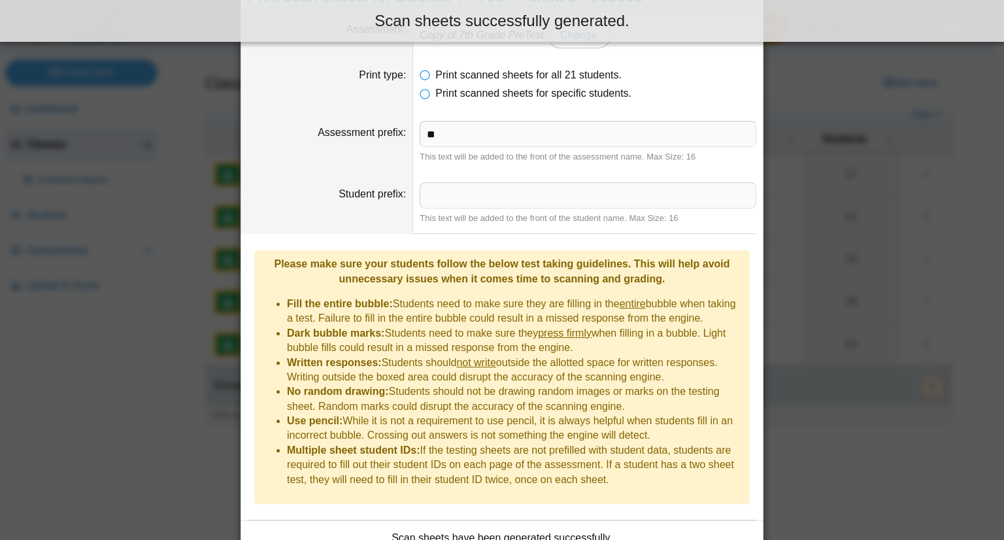
scroll to position [116, 0]
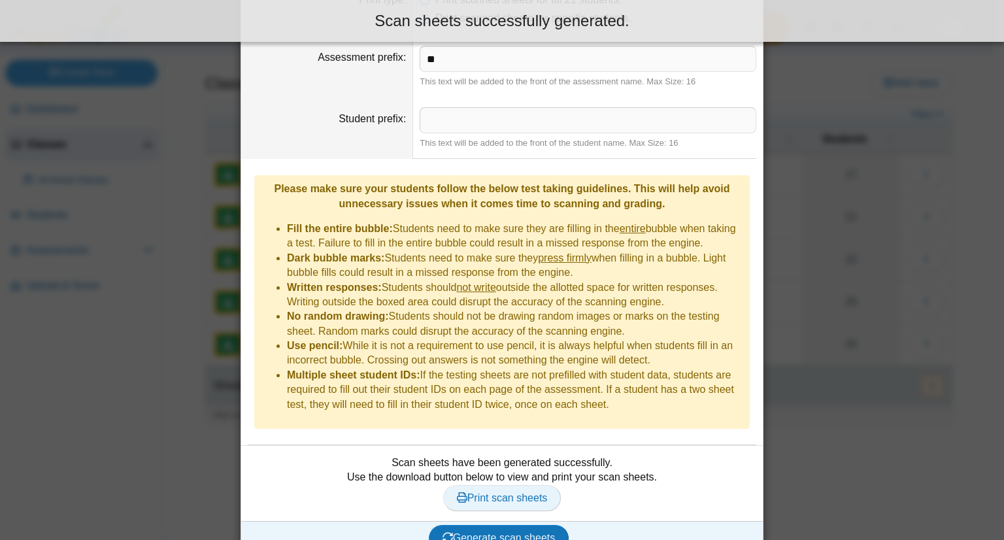
click at [505, 492] on span "Print scan sheets" at bounding box center [502, 497] width 91 height 11
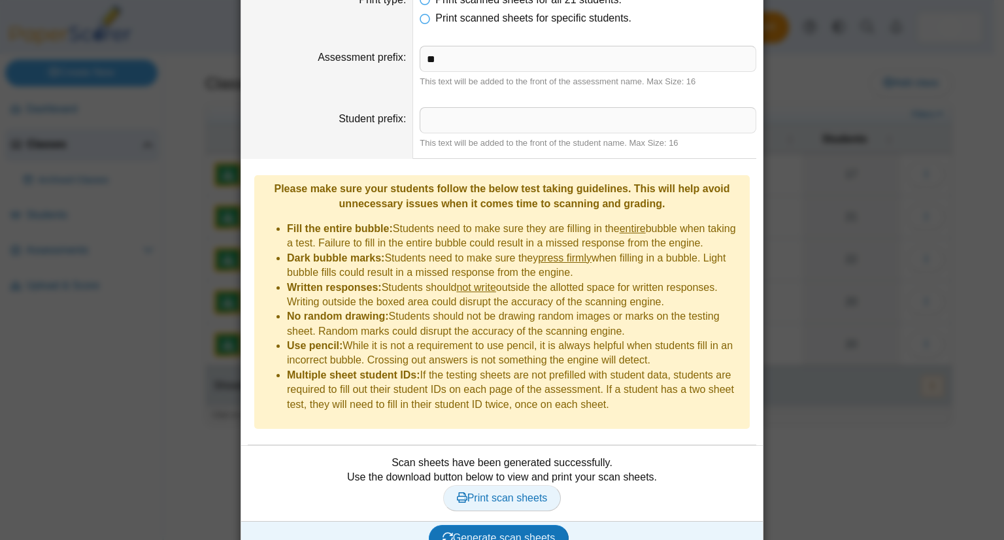
scroll to position [0, 0]
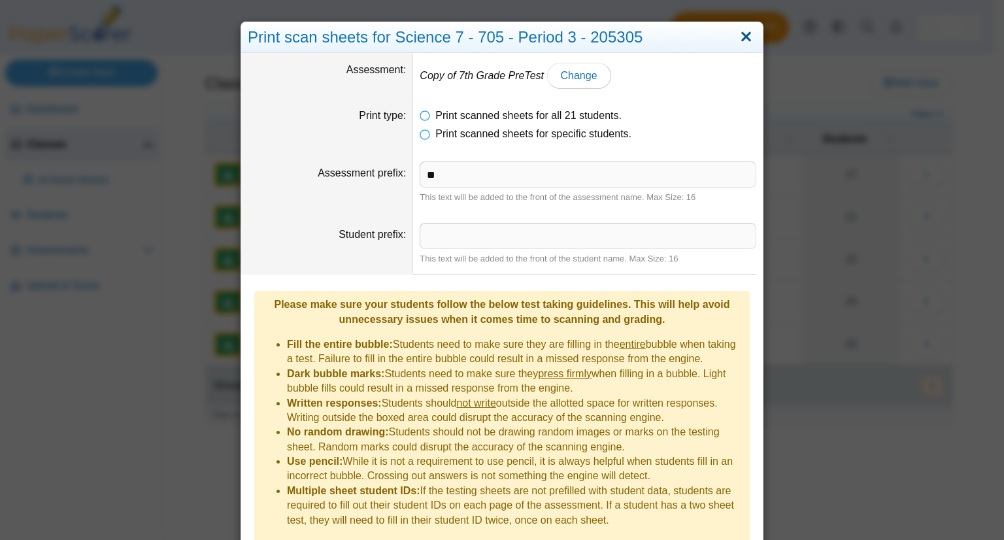
click at [748, 43] on link "Close" at bounding box center [746, 37] width 20 height 22
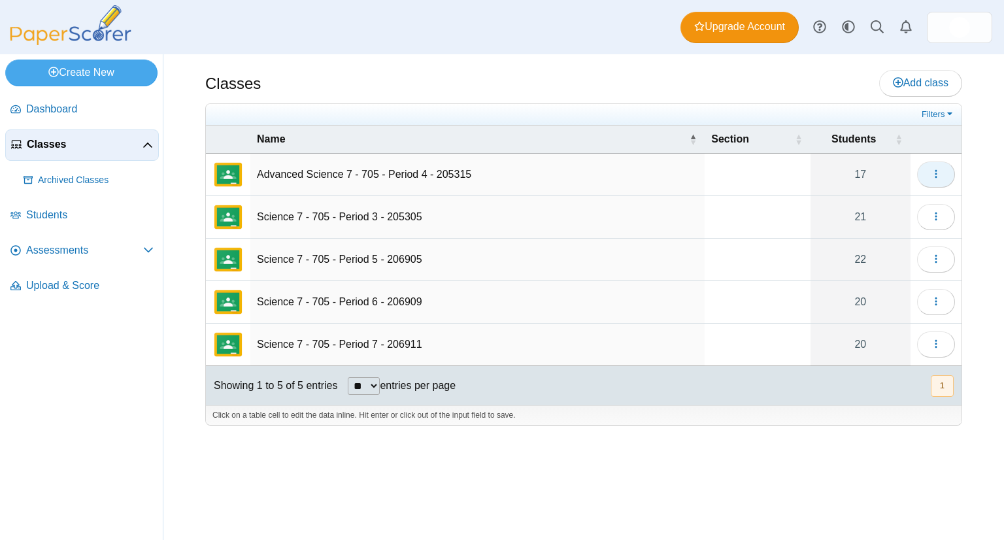
click at [938, 169] on span "button" at bounding box center [936, 174] width 10 height 11
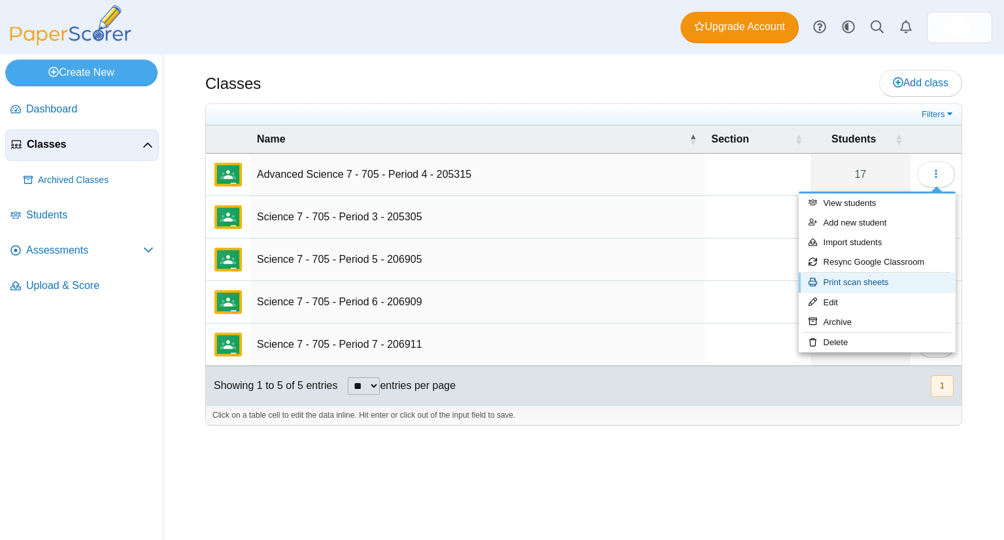
click at [868, 286] on link "Print scan sheets" at bounding box center [877, 283] width 157 height 20
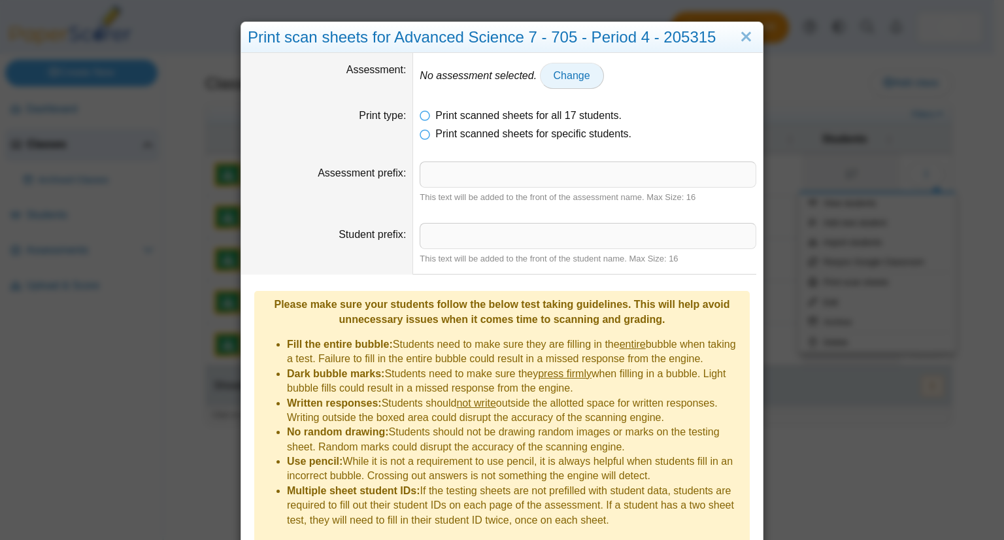
click at [560, 75] on span "Change" at bounding box center [572, 75] width 37 height 11
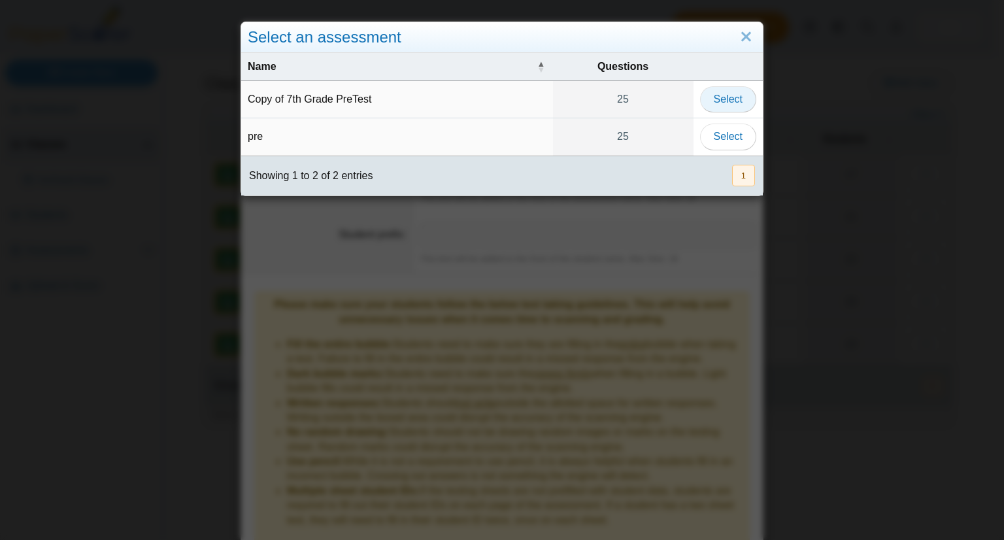
click at [714, 103] on span "Select" at bounding box center [728, 98] width 29 height 11
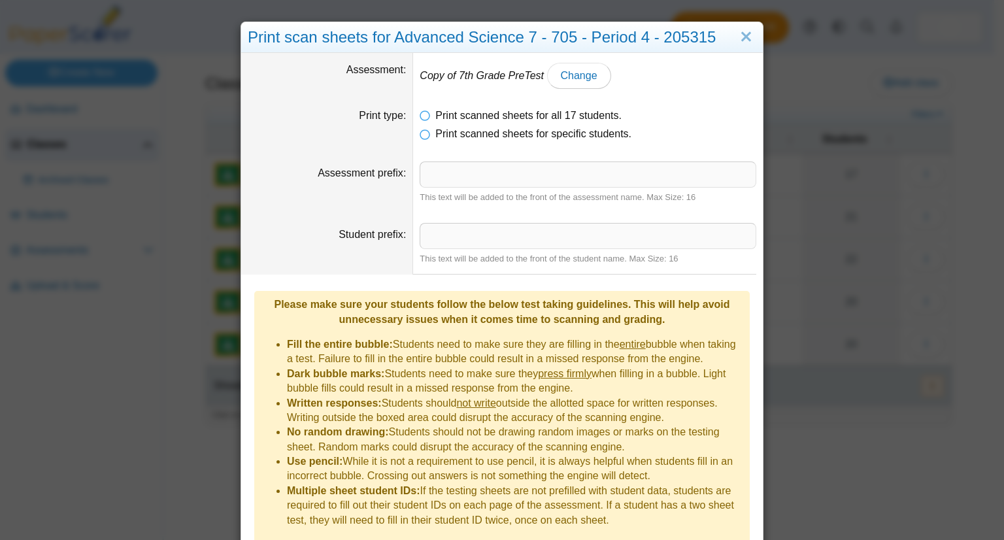
scroll to position [41, 0]
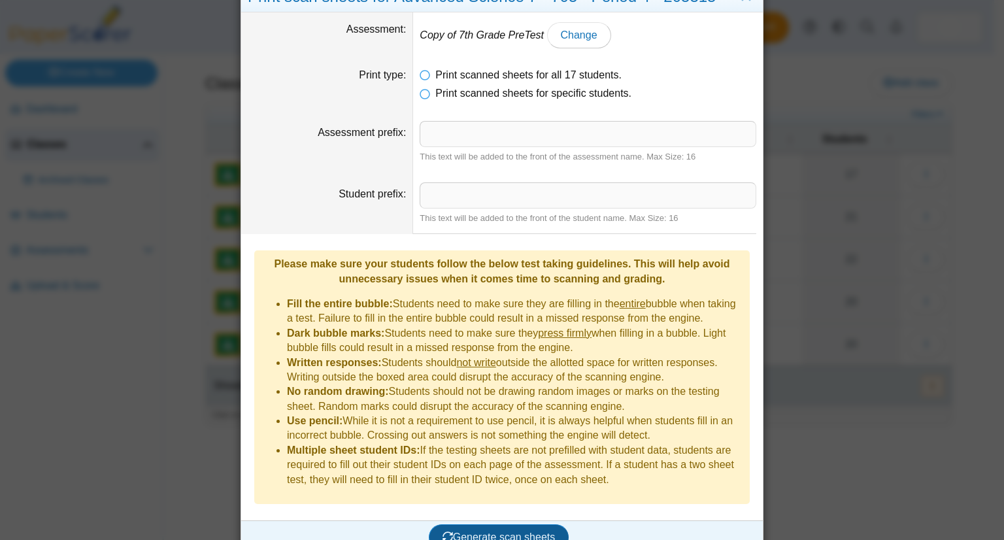
click at [463, 531] on span "Generate scan sheets" at bounding box center [499, 536] width 113 height 11
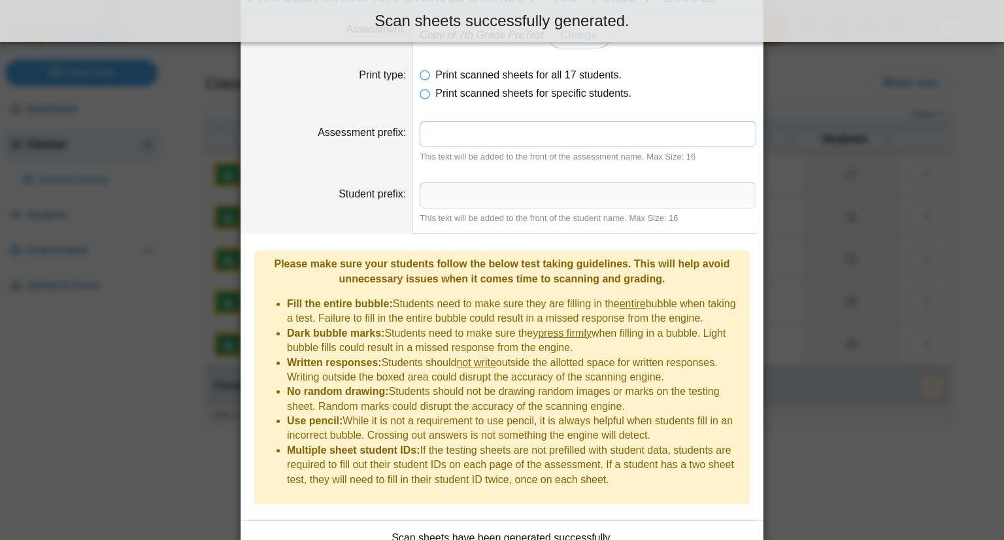
click at [525, 137] on input "Assessment prefix" at bounding box center [588, 134] width 337 height 26
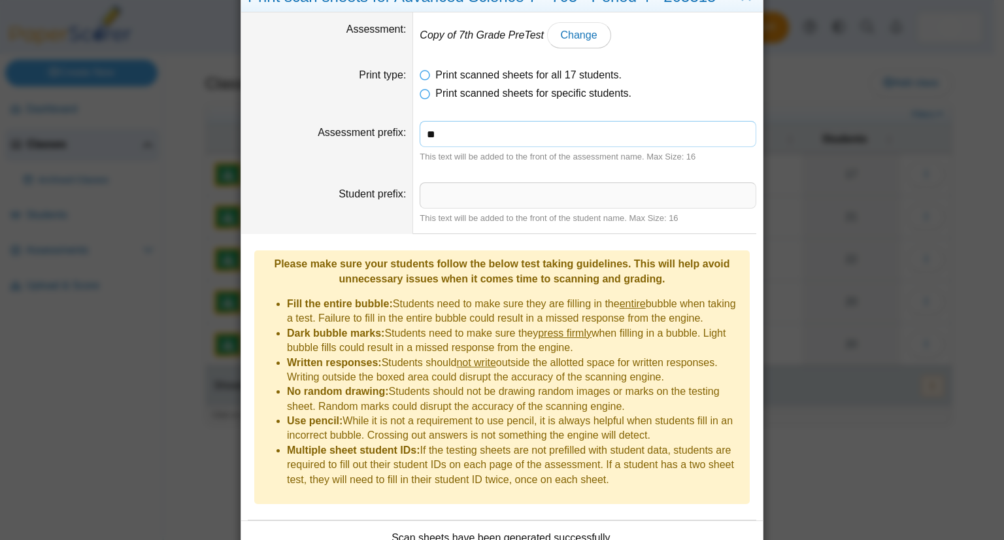
type input "**"
click at [442, 339] on li "Dark bubble marks: Students need to make sure they press firmly when filling in…" at bounding box center [515, 340] width 456 height 29
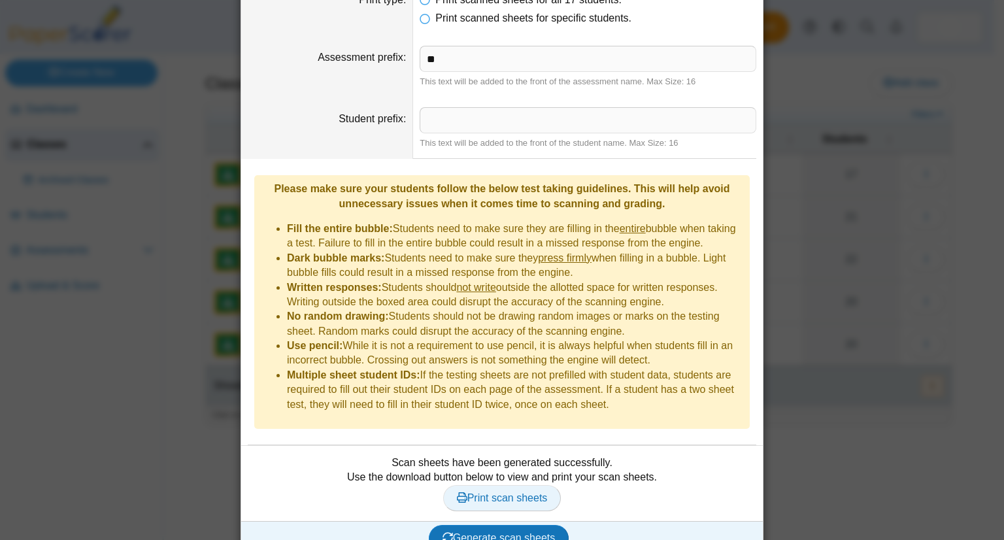
click at [487, 492] on span "Print scan sheets" at bounding box center [502, 497] width 91 height 11
click at [450, 532] on span "Generate scan sheets" at bounding box center [499, 537] width 113 height 11
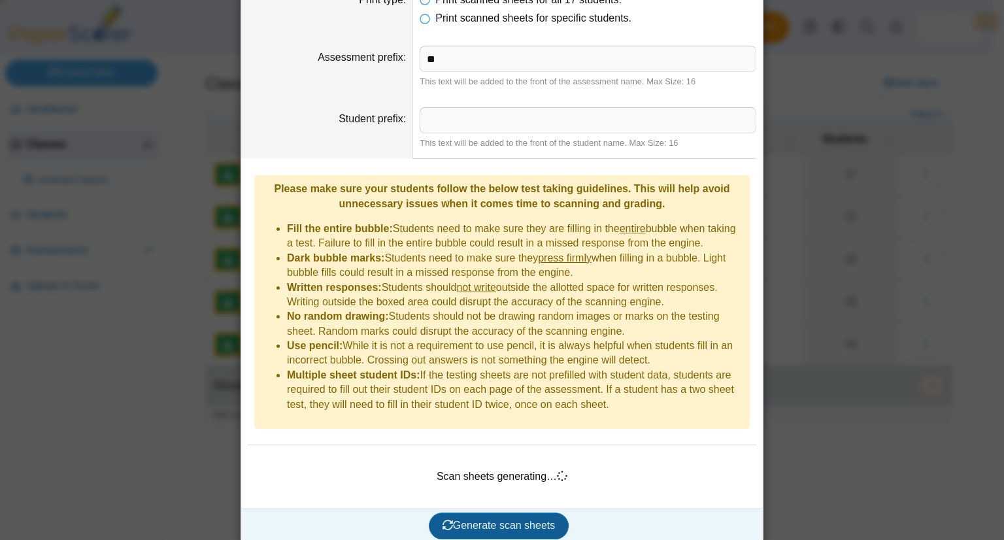
scroll to position [104, 0]
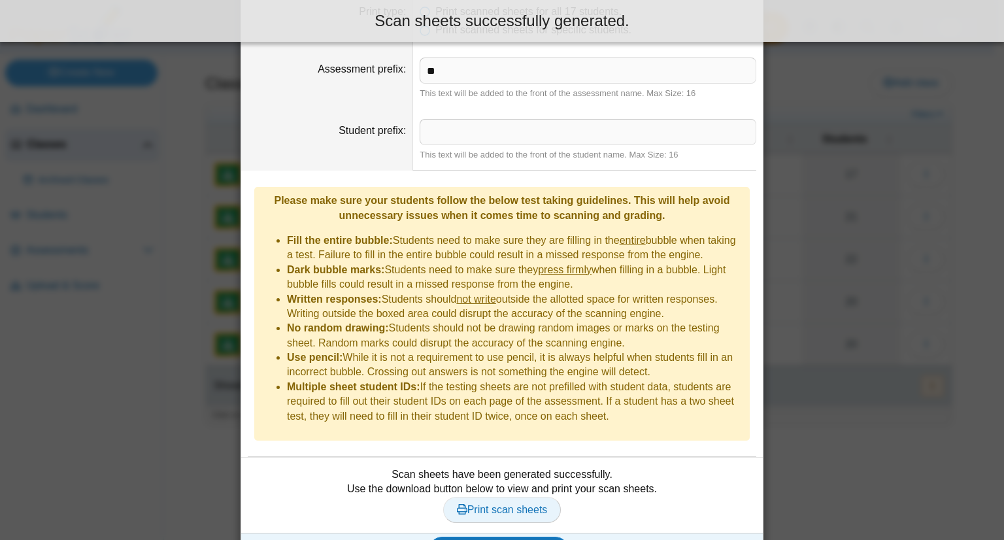
click at [497, 498] on link "Print scan sheets" at bounding box center [502, 510] width 118 height 26
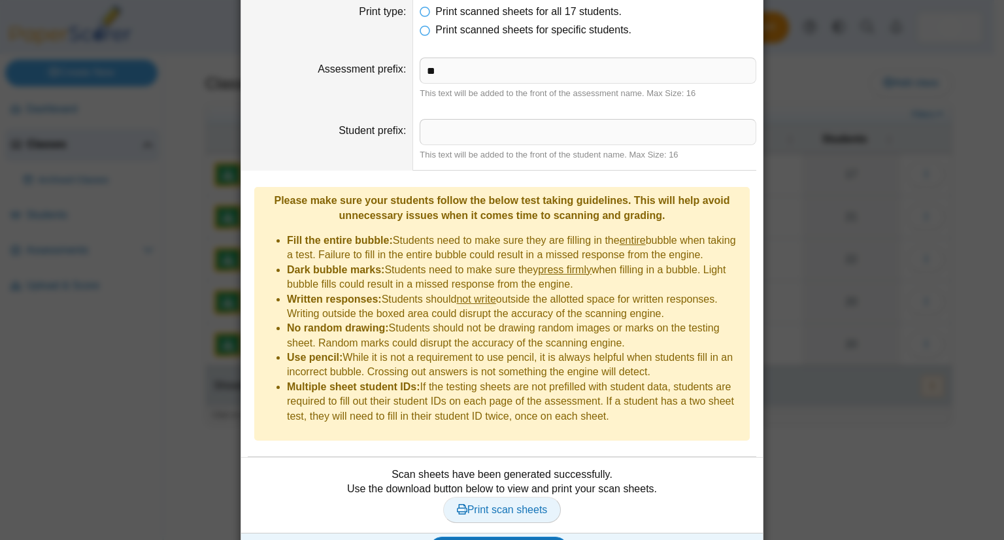
scroll to position [0, 0]
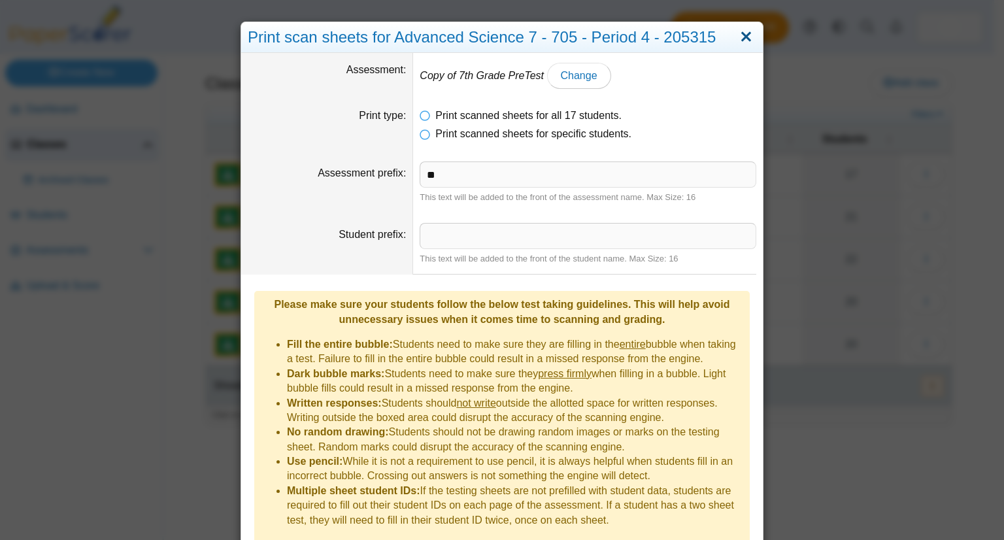
click at [743, 40] on link "Close" at bounding box center [746, 37] width 20 height 22
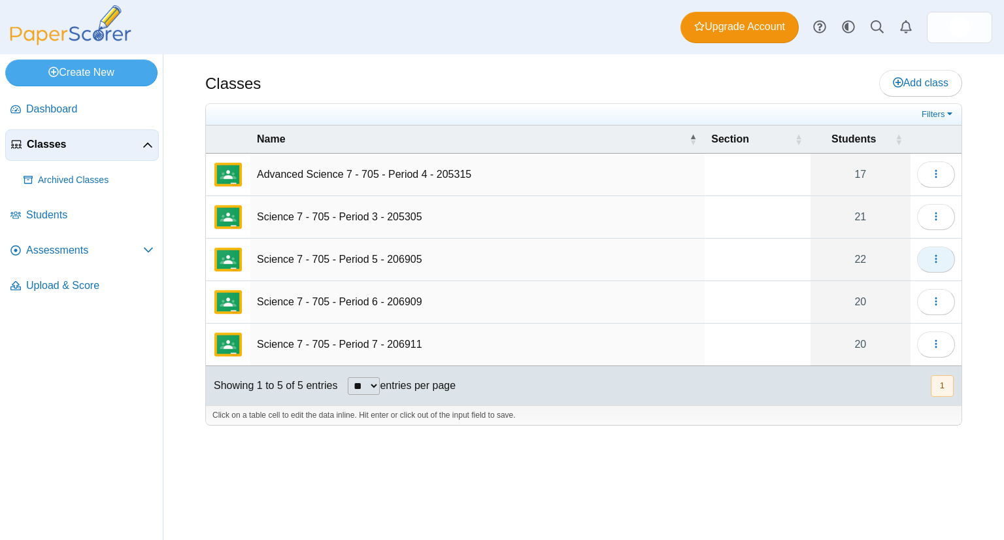
click at [921, 257] on button "button" at bounding box center [936, 259] width 38 height 26
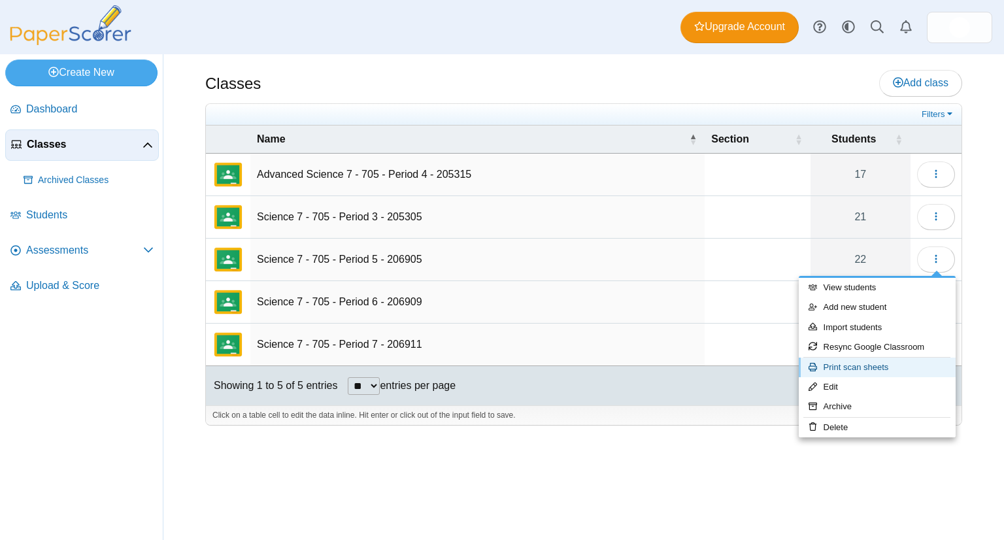
click at [872, 364] on link "Print scan sheets" at bounding box center [877, 368] width 157 height 20
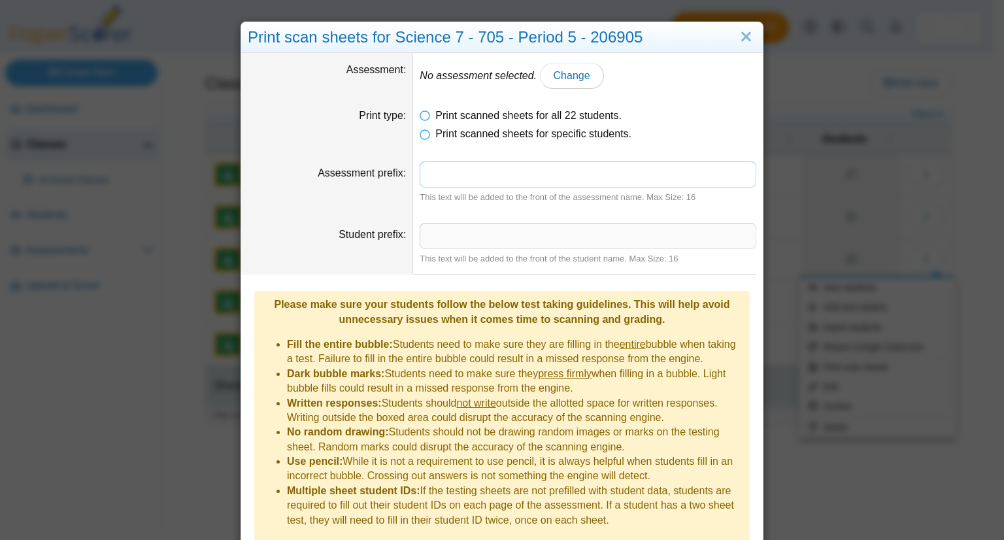
click at [454, 179] on input "Assessment prefix" at bounding box center [588, 174] width 337 height 26
type input "**"
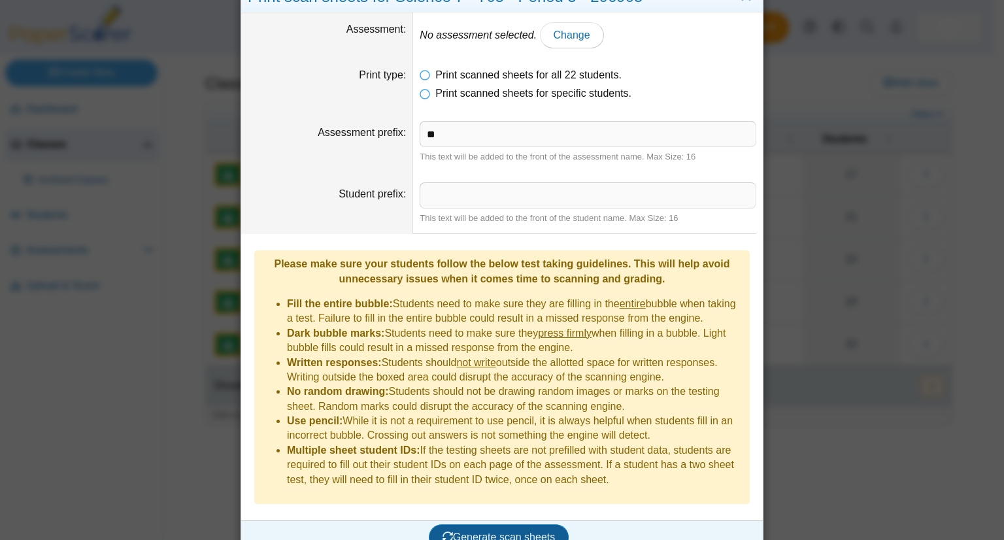
click at [458, 524] on button "Generate scan sheets" at bounding box center [499, 537] width 141 height 26
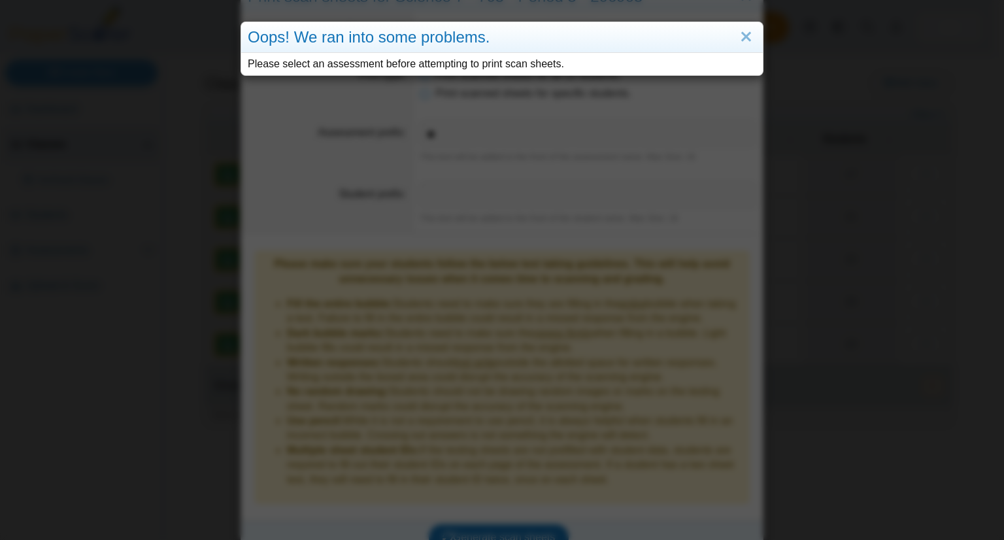
click at [563, 163] on div "Oops! We ran into some problems. Please select an assessment before attempting …" at bounding box center [502, 270] width 1004 height 540
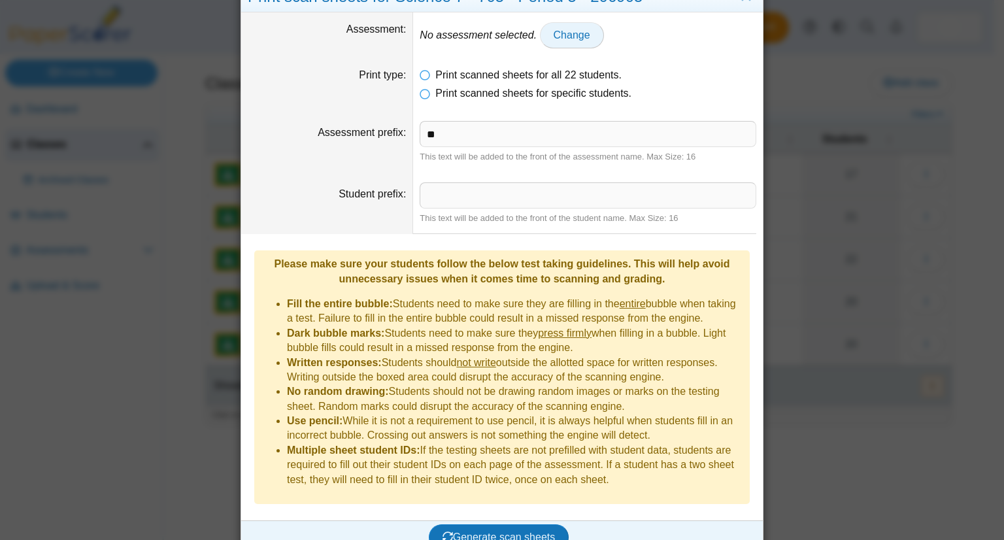
click at [549, 43] on link "Change" at bounding box center [572, 35] width 64 height 26
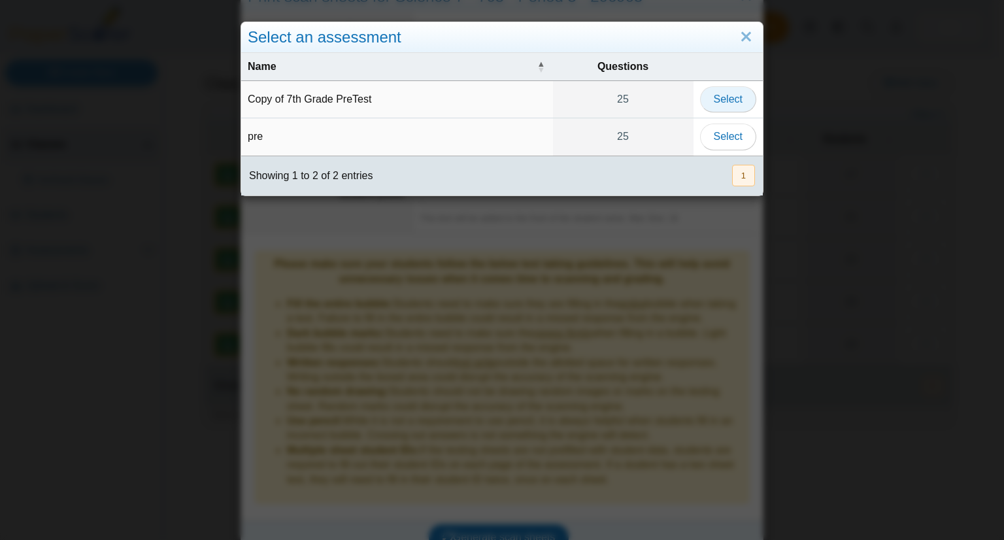
click at [716, 99] on span "Select" at bounding box center [728, 98] width 29 height 11
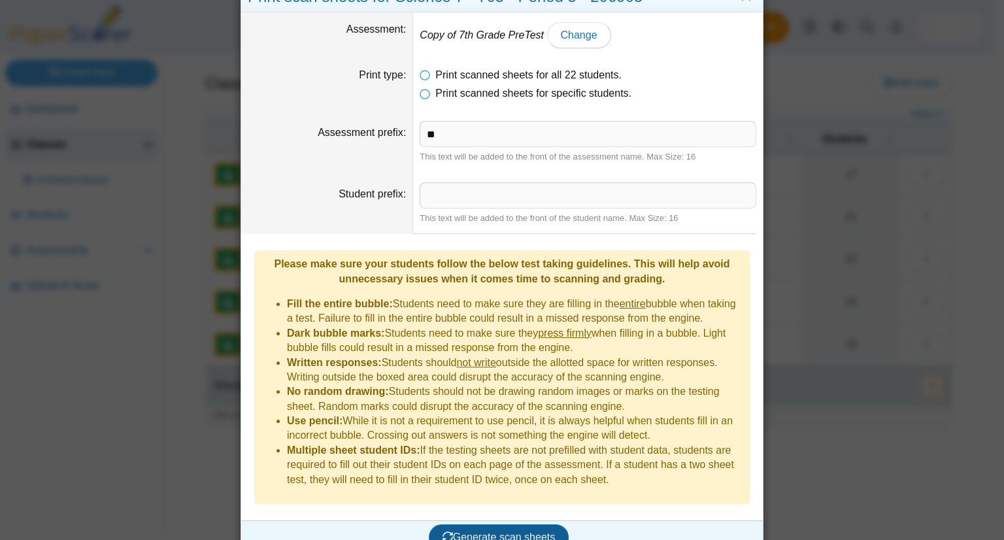
click at [490, 524] on button "Generate scan sheets" at bounding box center [499, 537] width 141 height 26
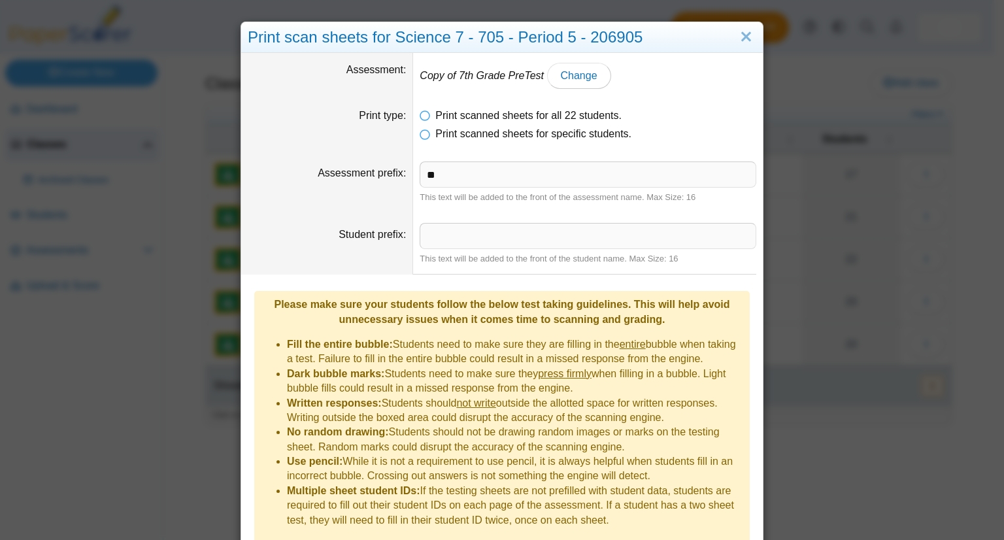
scroll to position [116, 0]
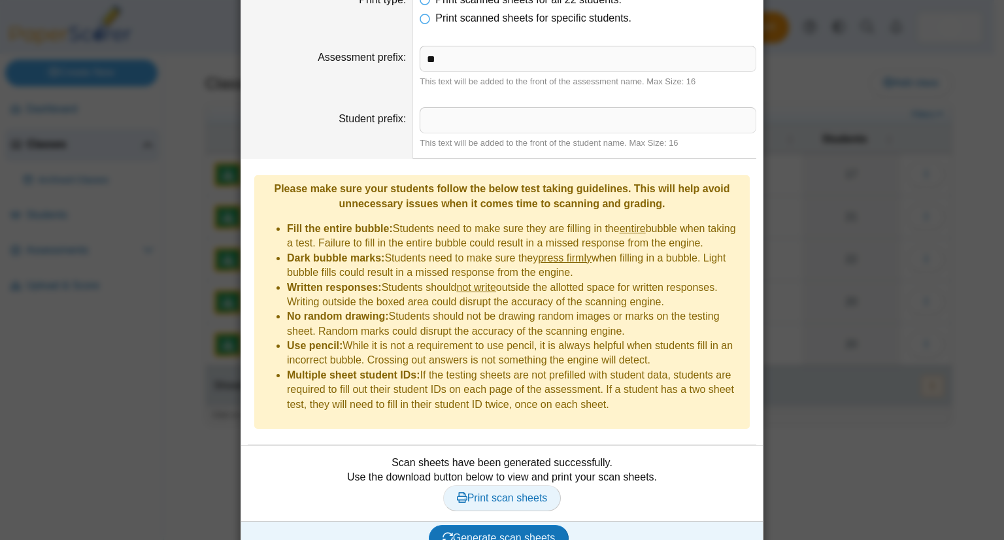
click at [468, 492] on span "Print scan sheets" at bounding box center [502, 497] width 91 height 11
click at [244, 273] on dd "Please make sure your students follow the below test taking guidelines. This wi…" at bounding box center [502, 302] width 522 height 286
click at [190, 276] on div "Print scan sheets for Science 7 - 705 - Period 5 - 206905 Assessment Copy of 7t…" at bounding box center [502, 270] width 1004 height 540
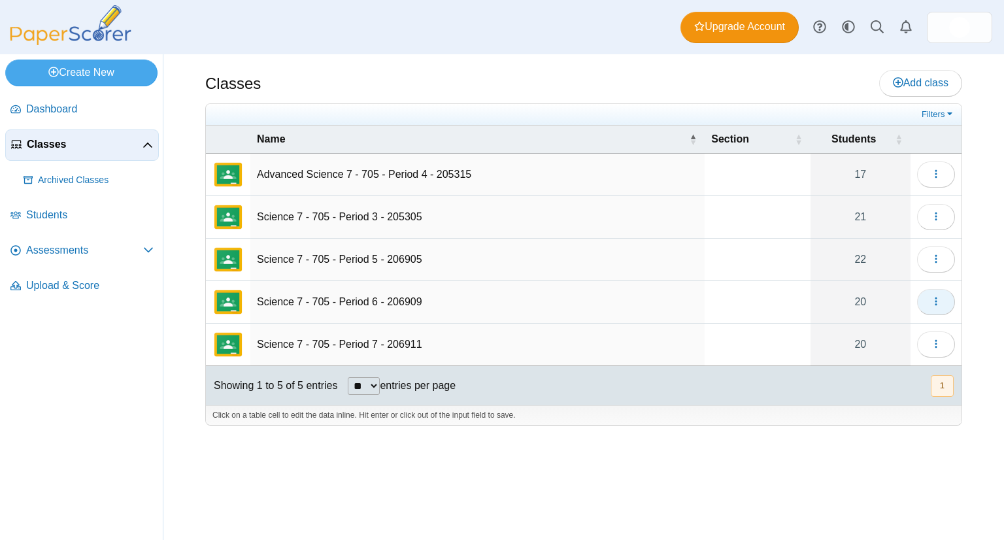
click at [930, 296] on button "button" at bounding box center [936, 302] width 38 height 26
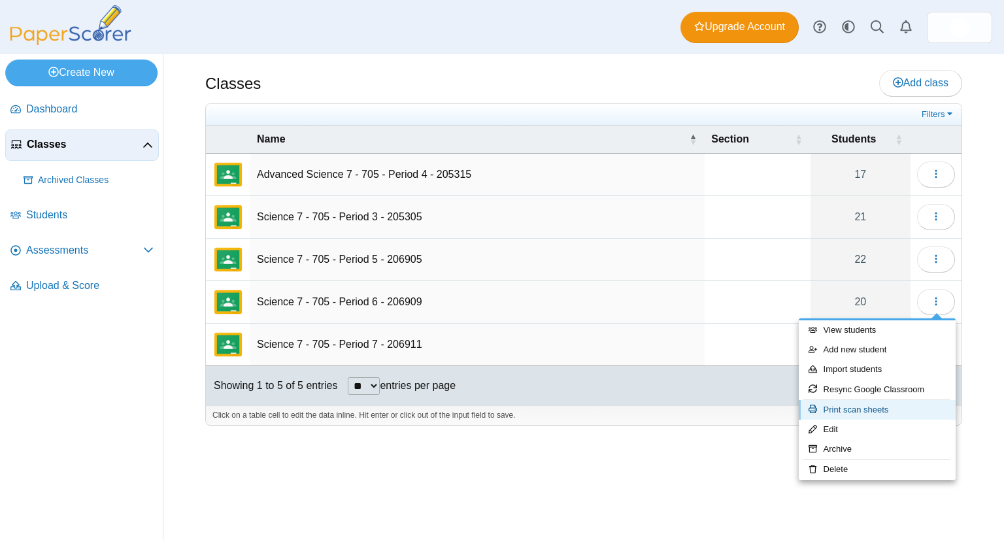
click at [846, 403] on link "Print scan sheets" at bounding box center [877, 410] width 157 height 20
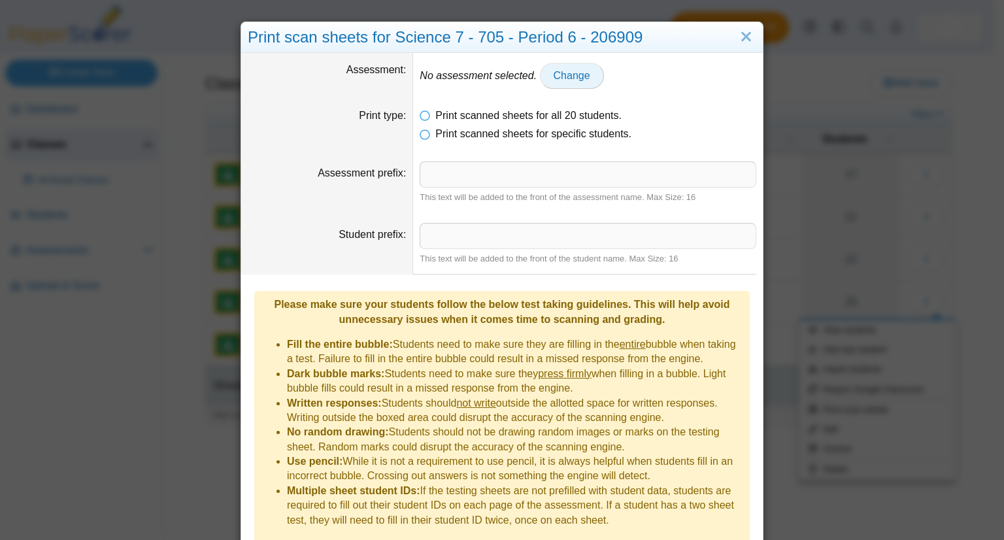
click at [540, 71] on link "Change" at bounding box center [572, 76] width 64 height 26
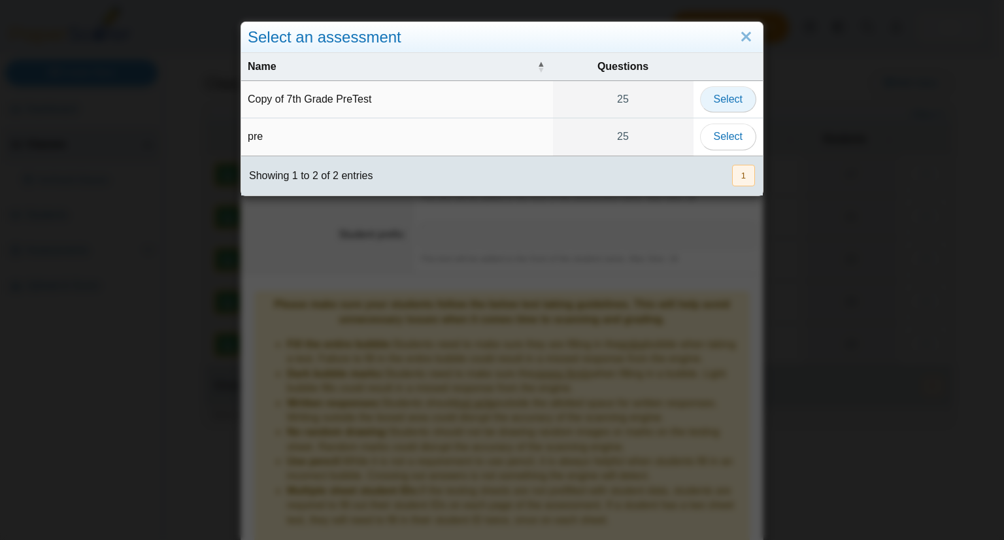
click at [714, 100] on span "Select" at bounding box center [728, 98] width 29 height 11
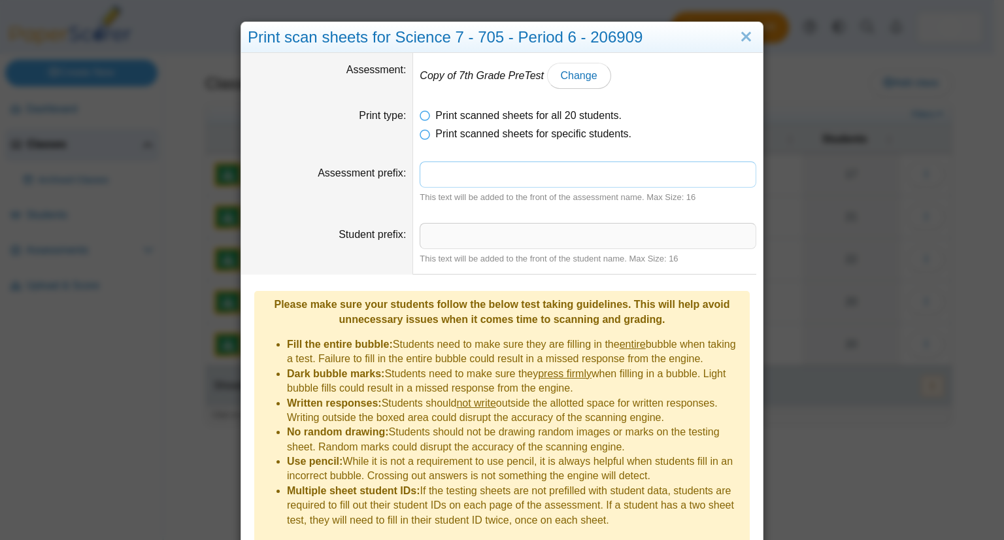
click at [454, 185] on input "Assessment prefix" at bounding box center [588, 174] width 337 height 26
type input "**"
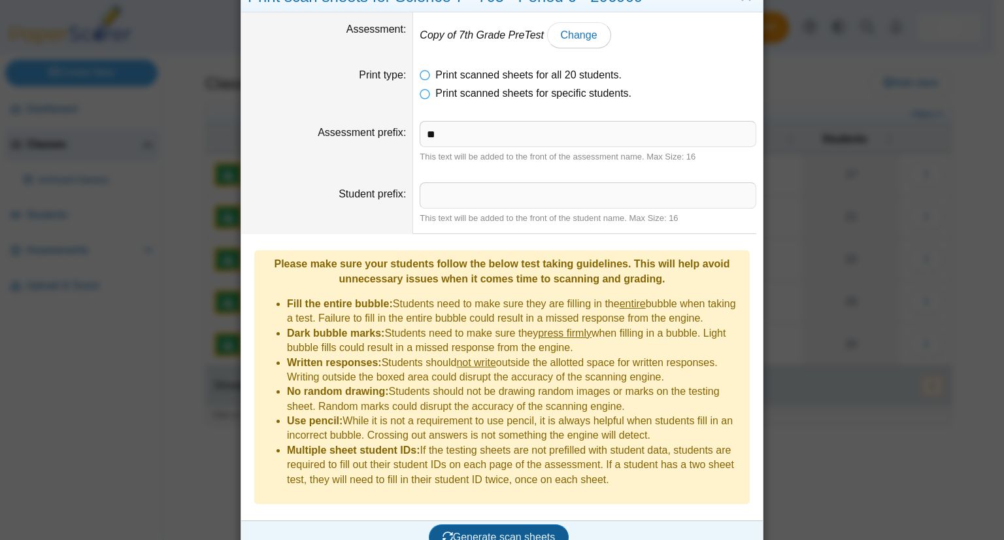
click at [454, 531] on span "Generate scan sheets" at bounding box center [499, 536] width 113 height 11
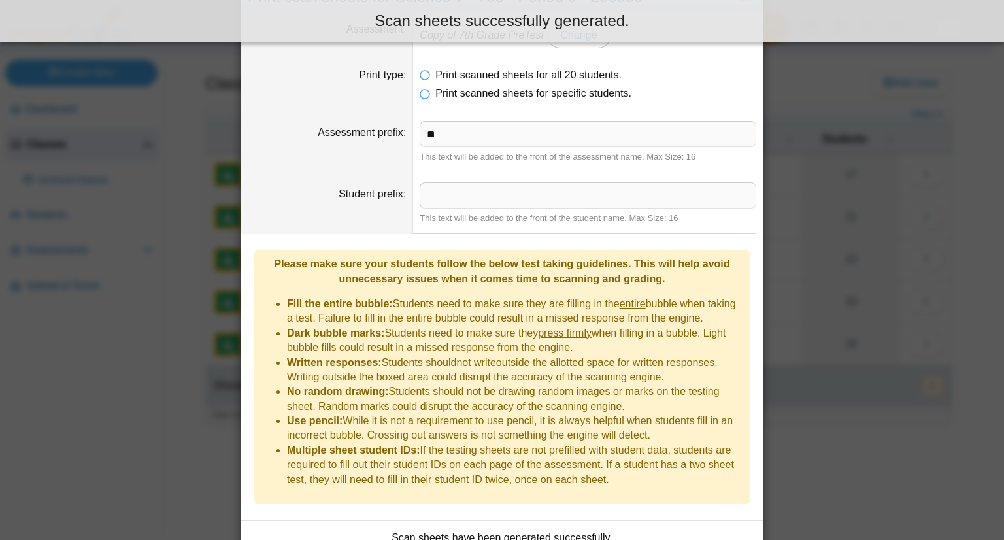
scroll to position [116, 0]
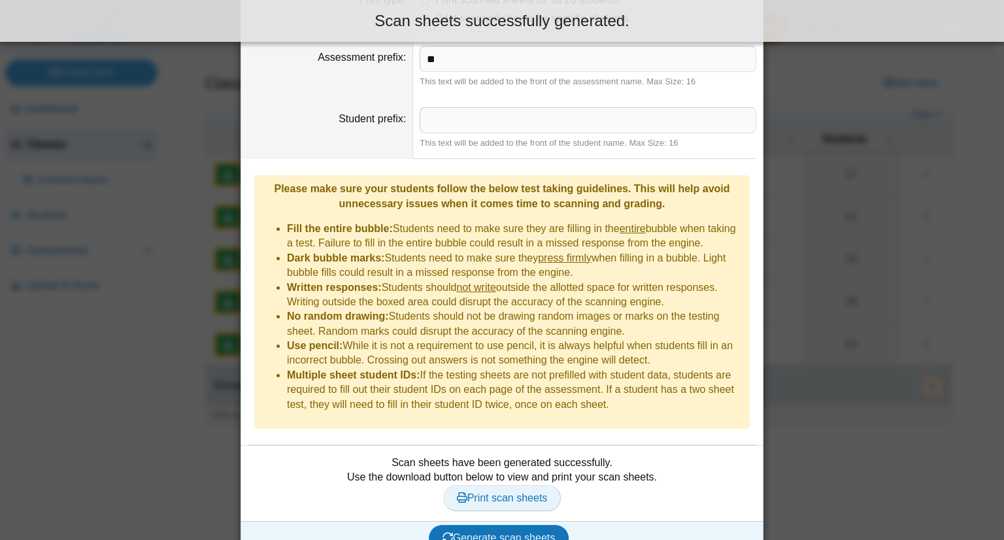
click at [497, 492] on span "Print scan sheets" at bounding box center [502, 497] width 91 height 11
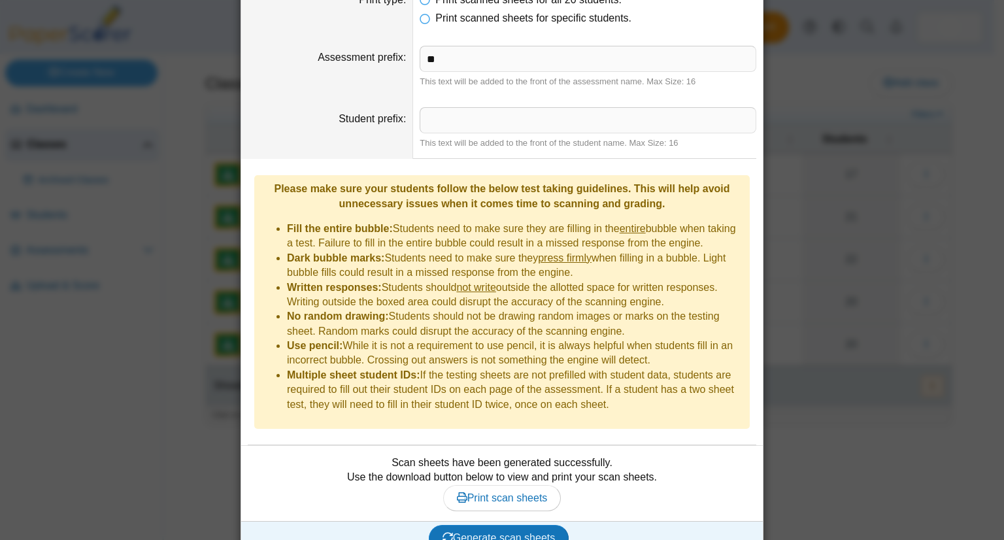
click at [175, 214] on div "Print scan sheets for Science 7 - 705 - Period 6 - 206909 Assessment Copy of 7t…" at bounding box center [502, 270] width 1004 height 540
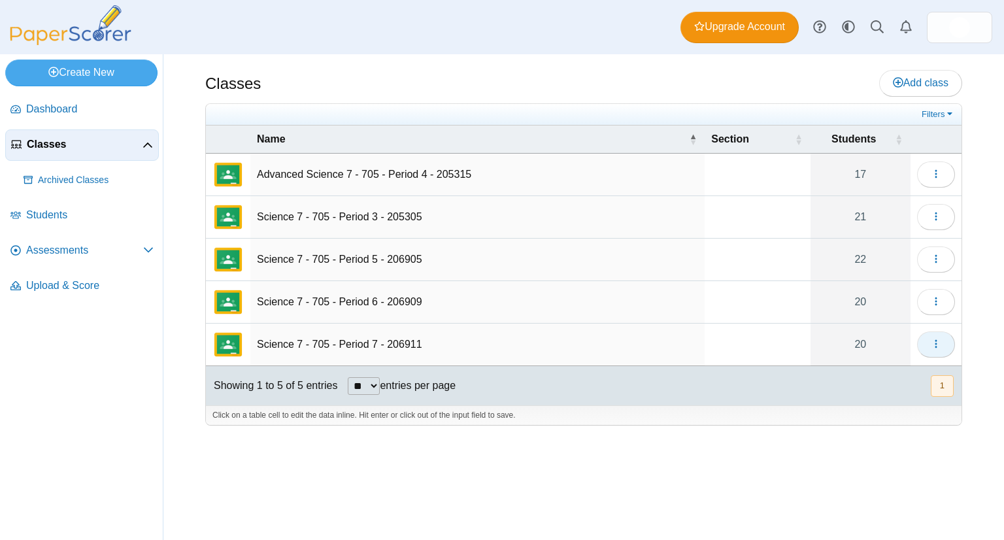
click at [933, 345] on icon "button" at bounding box center [936, 344] width 10 height 10
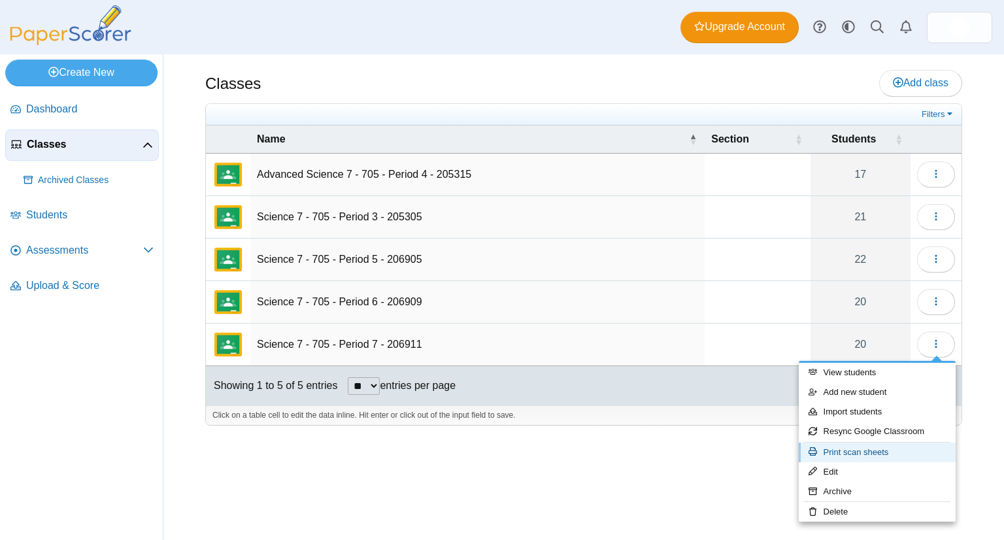
click at [850, 448] on link "Print scan sheets" at bounding box center [877, 453] width 157 height 20
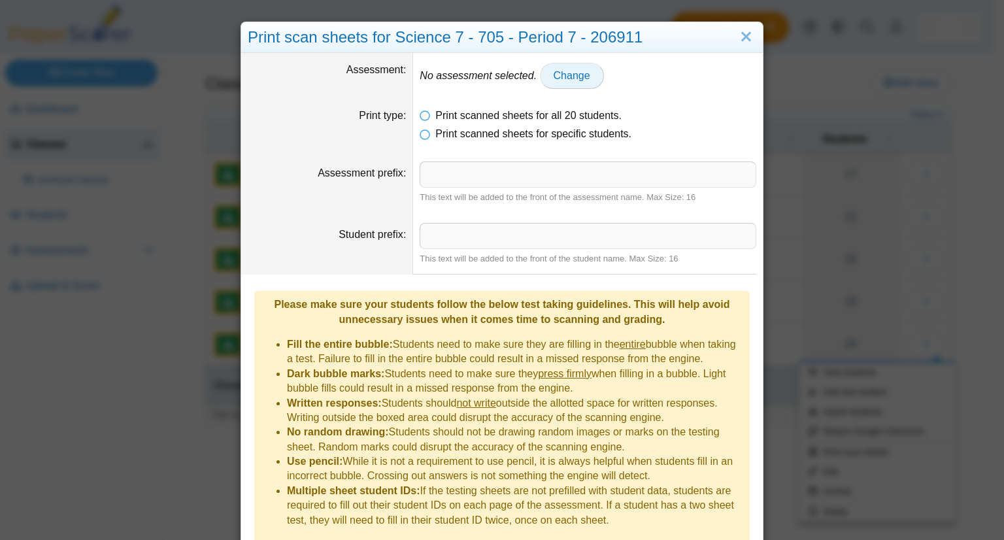
click at [540, 79] on link "Change" at bounding box center [572, 76] width 64 height 26
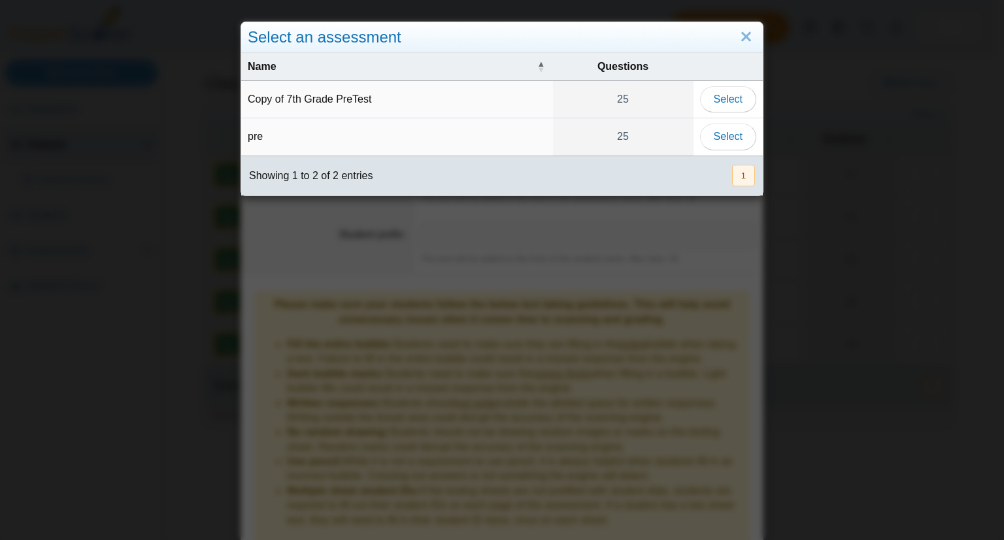
click at [695, 108] on td "Select" at bounding box center [728, 99] width 69 height 37
click at [697, 104] on td "Select" at bounding box center [728, 99] width 69 height 37
click at [700, 102] on button "Select" at bounding box center [728, 99] width 56 height 26
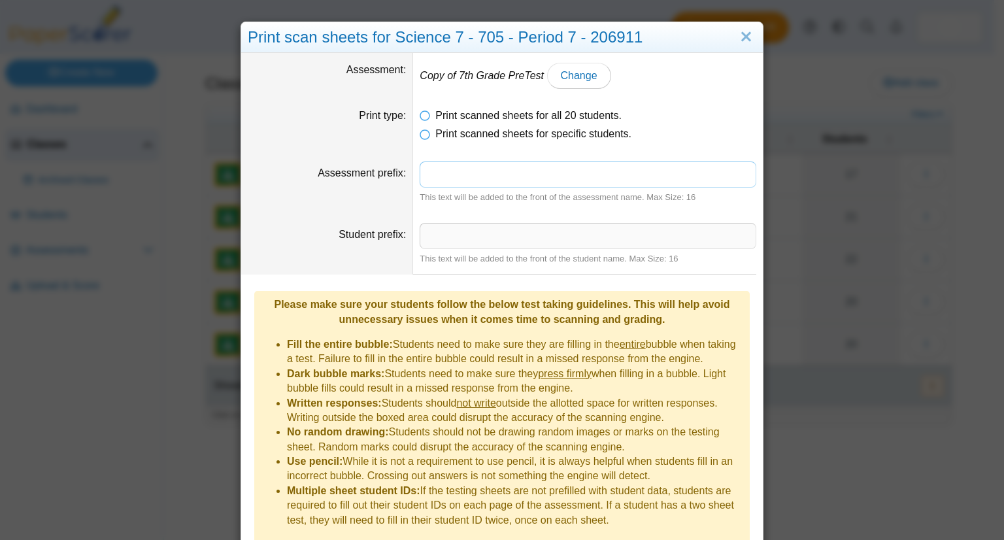
click at [463, 175] on input "Assessment prefix" at bounding box center [588, 174] width 337 height 26
type input "**"
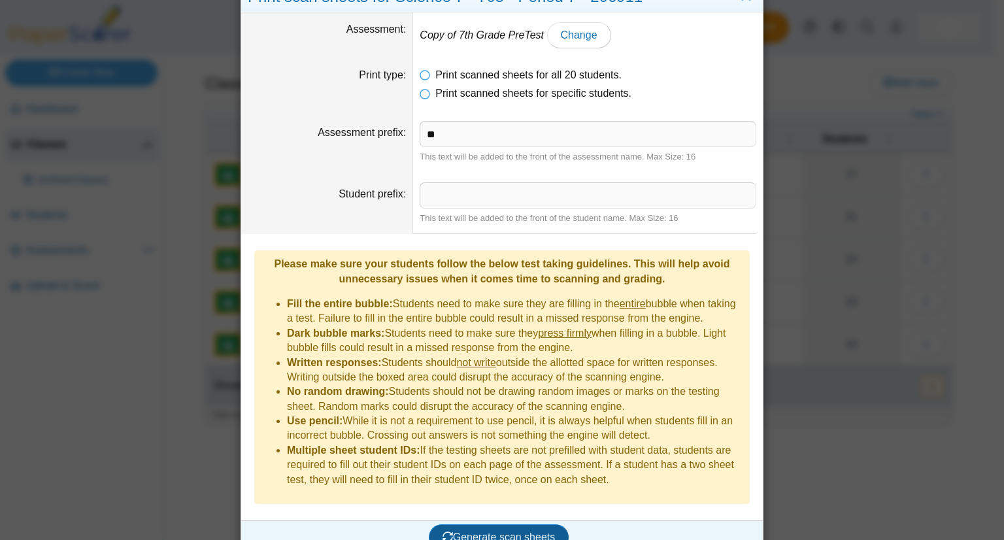
click at [517, 531] on span "Generate scan sheets" at bounding box center [499, 536] width 113 height 11
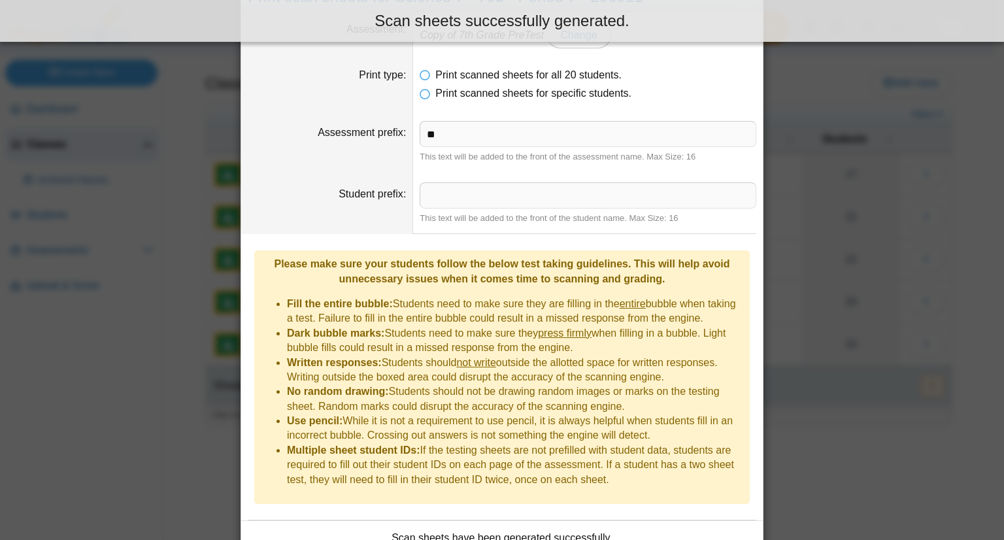
scroll to position [116, 0]
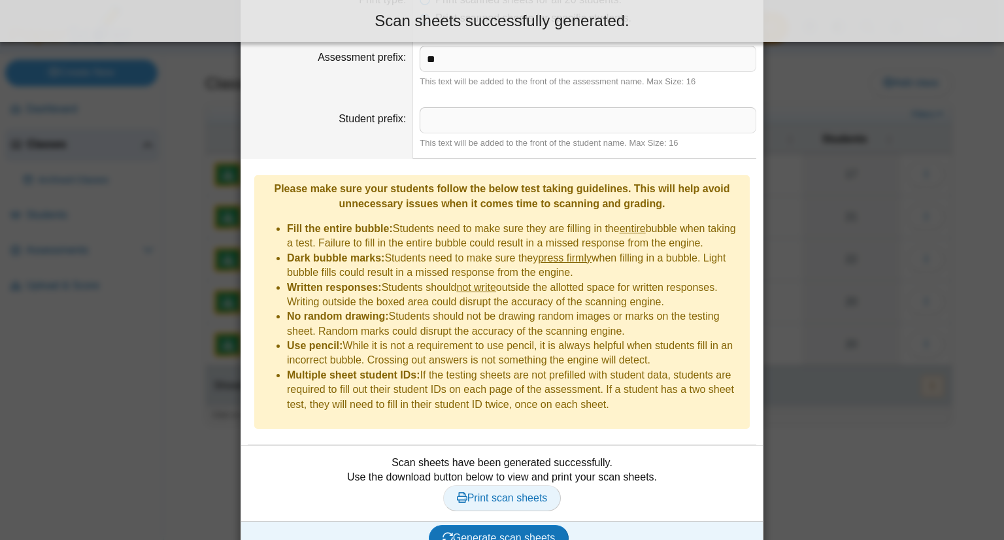
click at [482, 492] on span "Print scan sheets" at bounding box center [502, 497] width 91 height 11
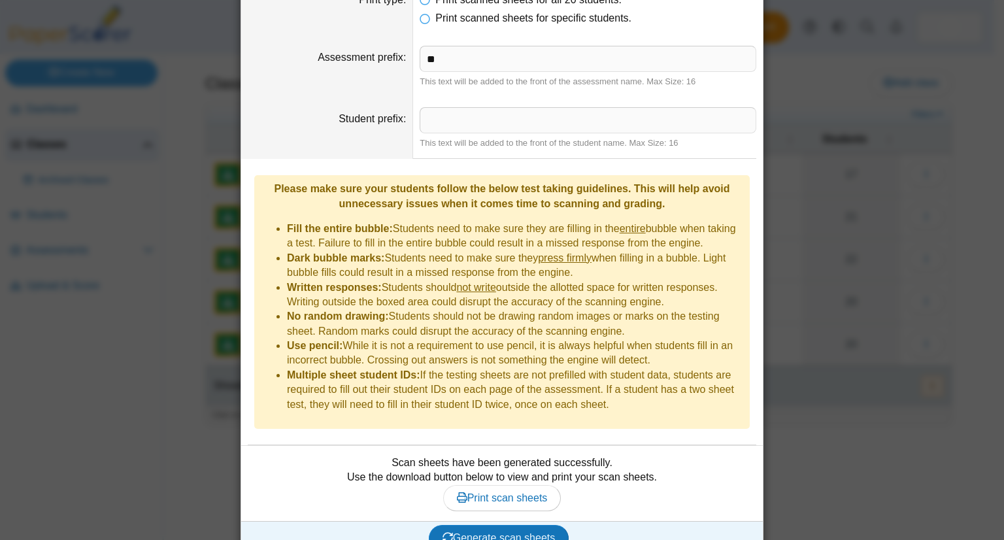
click at [241, 204] on dd "Please make sure your students follow the below test taking guidelines. This wi…" at bounding box center [502, 302] width 522 height 286
click at [183, 206] on div "Print scan sheets for Science 7 - 705 - Period 7 - 206911 Assessment Copy of 7t…" at bounding box center [502, 270] width 1004 height 540
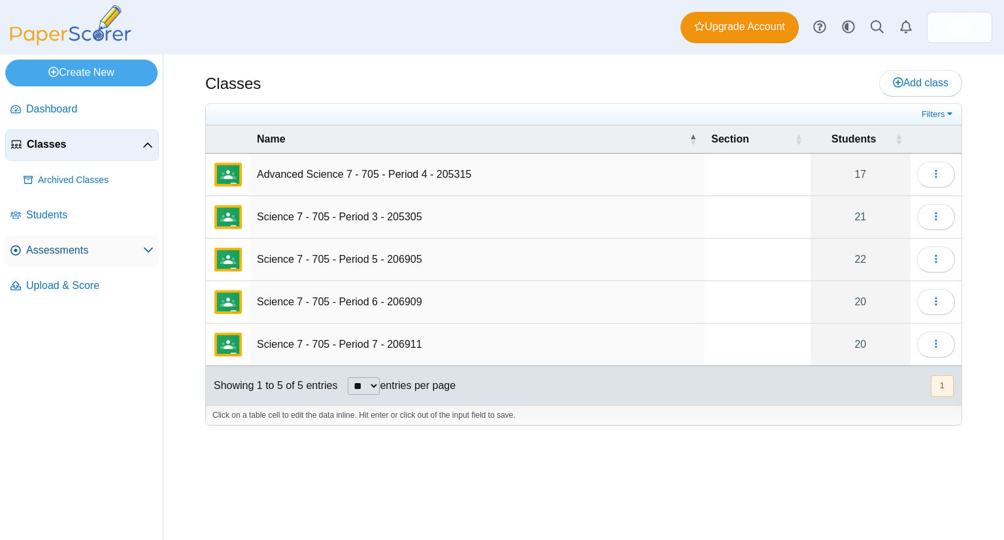
click at [68, 256] on span "Assessments" at bounding box center [84, 250] width 117 height 14
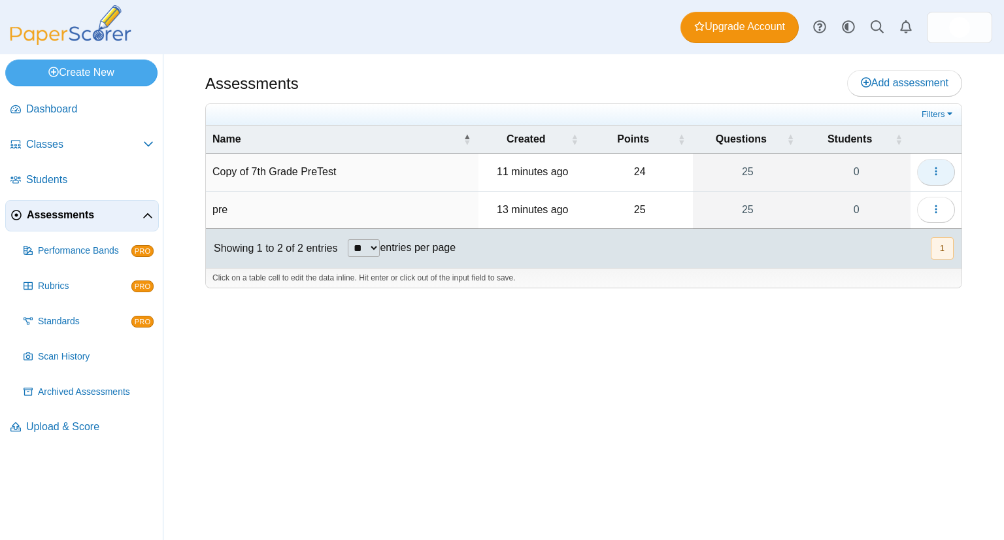
click at [932, 168] on icon "button" at bounding box center [936, 171] width 10 height 10
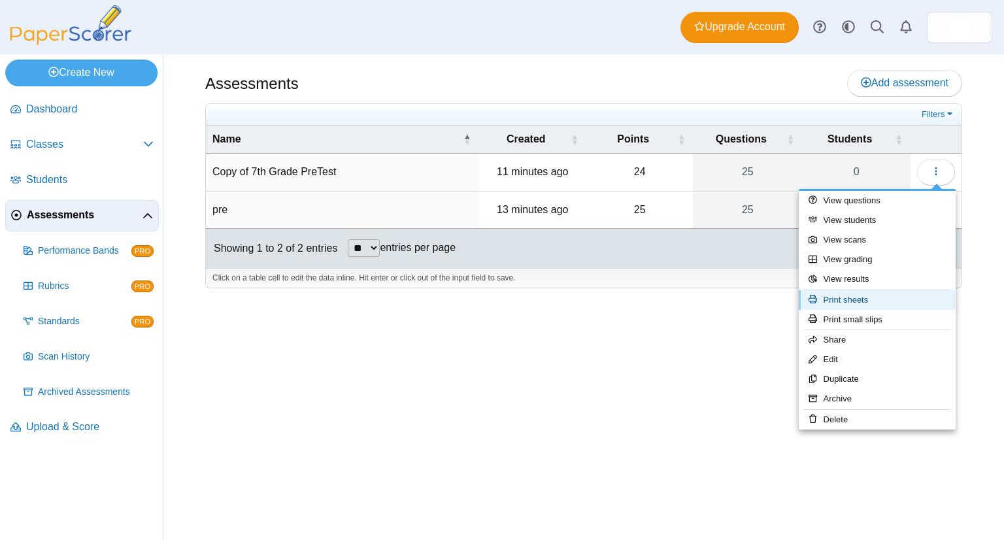
click at [858, 299] on link "Print sheets" at bounding box center [877, 300] width 157 height 20
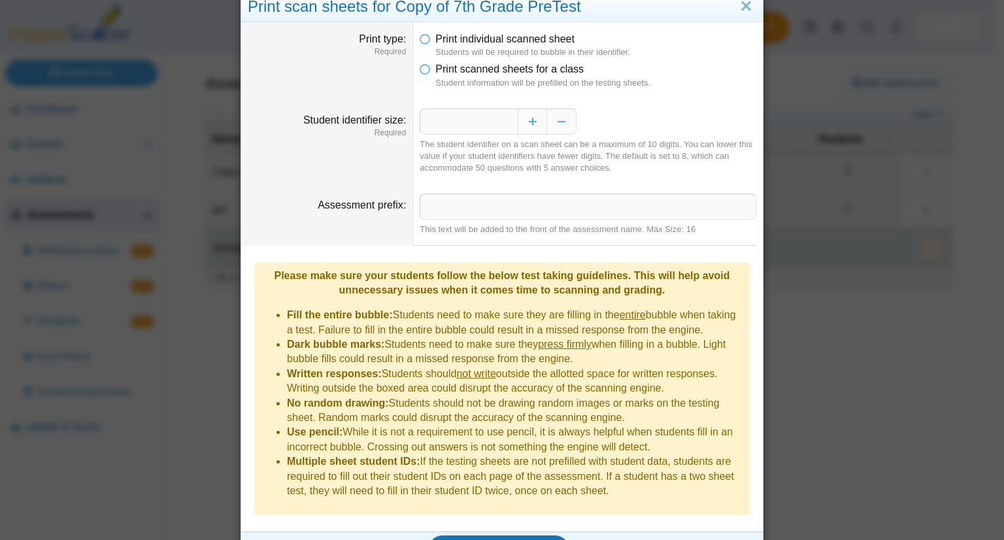
scroll to position [37, 0]
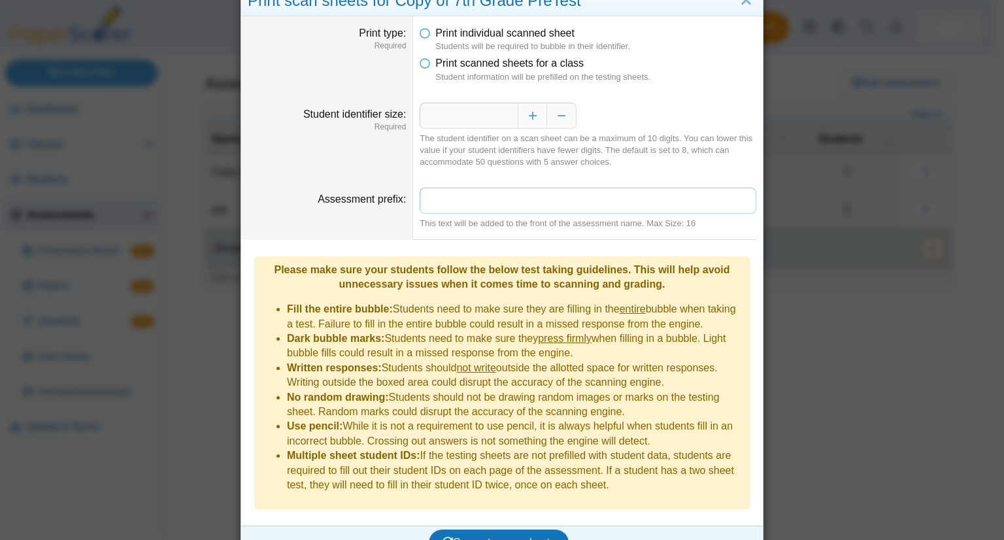
click at [629, 197] on input "Assessment prefix" at bounding box center [588, 201] width 337 height 26
click at [692, 291] on div "Please make sure your students follow the below test taking guidelines. This wi…" at bounding box center [502, 277] width 482 height 29
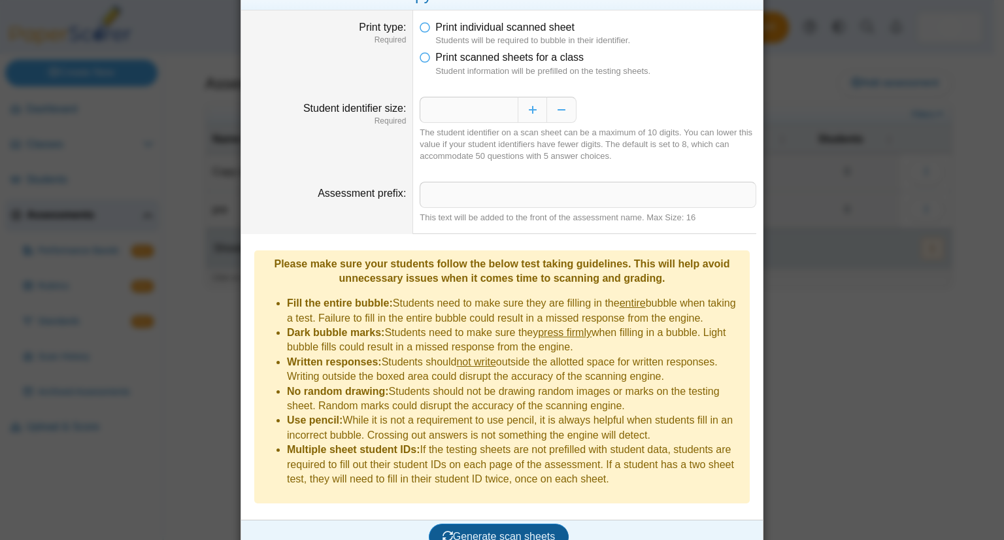
click at [523, 531] on span "Generate scan sheets" at bounding box center [499, 536] width 113 height 11
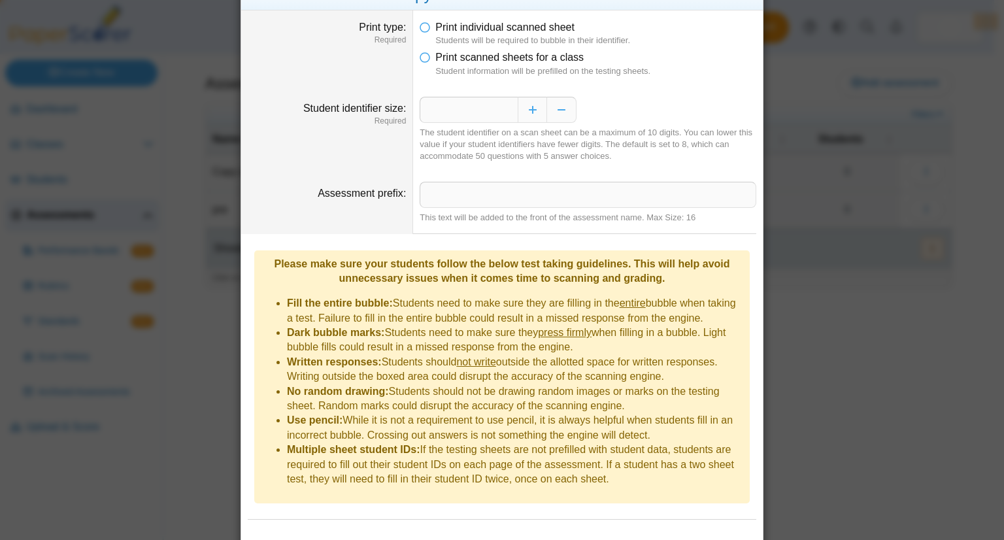
scroll to position [106, 0]
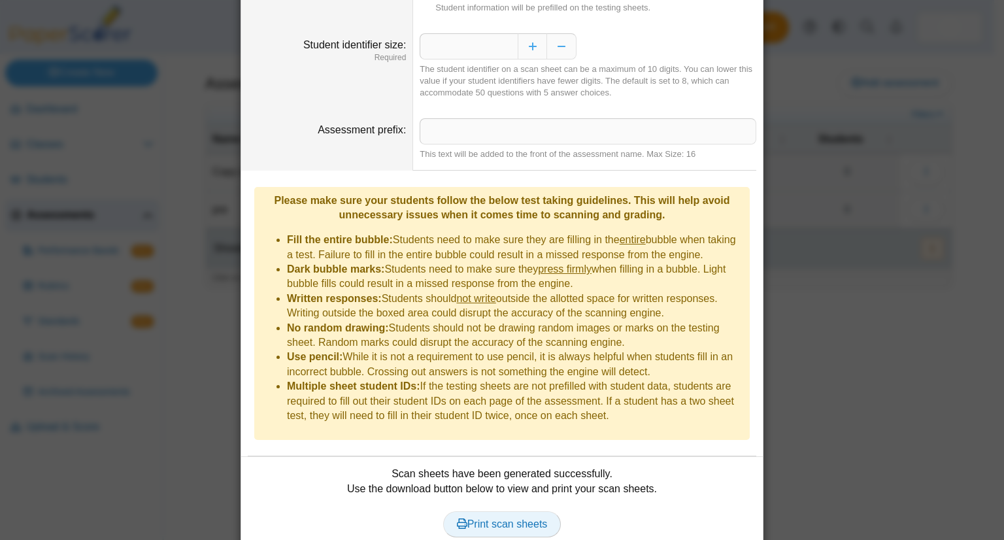
click at [505, 518] on span "Print scan sheets" at bounding box center [502, 523] width 91 height 11
